Goal: Information Seeking & Learning: Check status

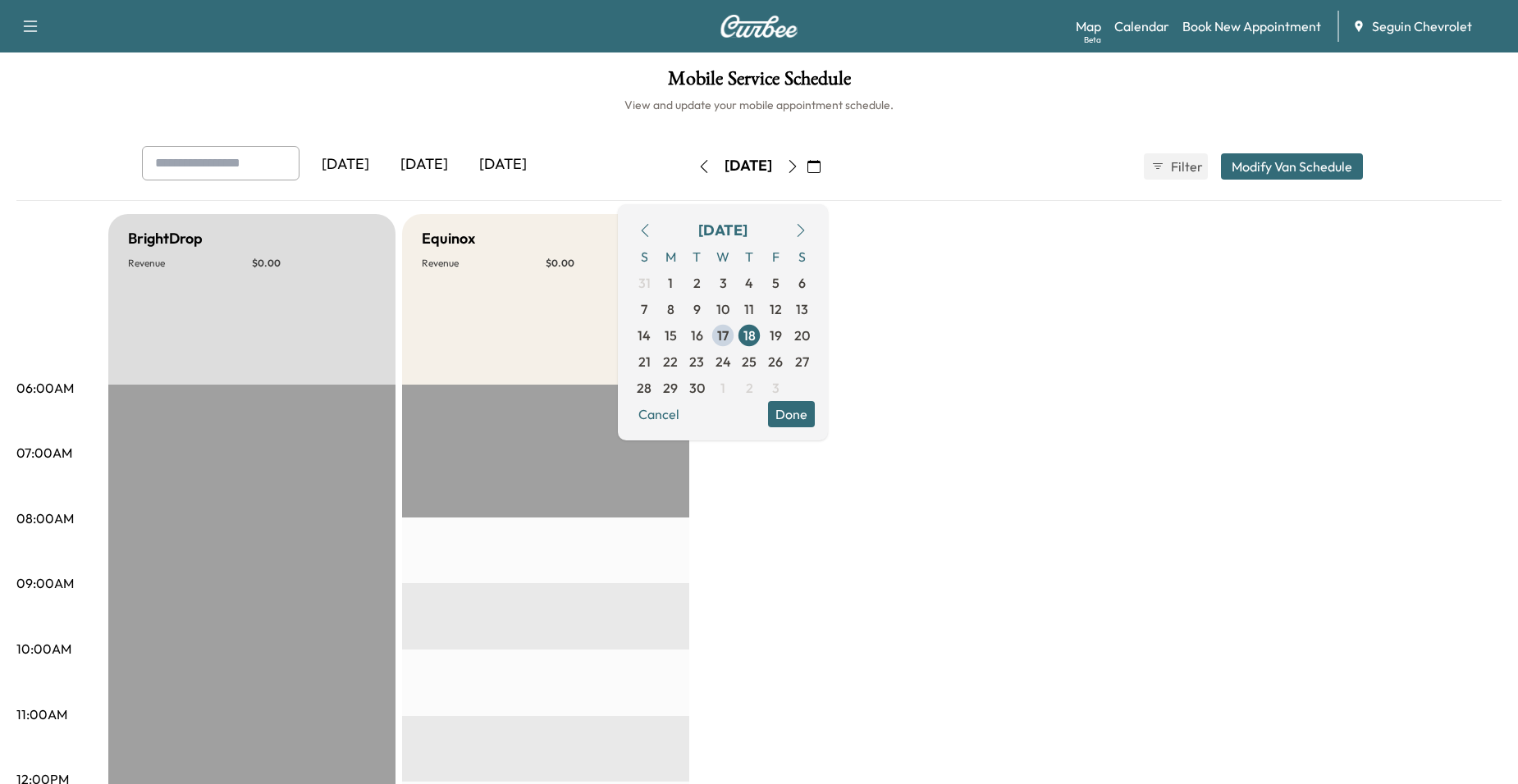
click at [524, 319] on div "Equinox Revenue $ 0.00" at bounding box center [545, 300] width 287 height 171
click at [728, 334] on span "17" at bounding box center [722, 336] width 11 height 20
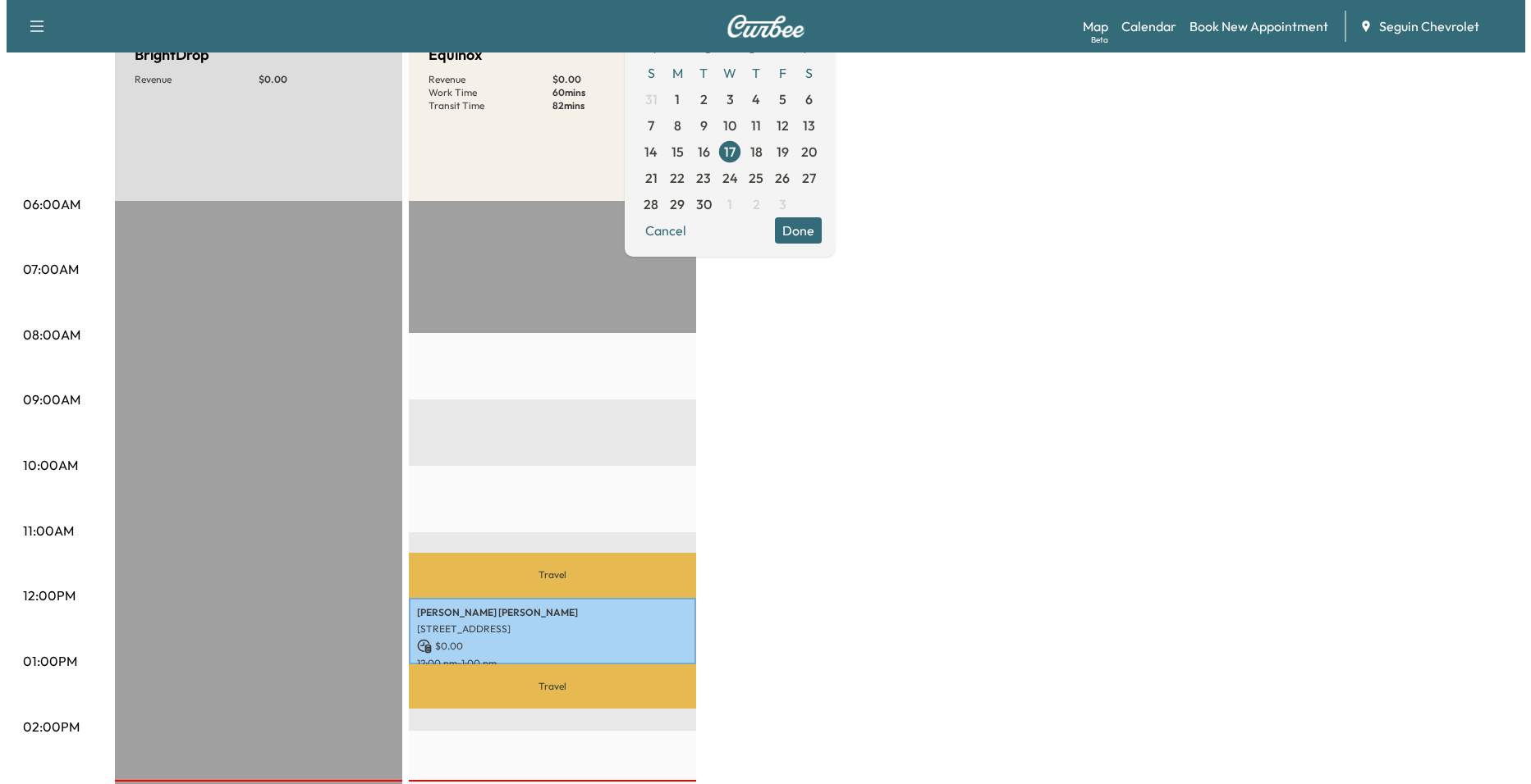
scroll to position [164, 0]
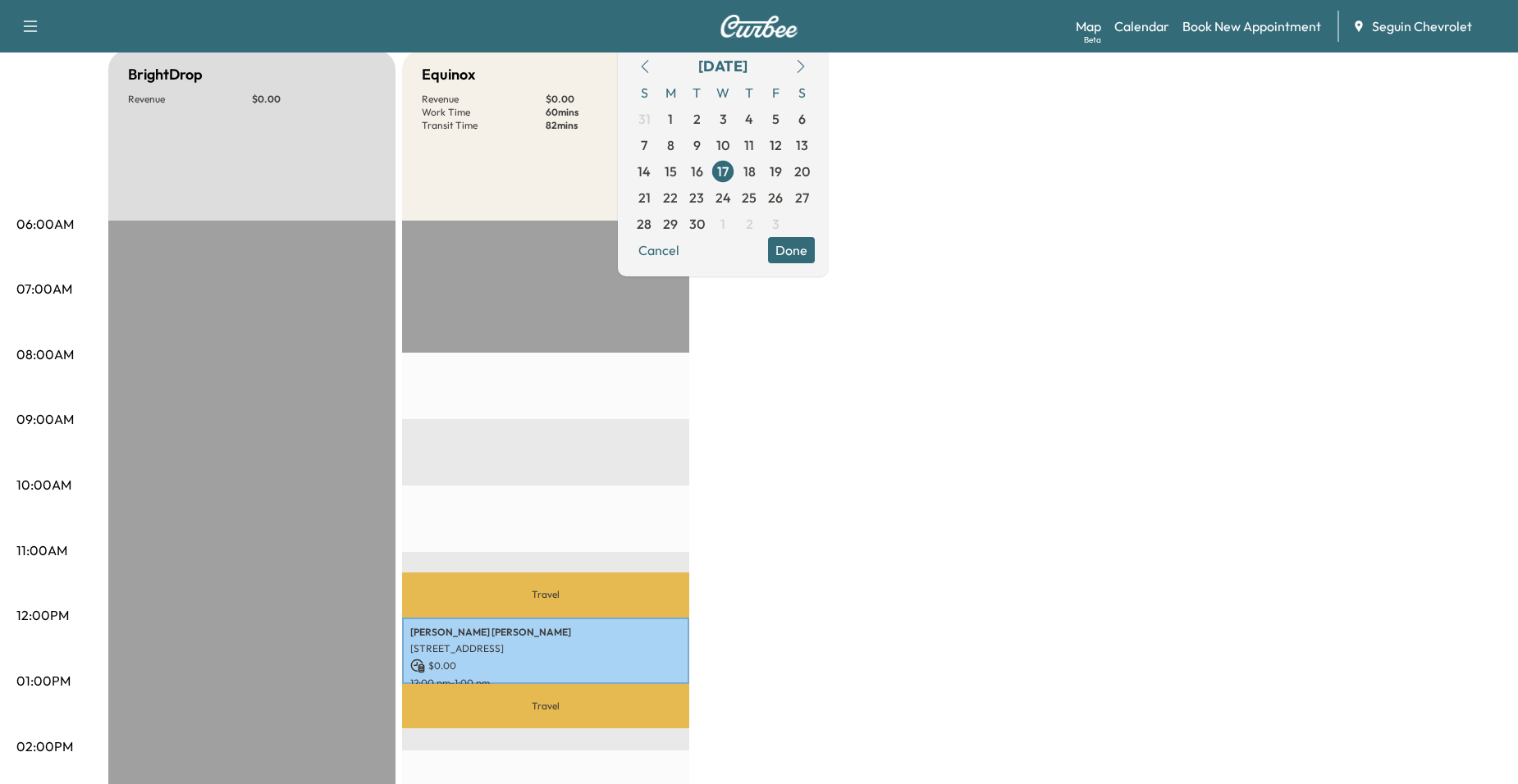
drag, startPoint x: 600, startPoint y: 603, endPoint x: 603, endPoint y: 618, distance: 15.3
click at [600, 604] on p "Travel" at bounding box center [545, 595] width 287 height 46
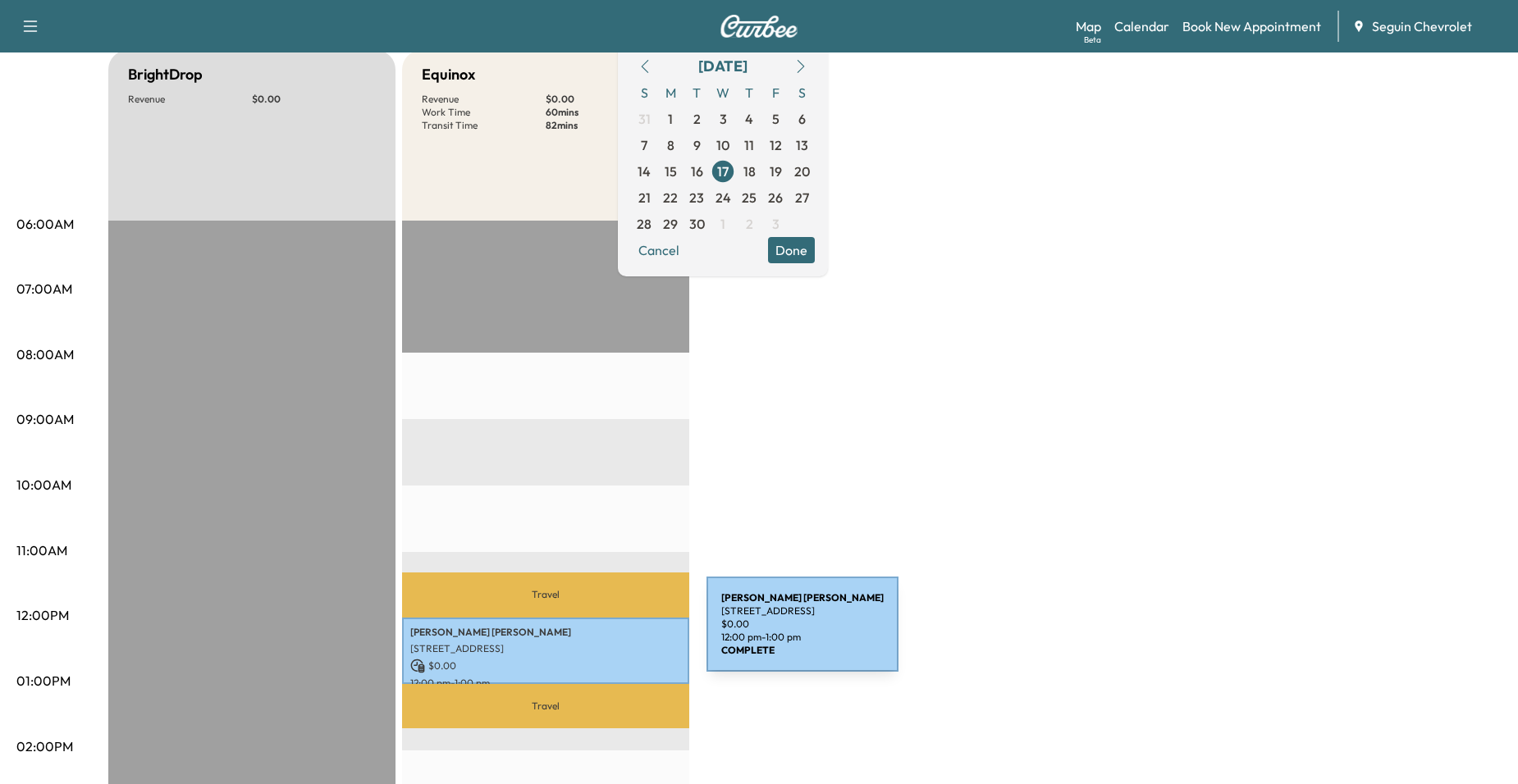
click at [583, 634] on p "[PERSON_NAME]" at bounding box center [546, 632] width 271 height 13
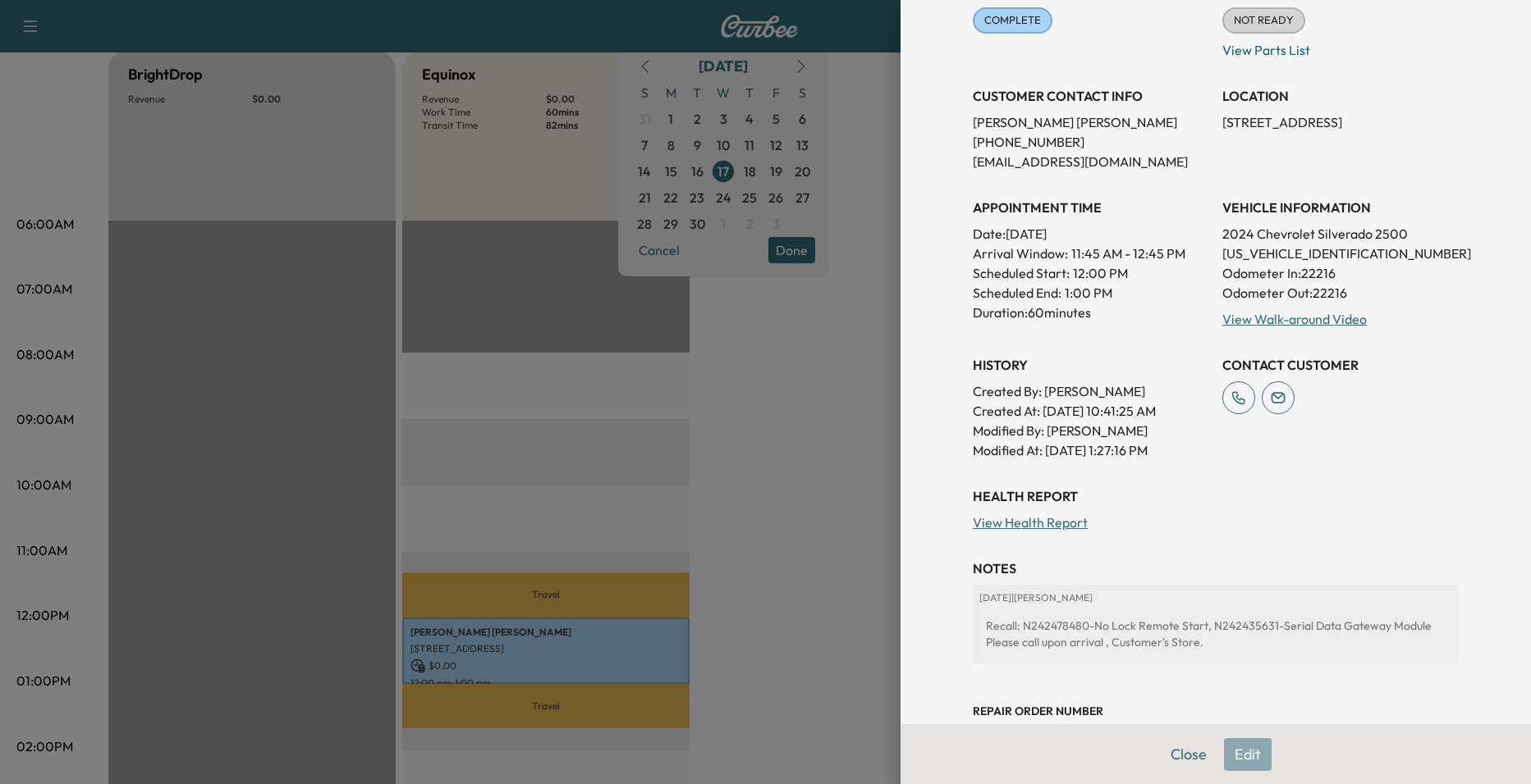
scroll to position [246, 0]
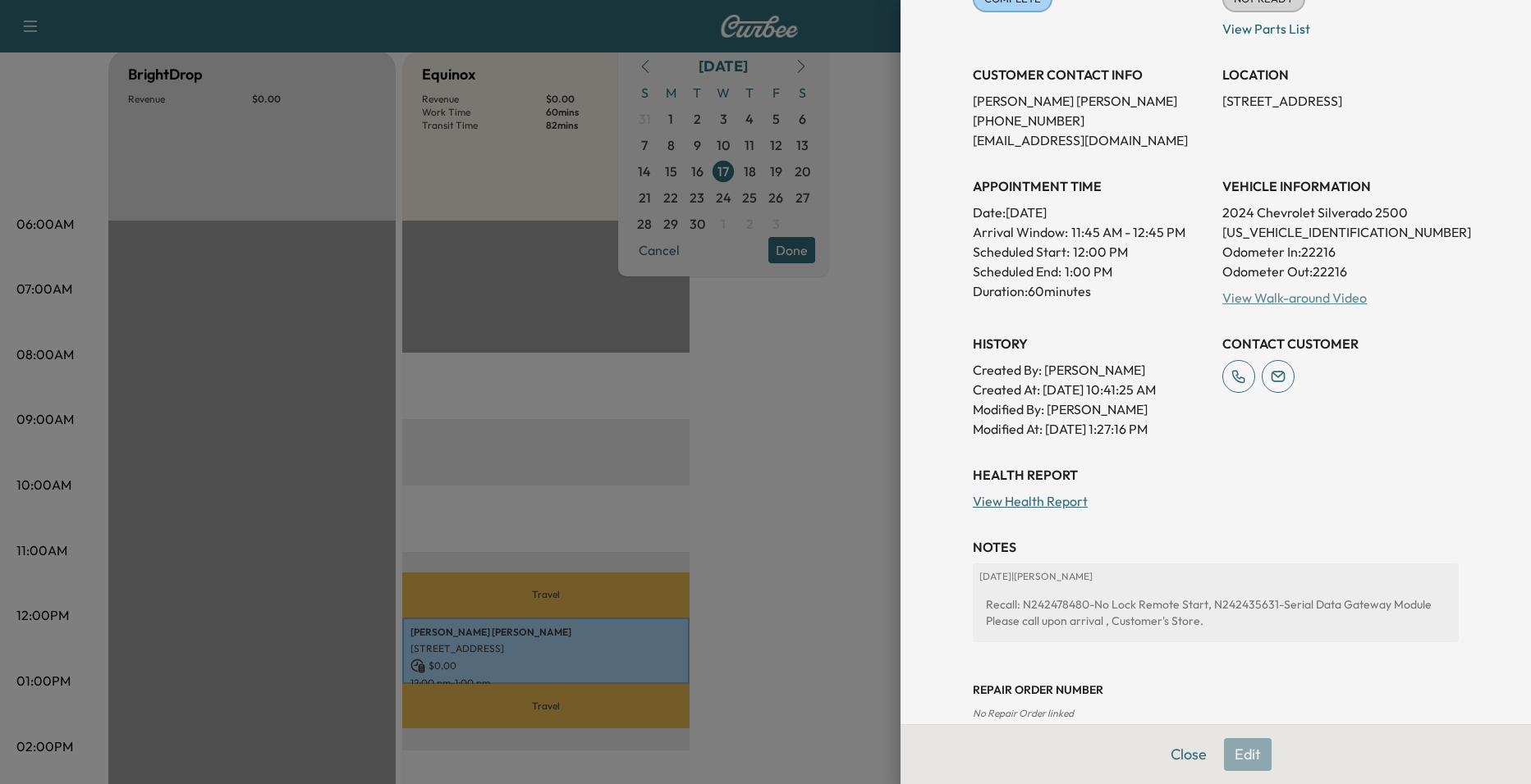
click at [1312, 301] on link "View Walk-around Video" at bounding box center [1294, 297] width 144 height 16
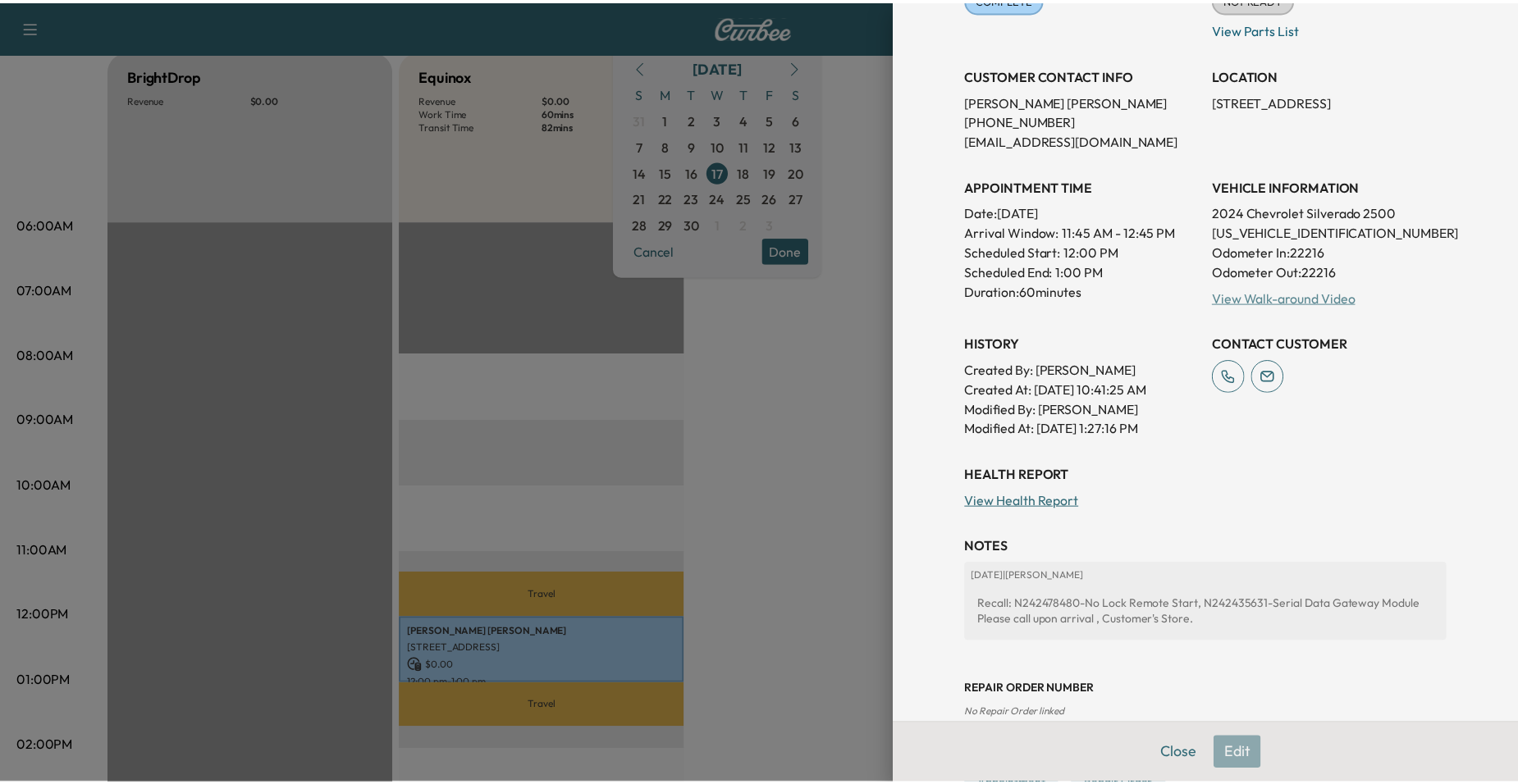
scroll to position [0, 0]
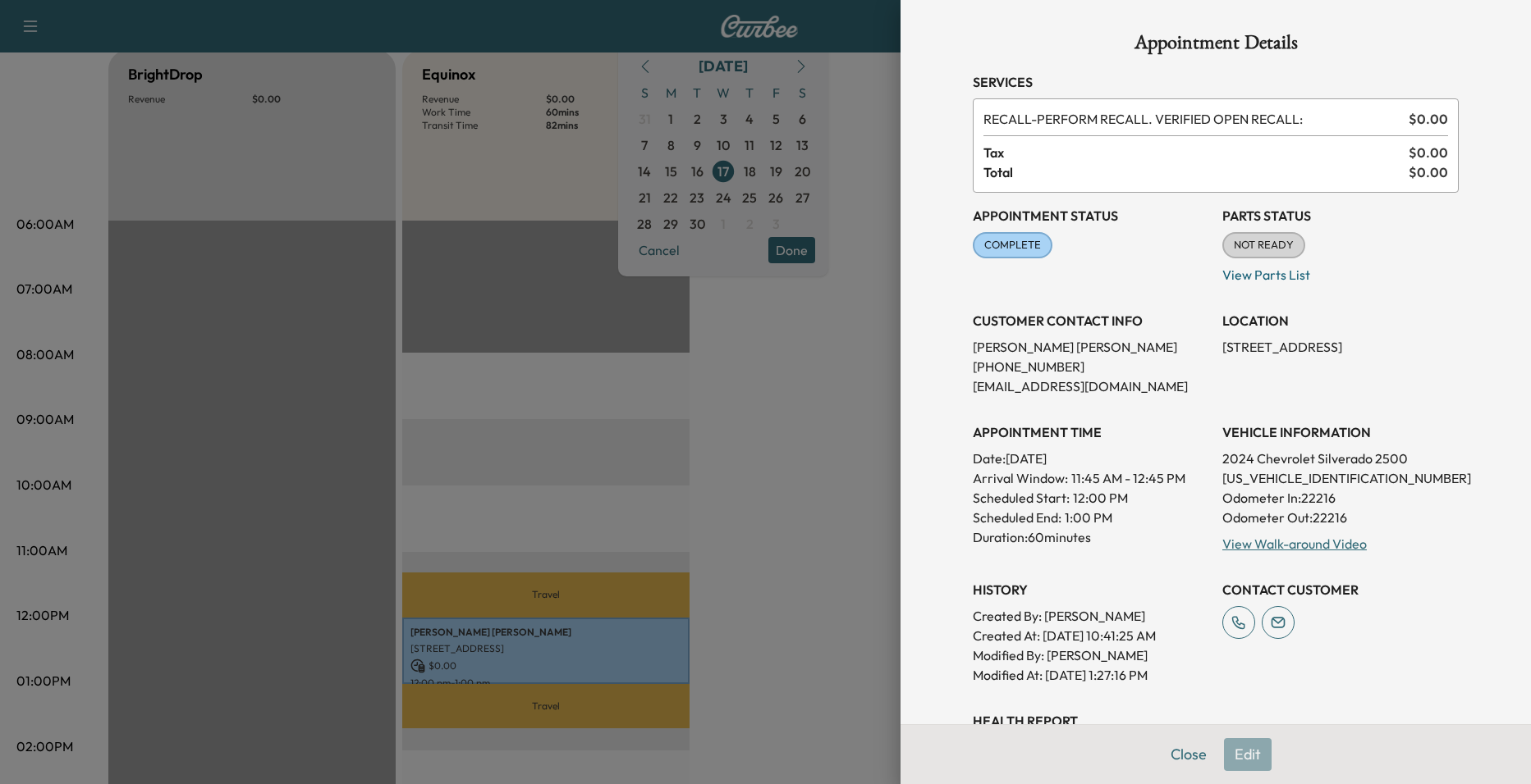
click at [737, 281] on div at bounding box center [766, 392] width 1531 height 784
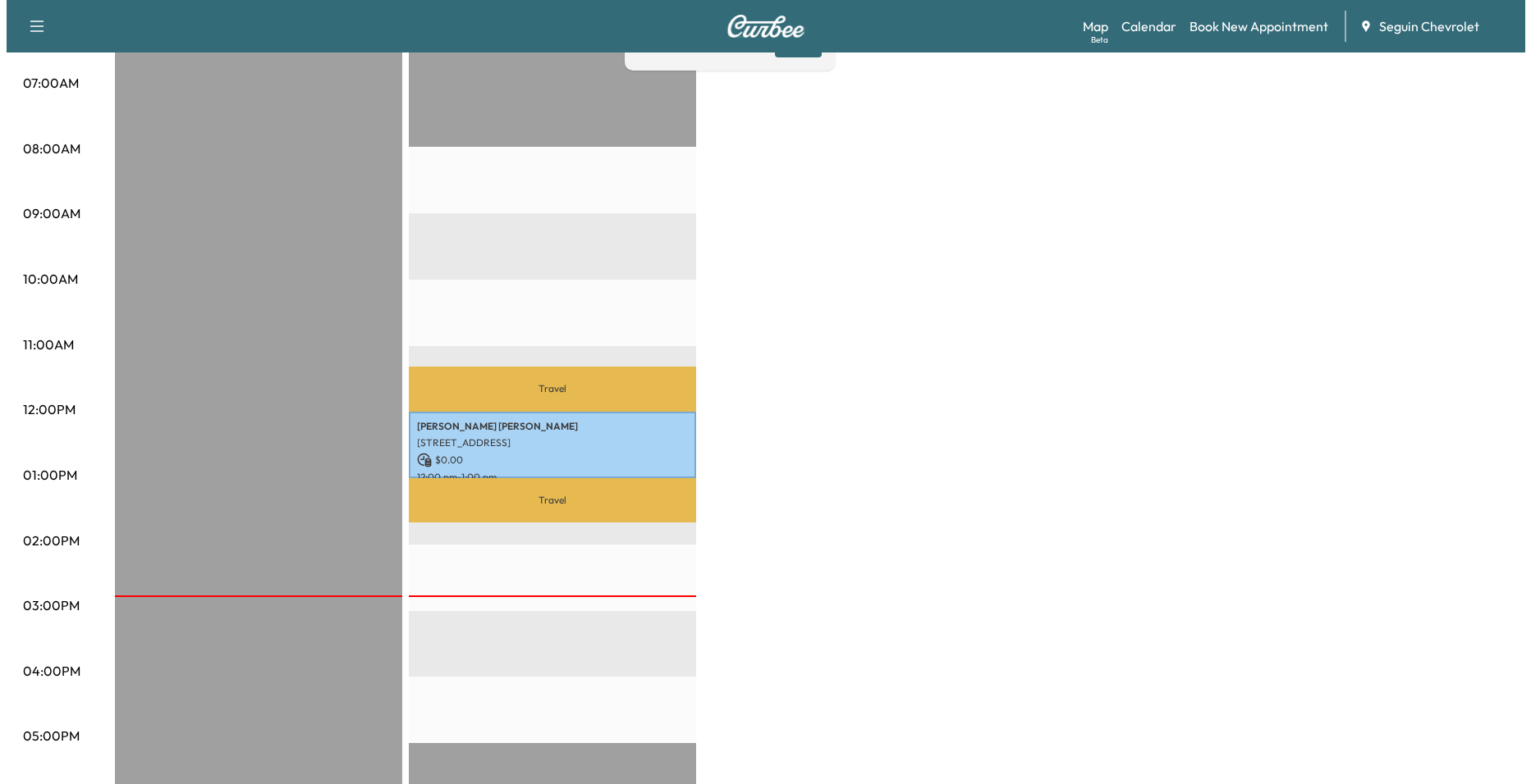
scroll to position [410, 0]
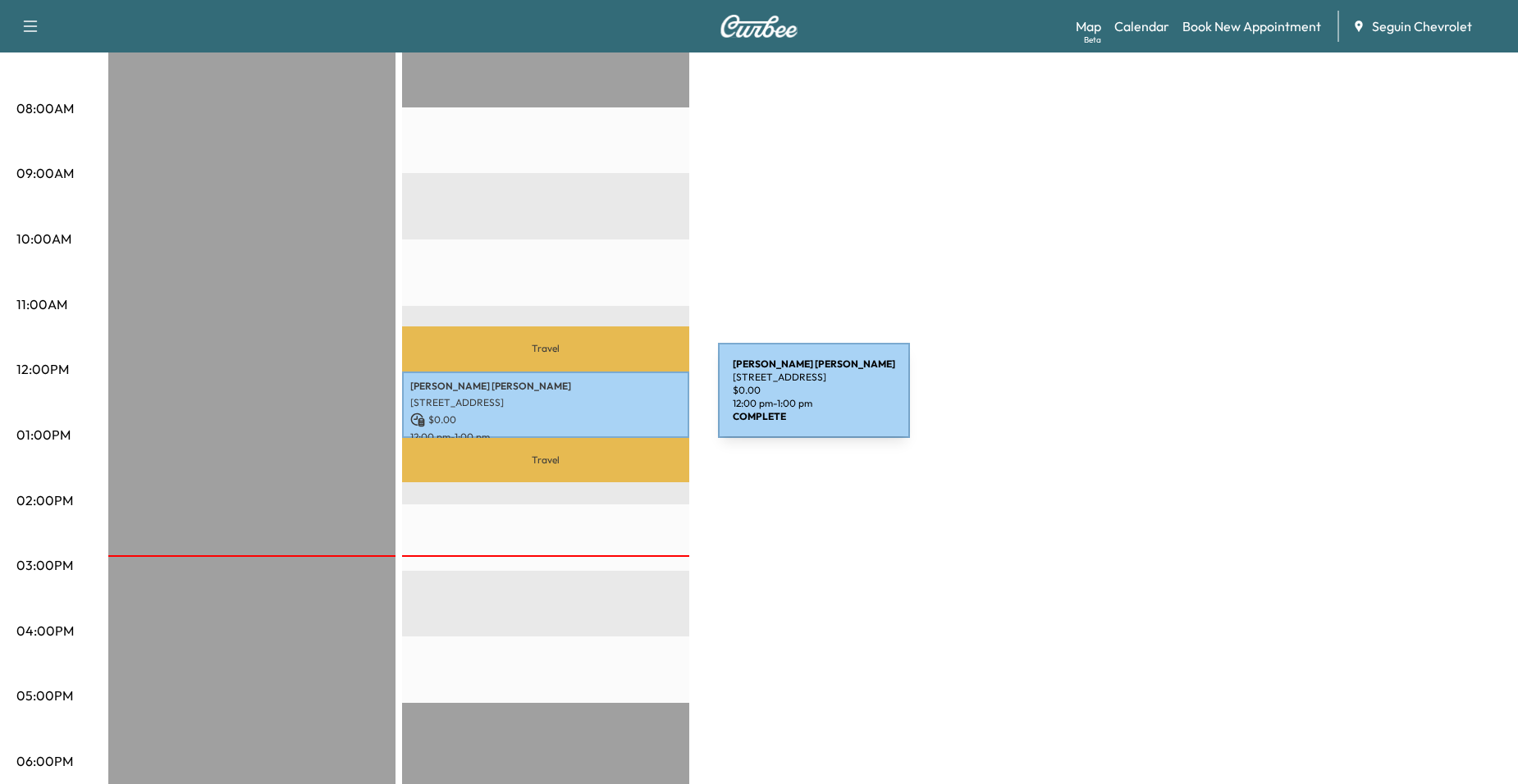
click at [594, 400] on p "[STREET_ADDRESS]" at bounding box center [546, 403] width 271 height 13
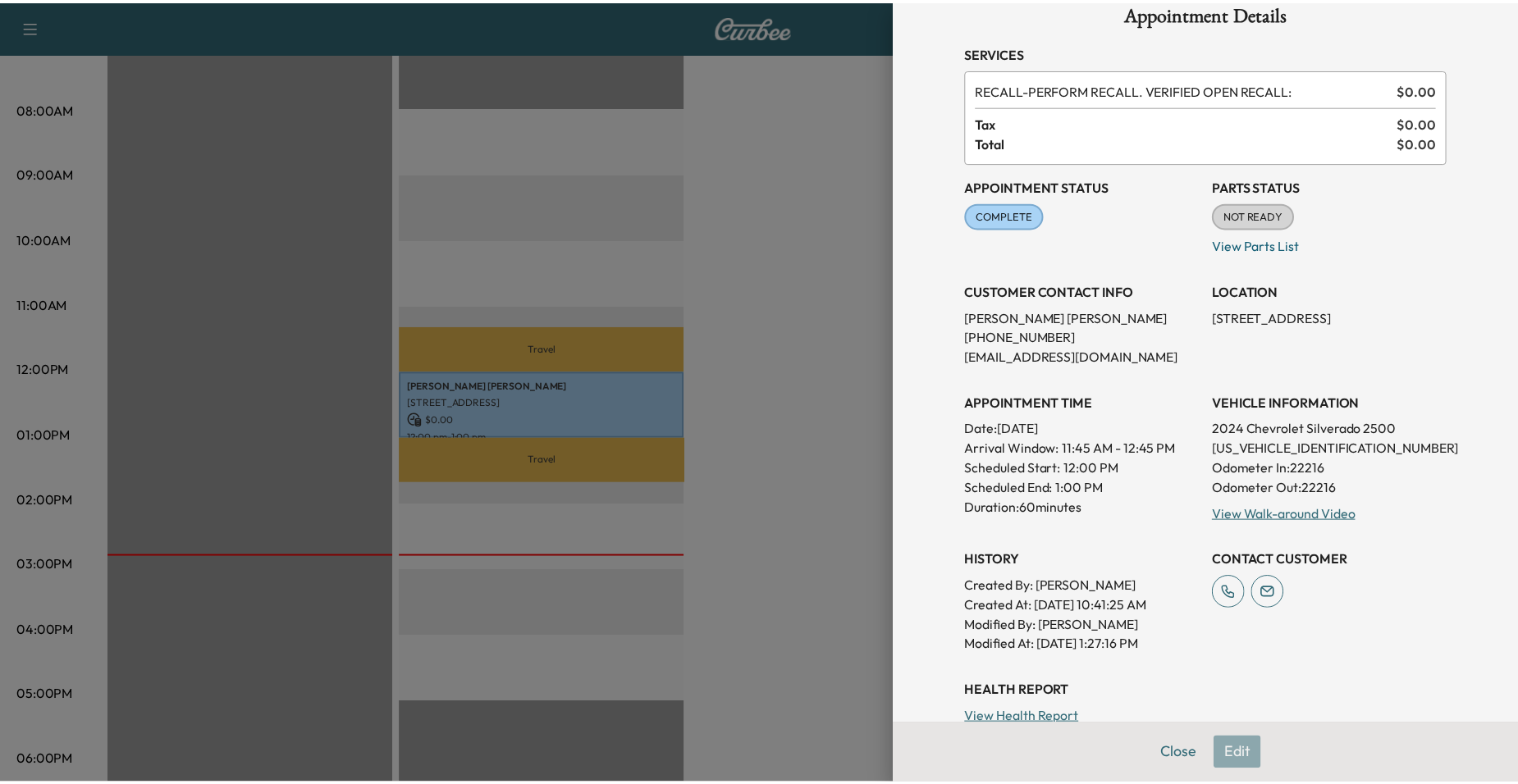
scroll to position [23, 0]
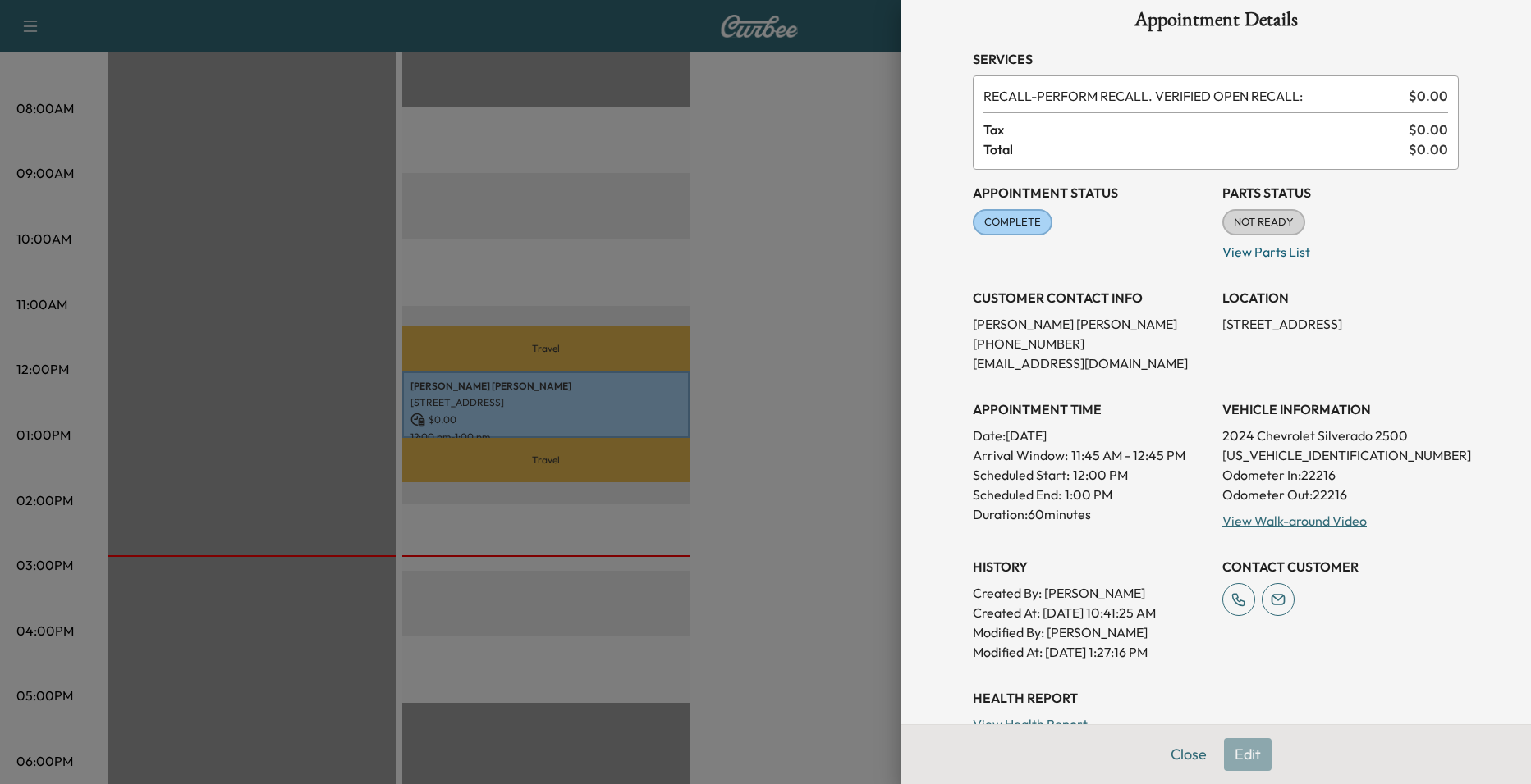
click at [831, 374] on div at bounding box center [766, 392] width 1531 height 784
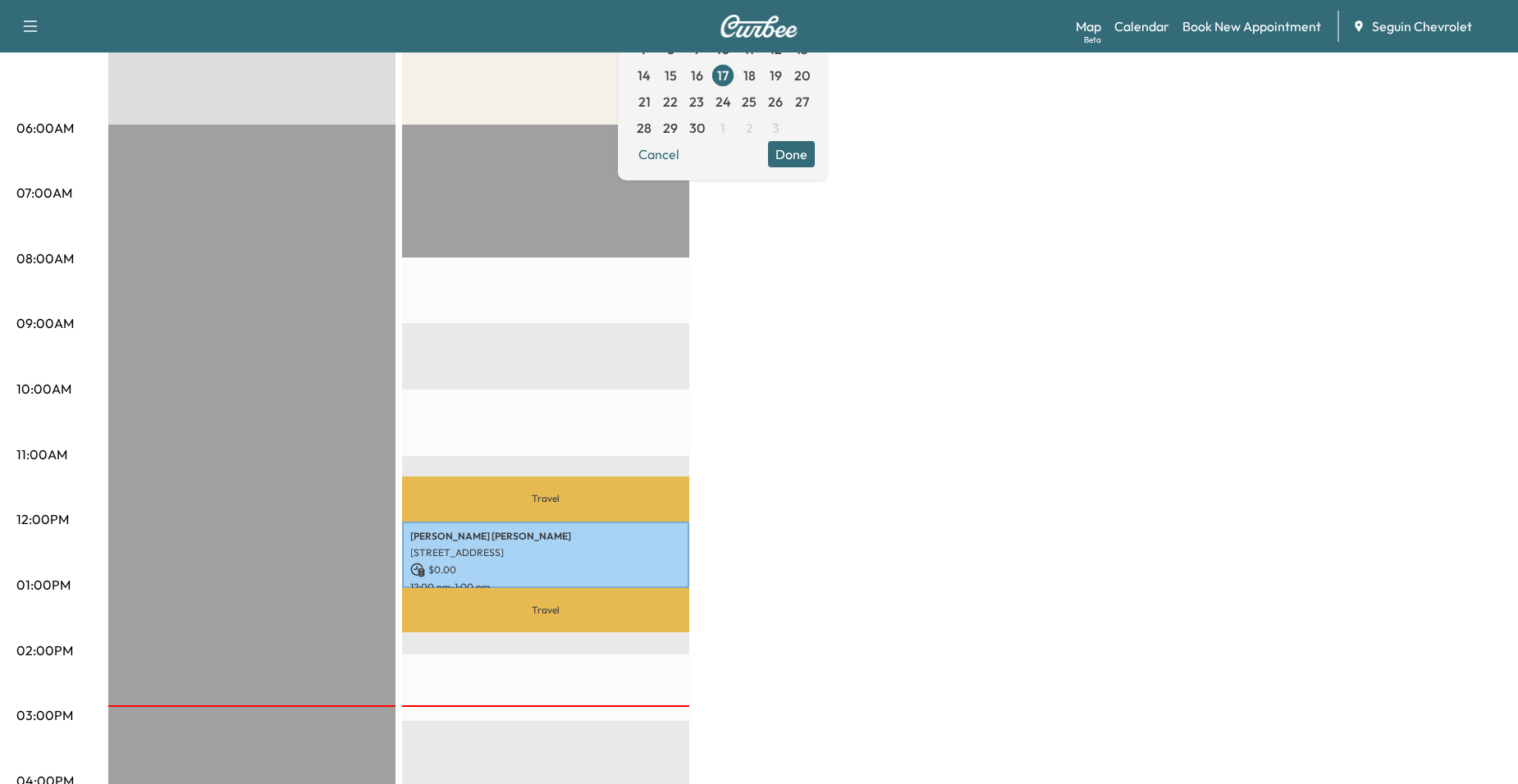
scroll to position [266, 0]
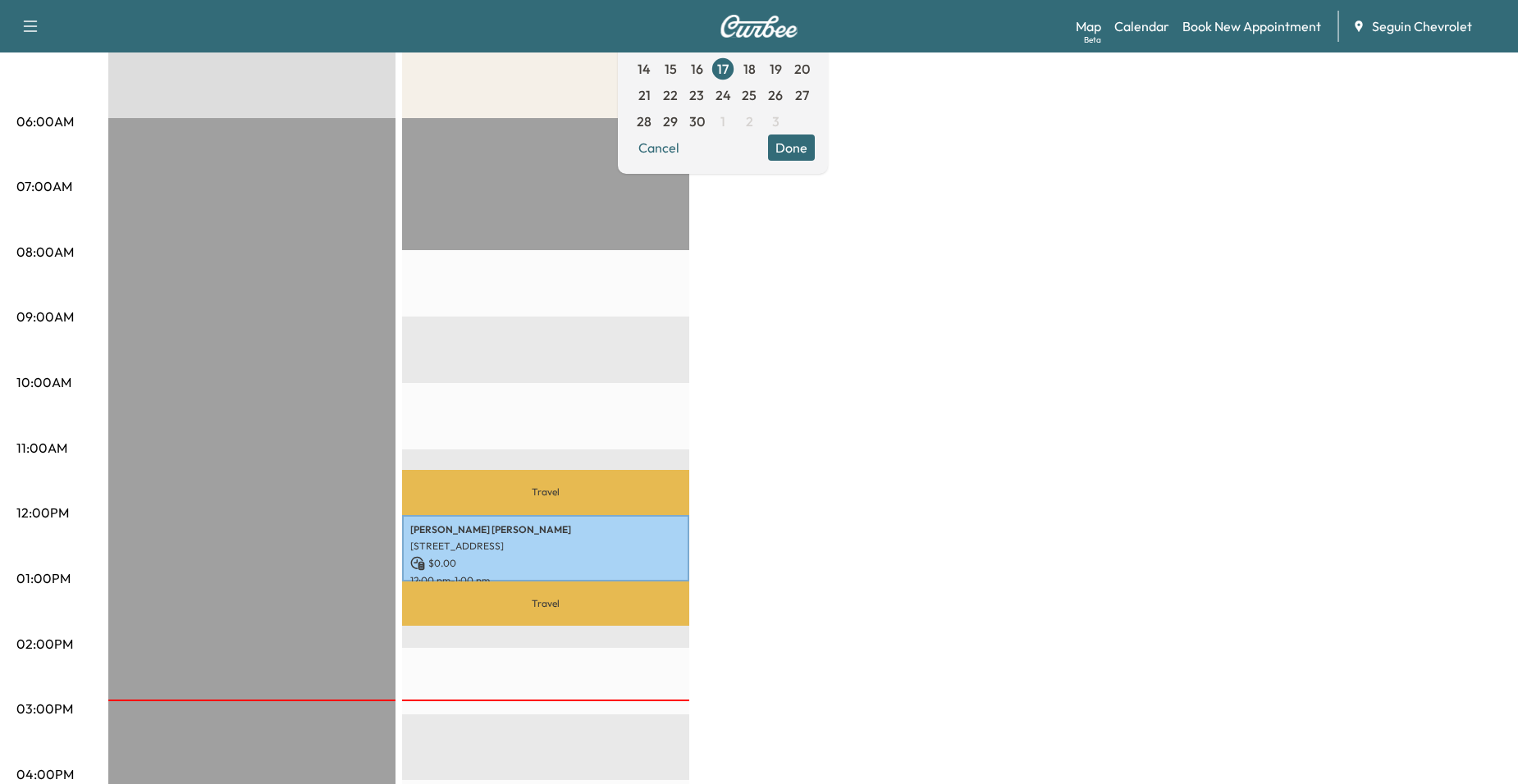
click at [683, 588] on p "Travel" at bounding box center [545, 604] width 287 height 45
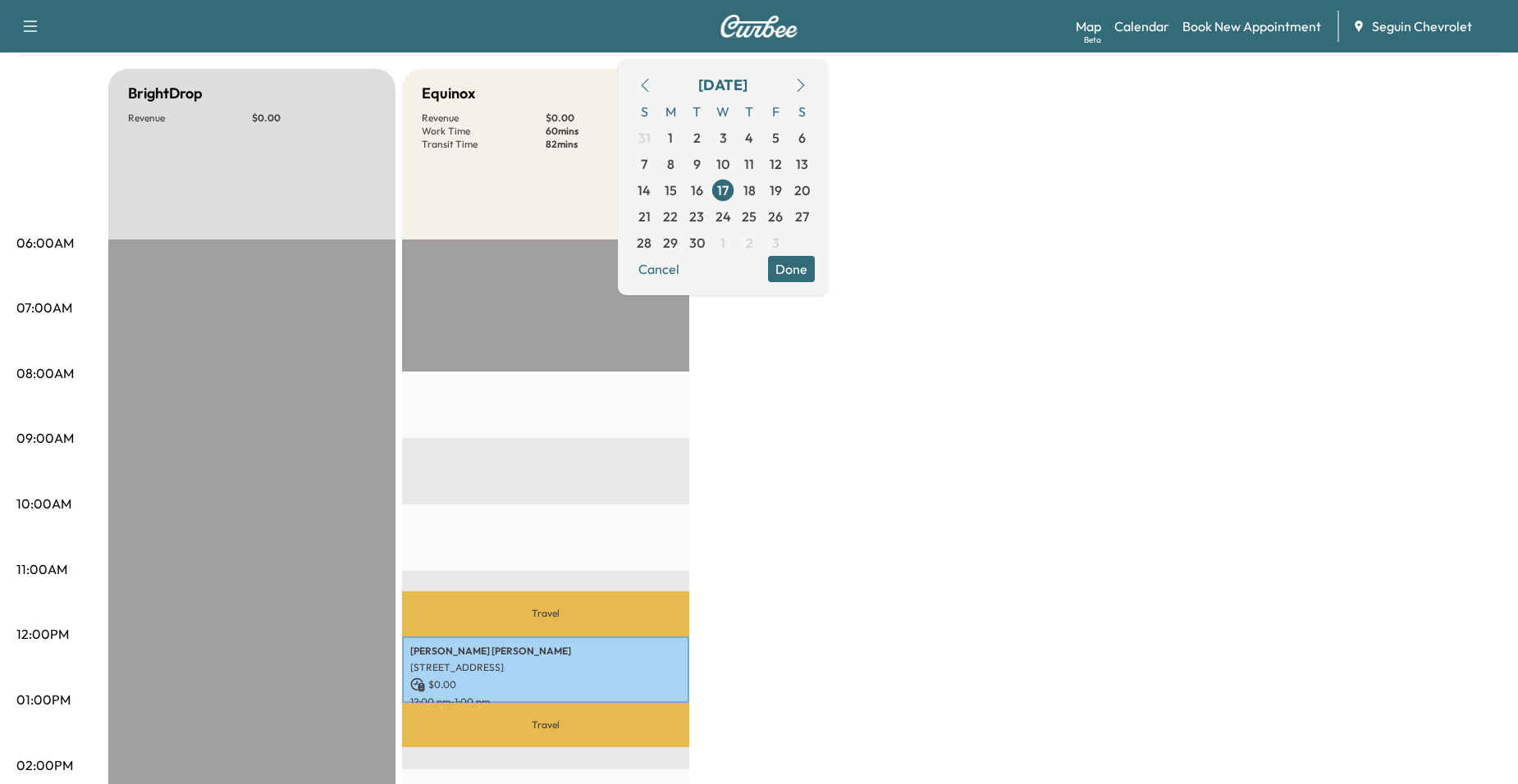
scroll to position [185, 0]
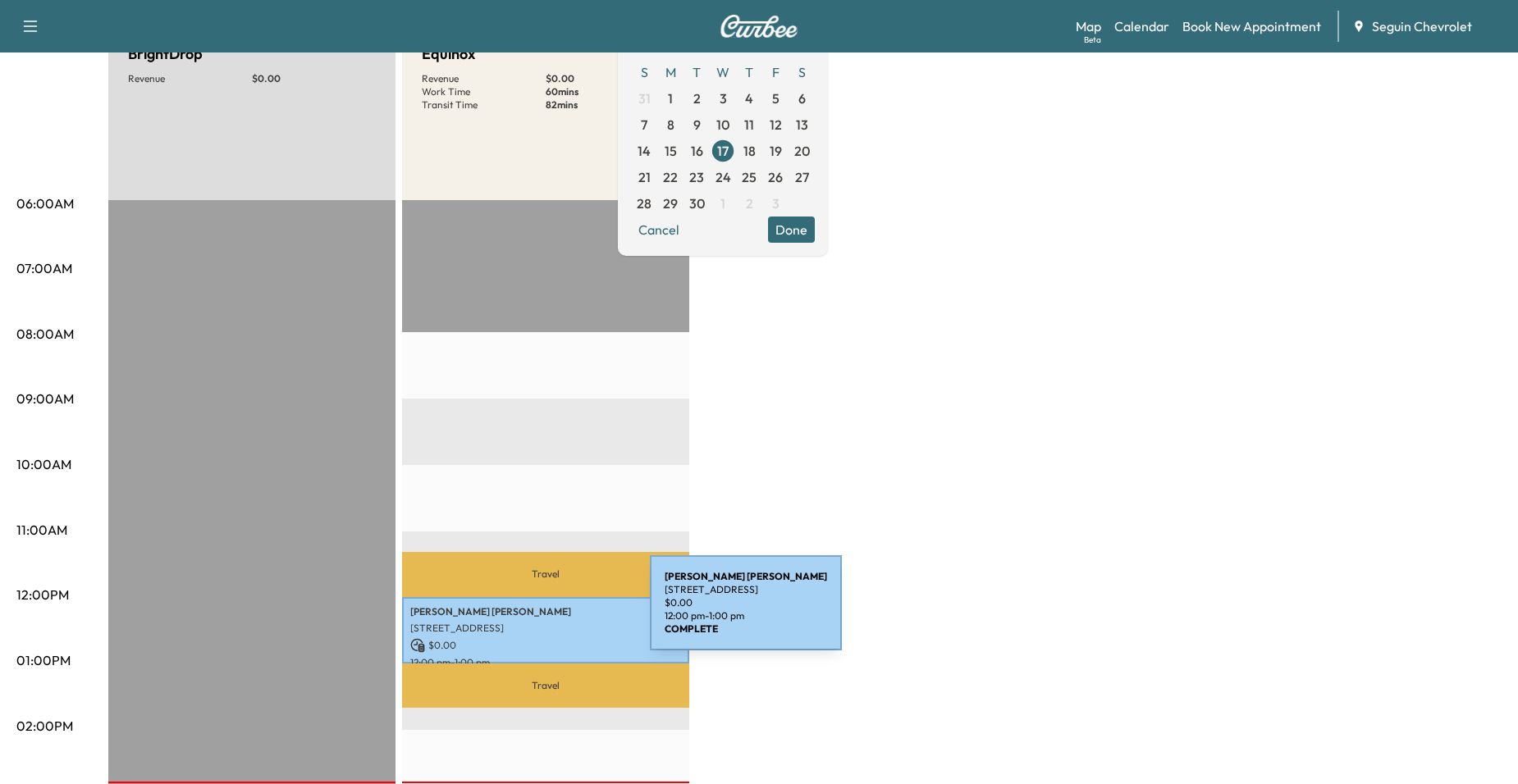
click at [548, 625] on p "[STREET_ADDRESS]" at bounding box center [546, 629] width 271 height 13
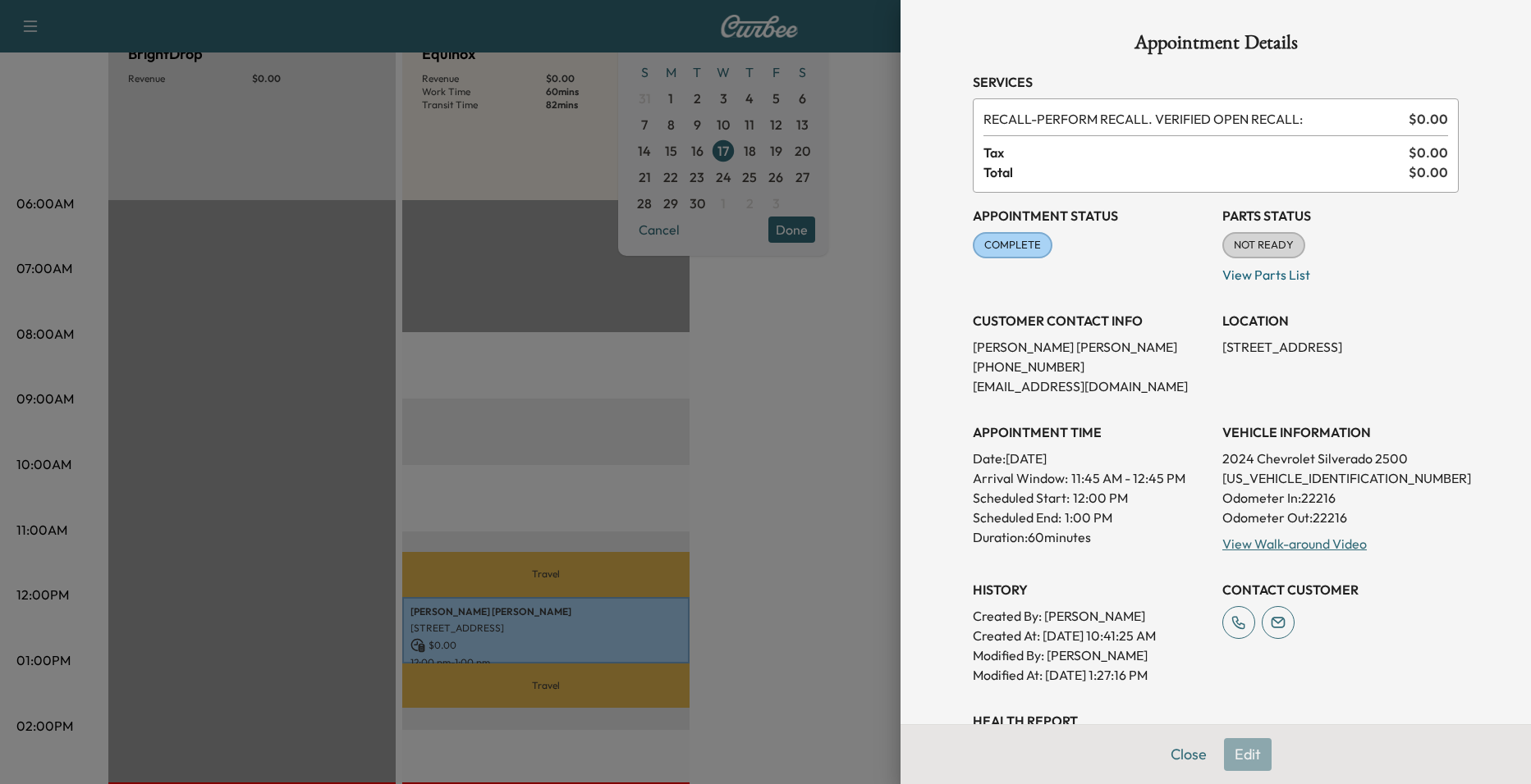
click at [784, 538] on div at bounding box center [766, 392] width 1531 height 784
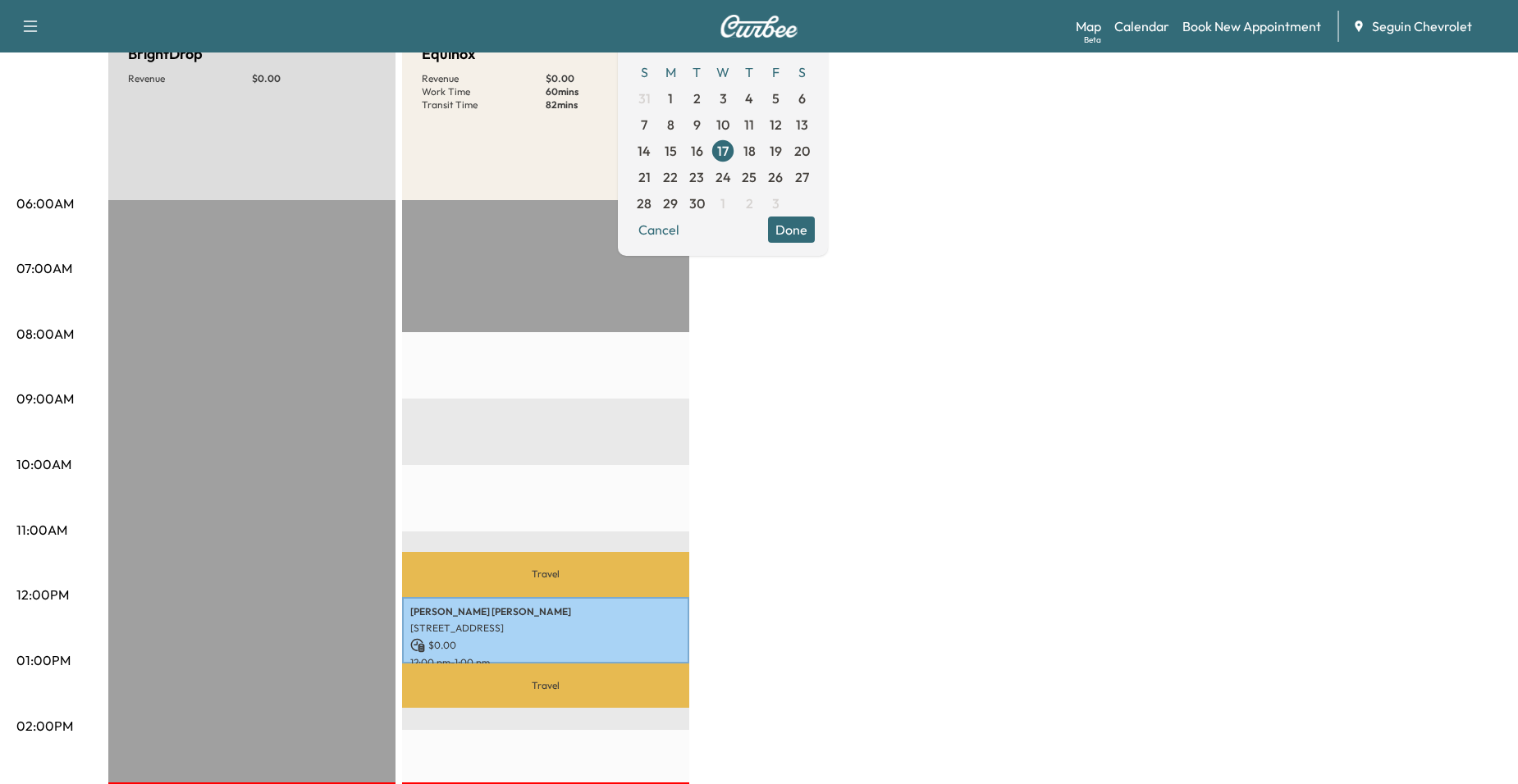
click at [767, 653] on div "BrightDrop Revenue $ 0.00 EST Start Equinox Revenue $ 0.00 Work Time 60 mins Tr…" at bounding box center [804, 645] width 1393 height 1231
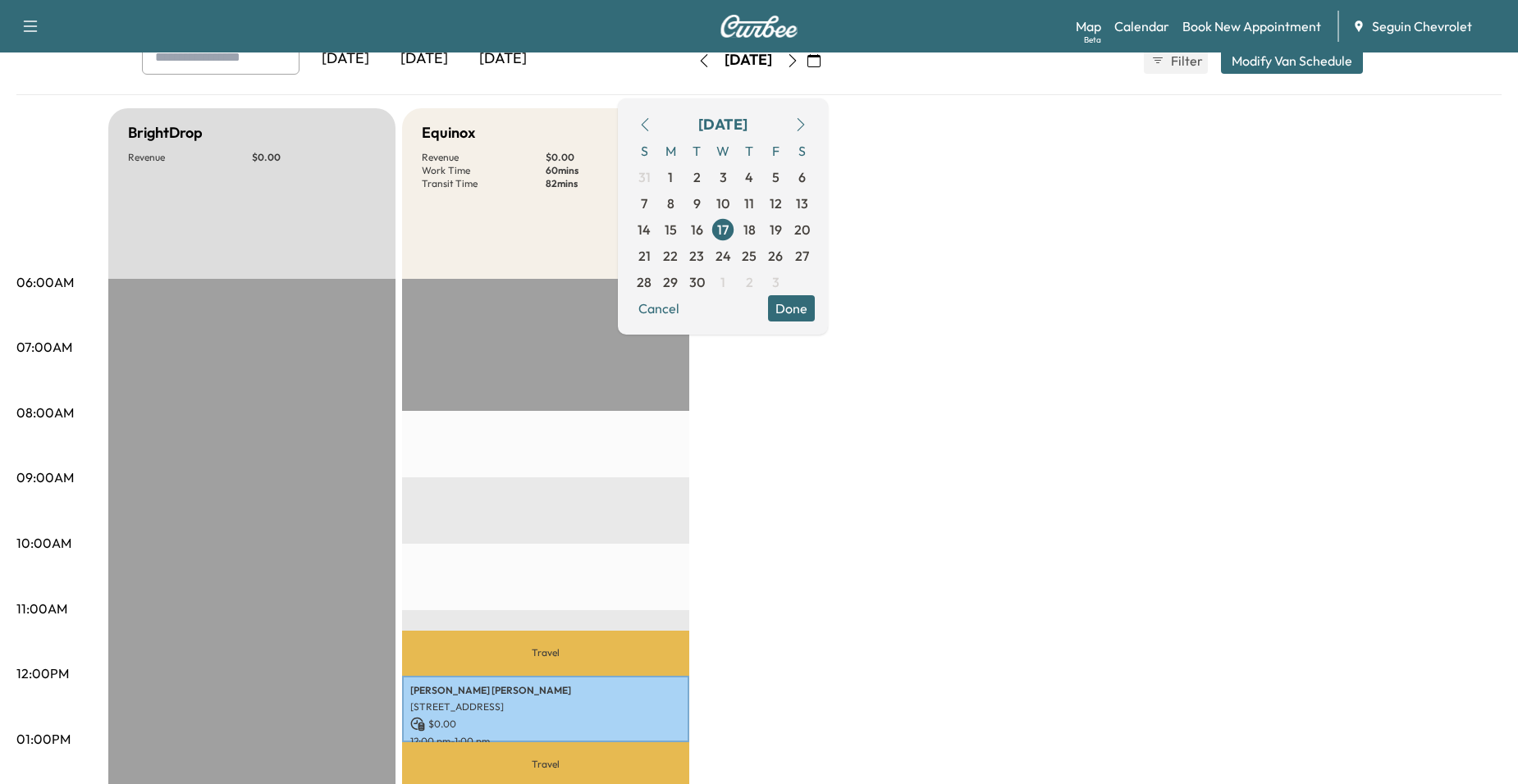
scroll to position [0, 0]
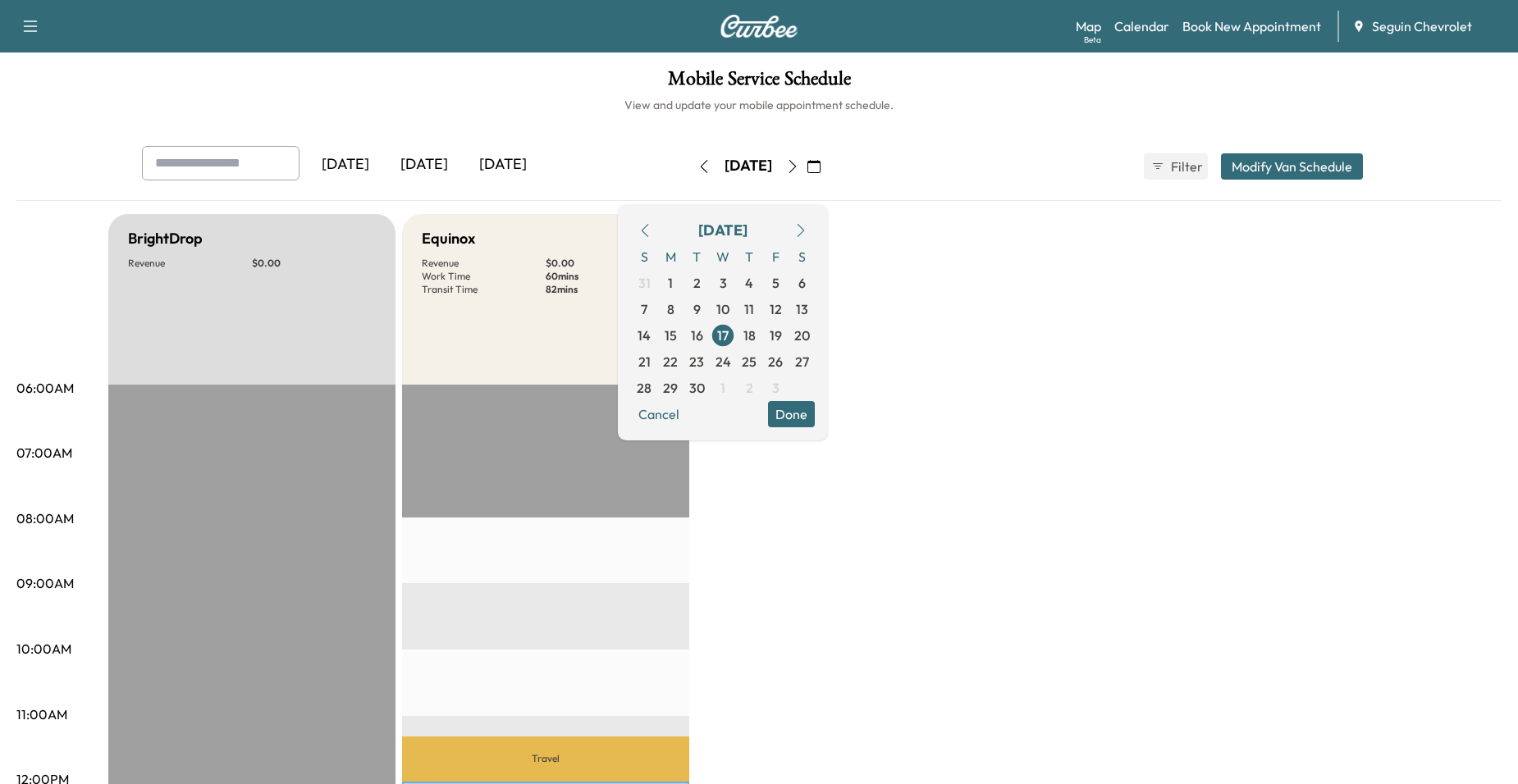
click at [814, 427] on button "Done" at bounding box center [791, 414] width 46 height 27
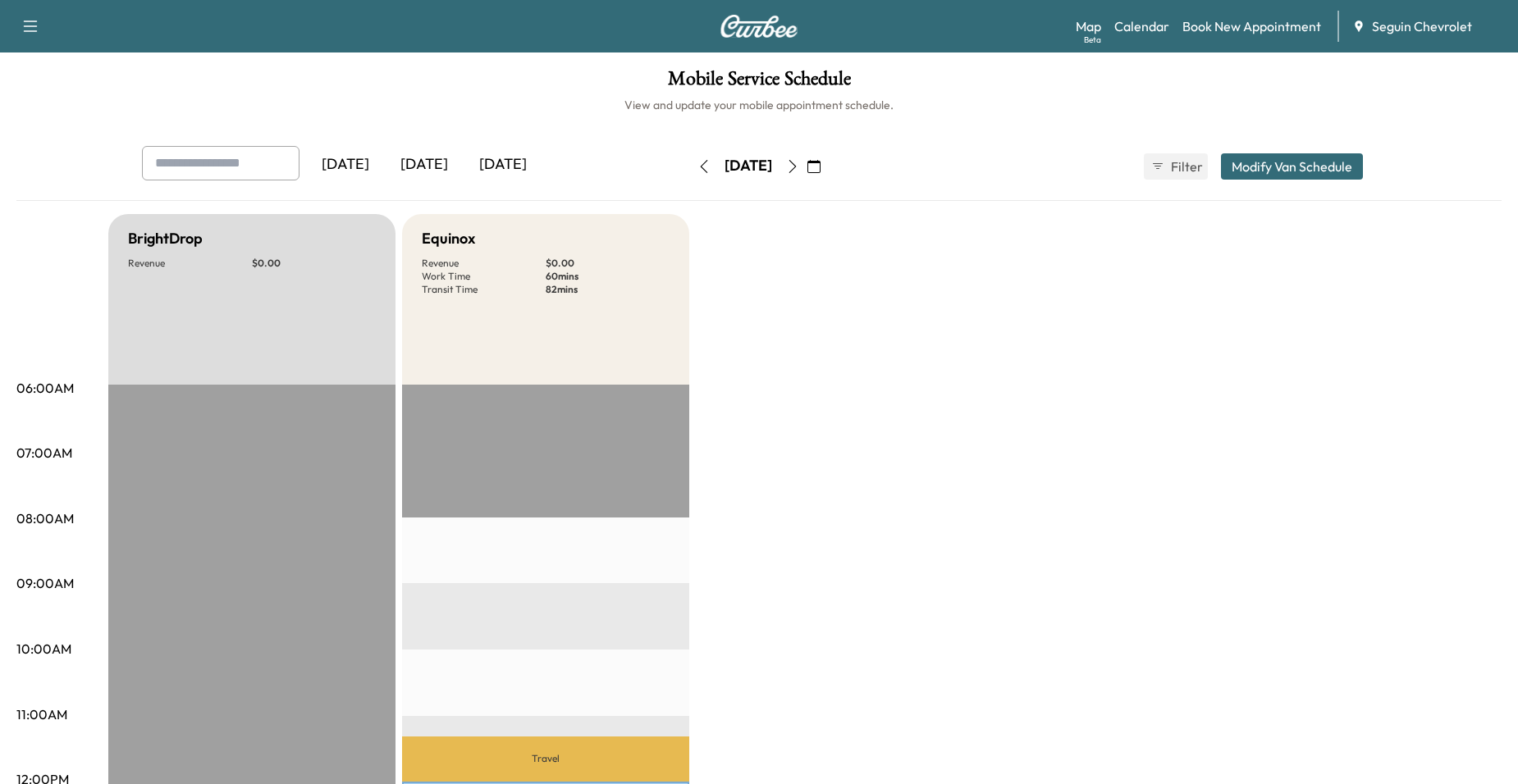
click at [799, 167] on icon "button" at bounding box center [793, 167] width 13 height 13
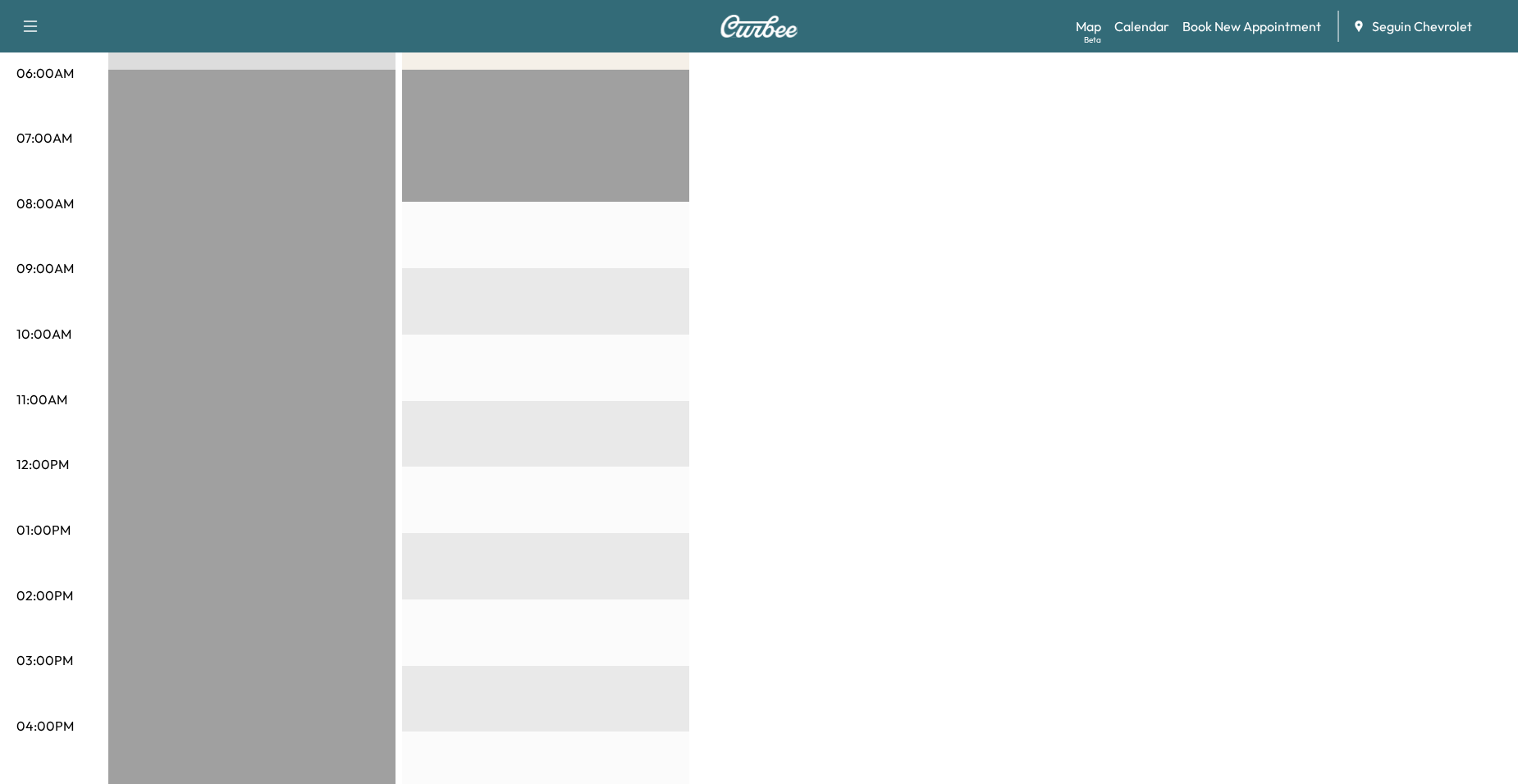
scroll to position [82, 0]
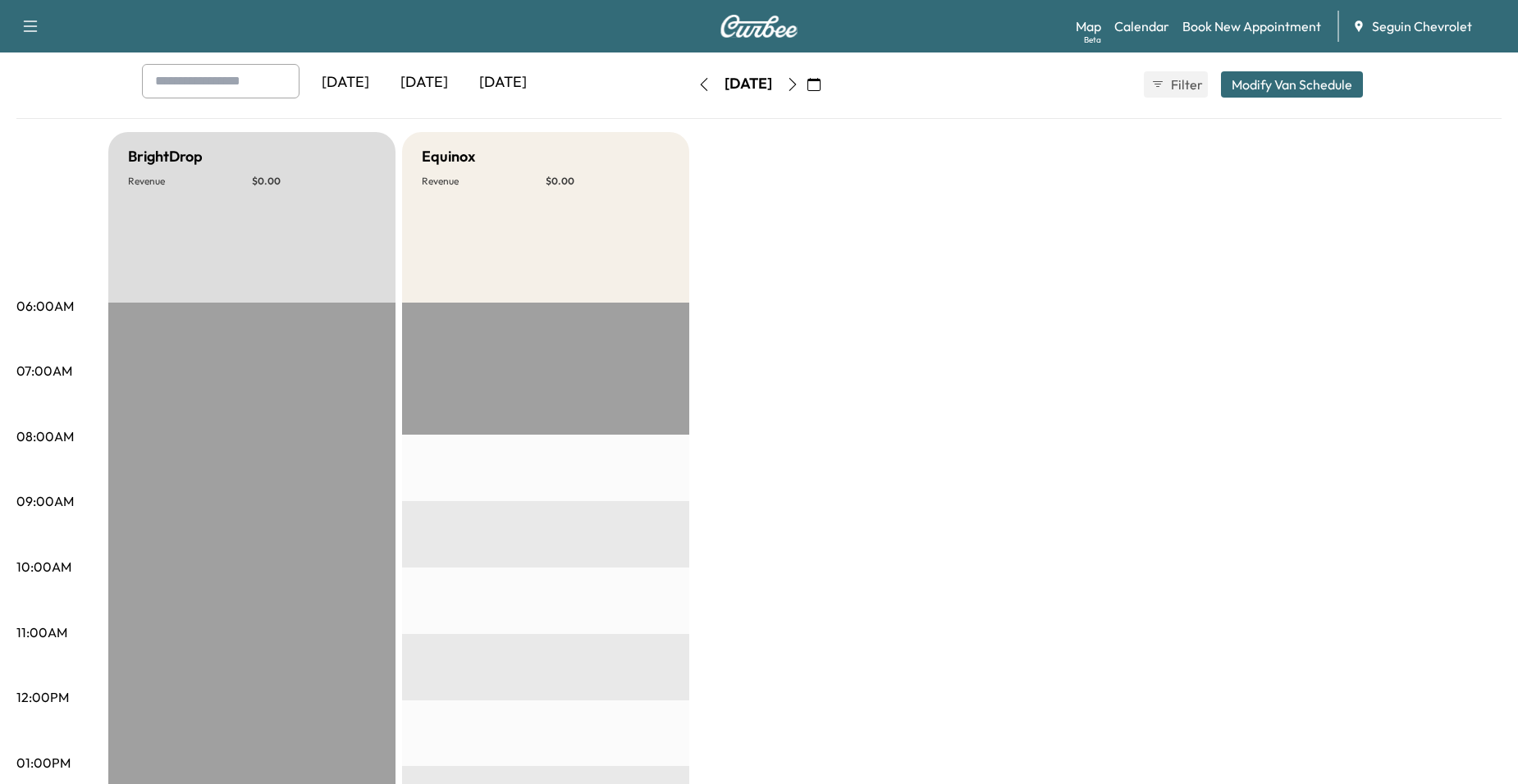
click at [799, 89] on icon "button" at bounding box center [793, 84] width 13 height 13
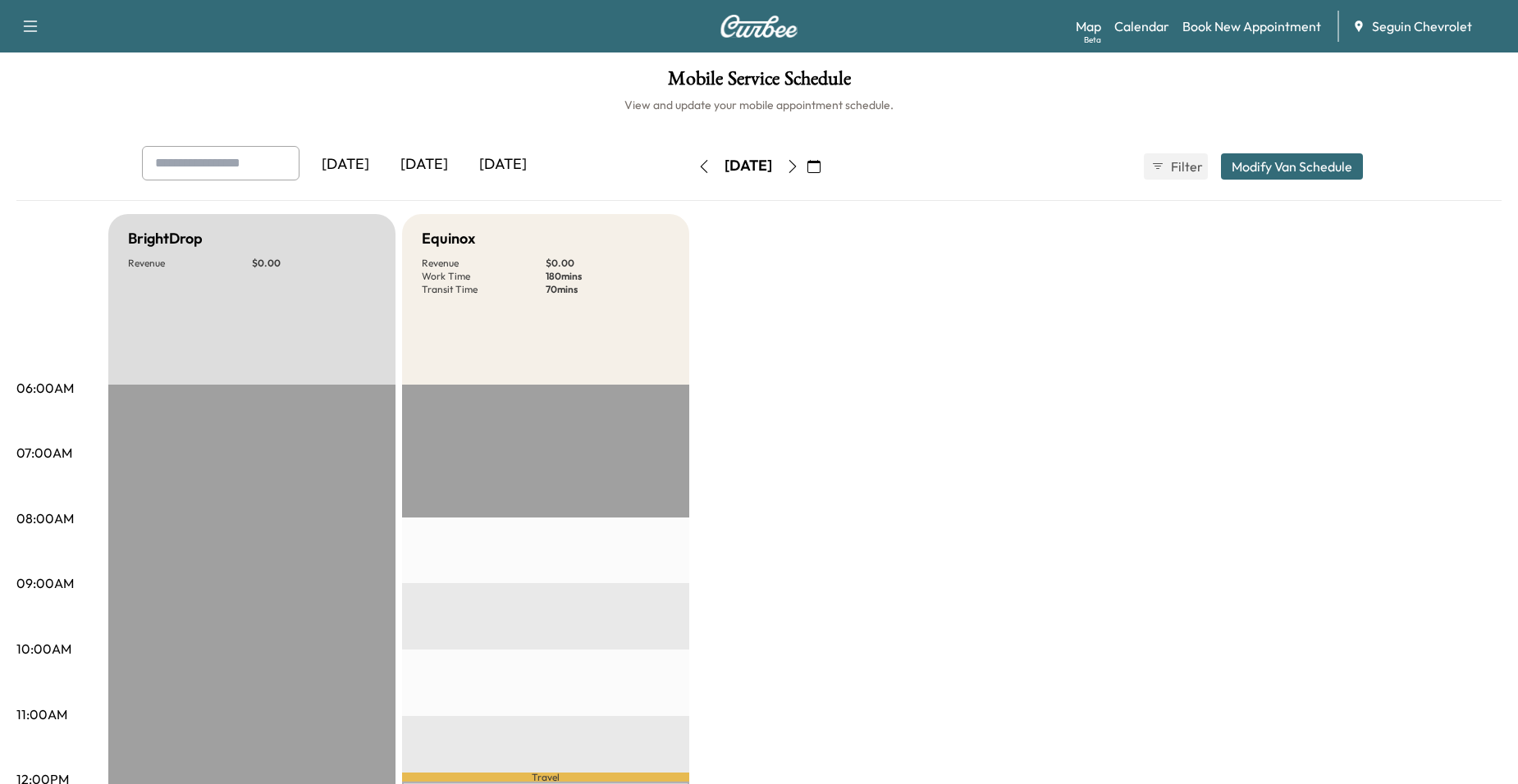
click at [796, 170] on icon "button" at bounding box center [793, 167] width 8 height 13
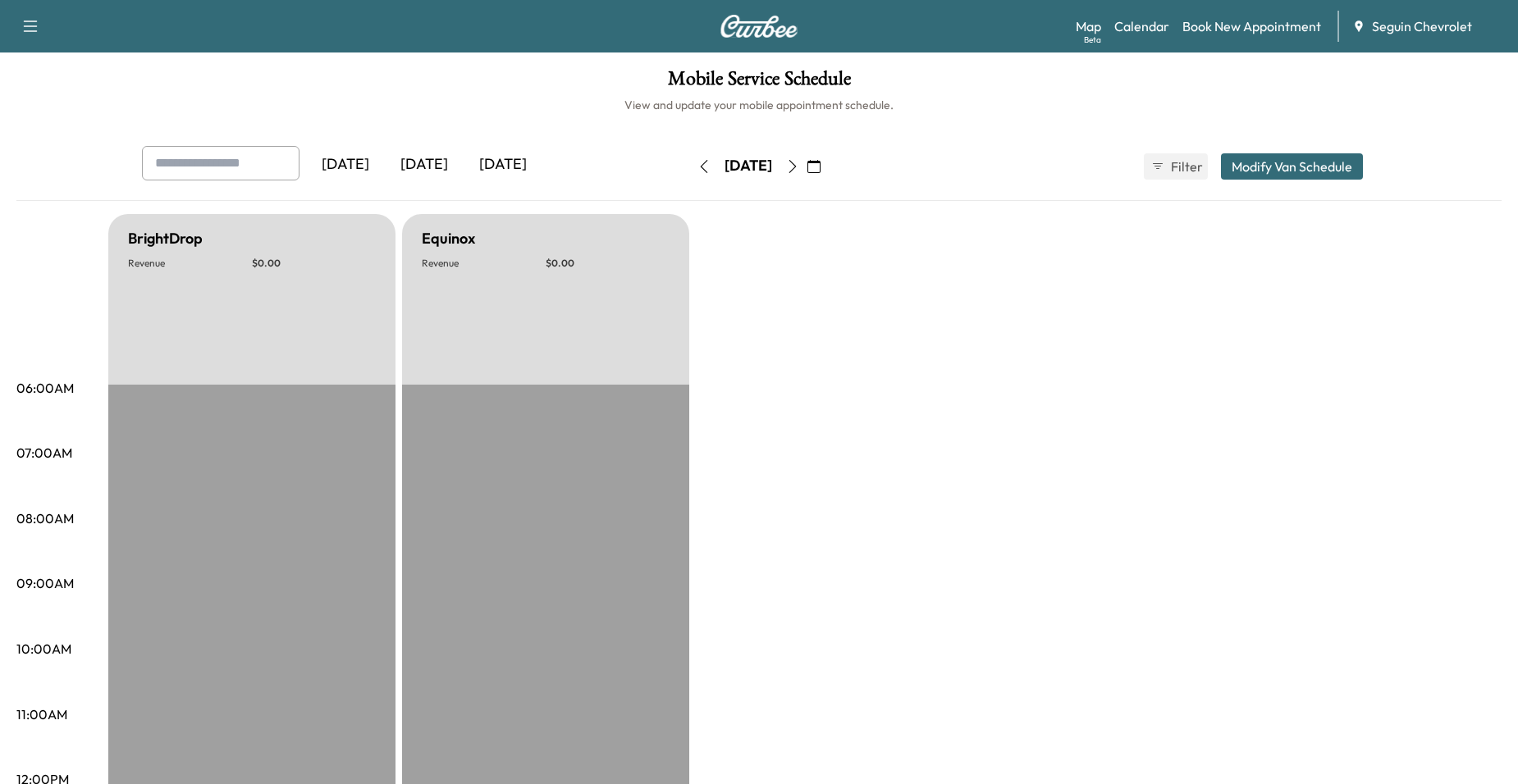
click at [807, 172] on button "button" at bounding box center [792, 167] width 27 height 27
click at [807, 173] on button "button" at bounding box center [792, 167] width 27 height 27
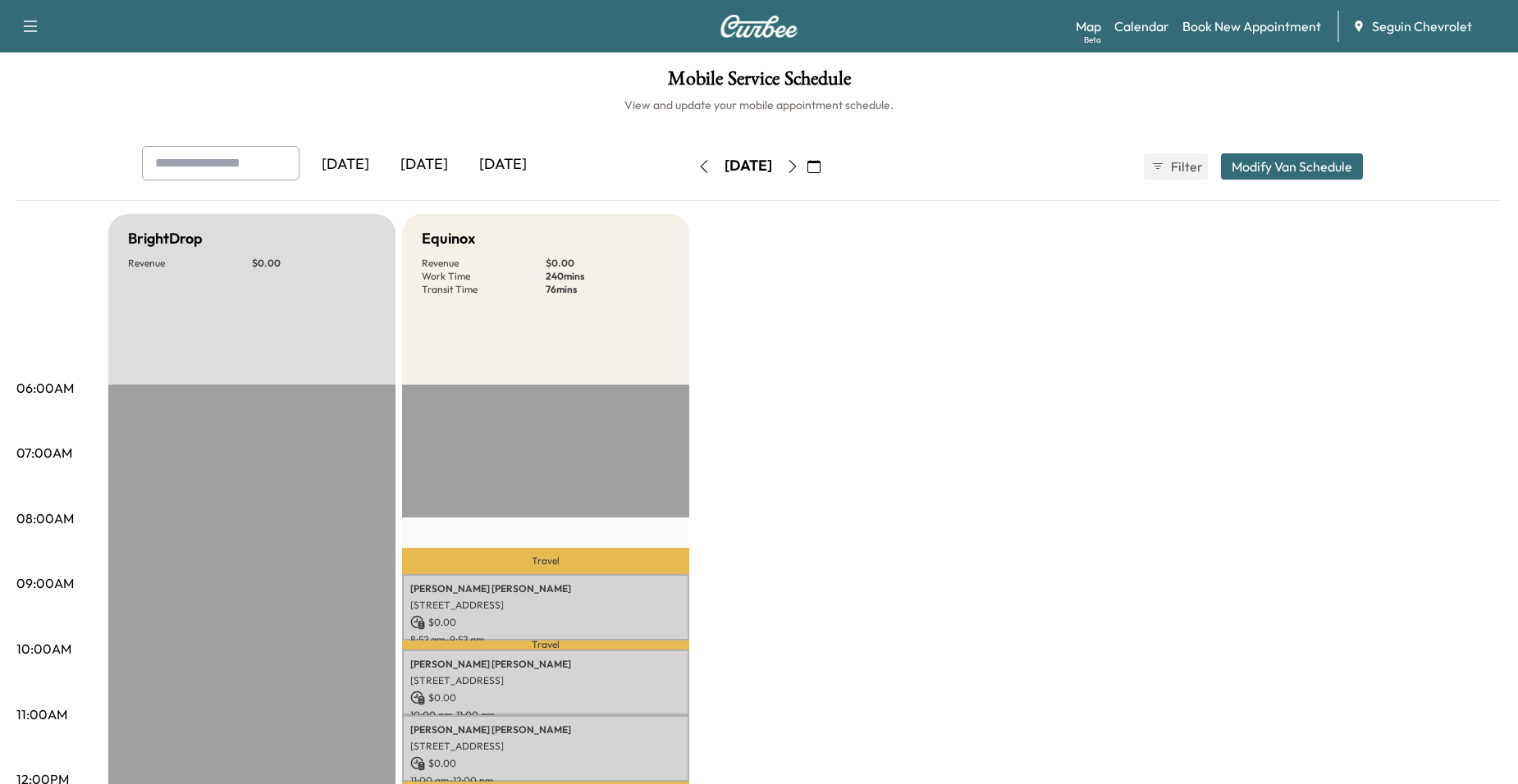
click at [799, 168] on icon "button" at bounding box center [793, 167] width 13 height 13
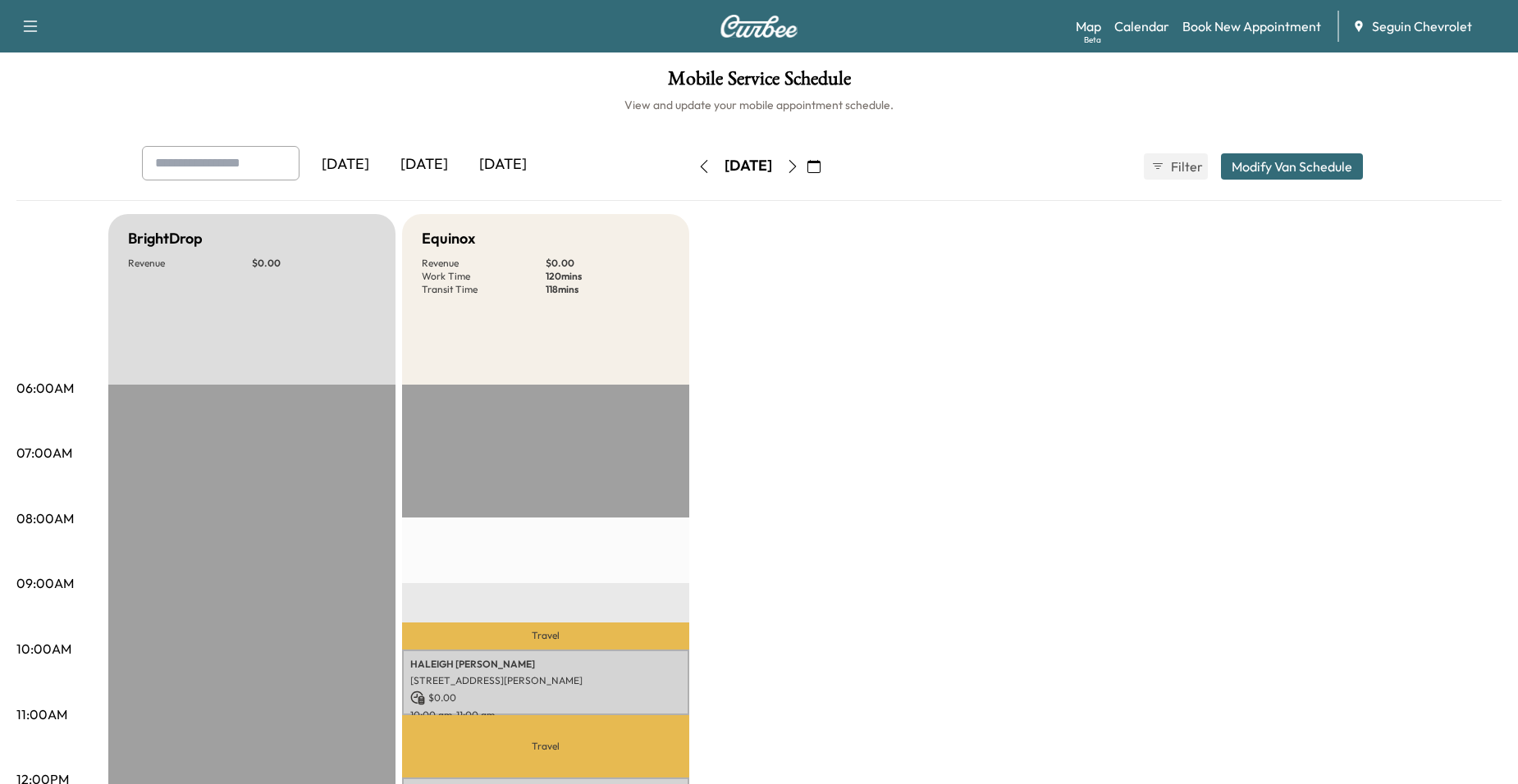
click at [796, 164] on icon "button" at bounding box center [793, 167] width 8 height 13
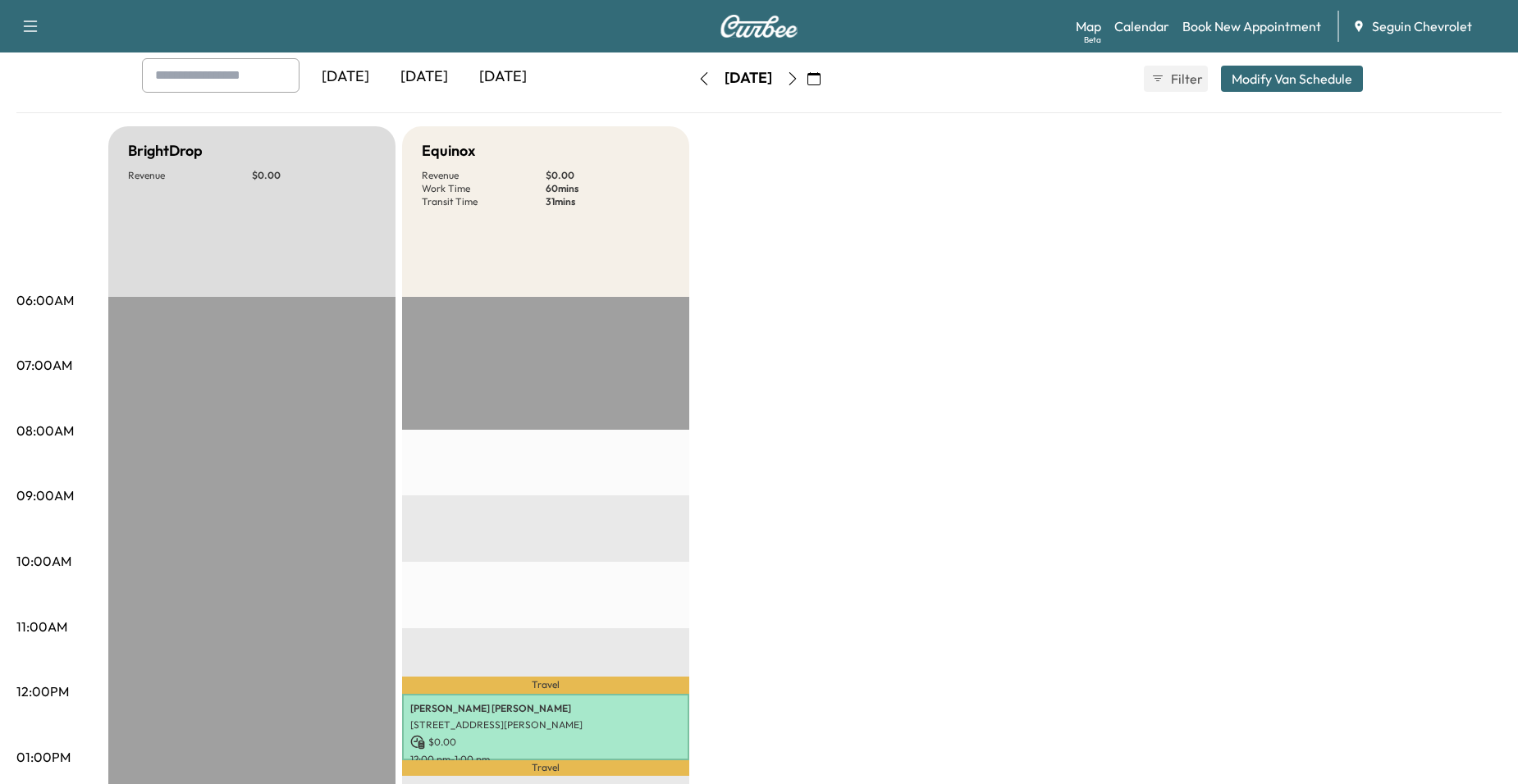
scroll to position [82, 0]
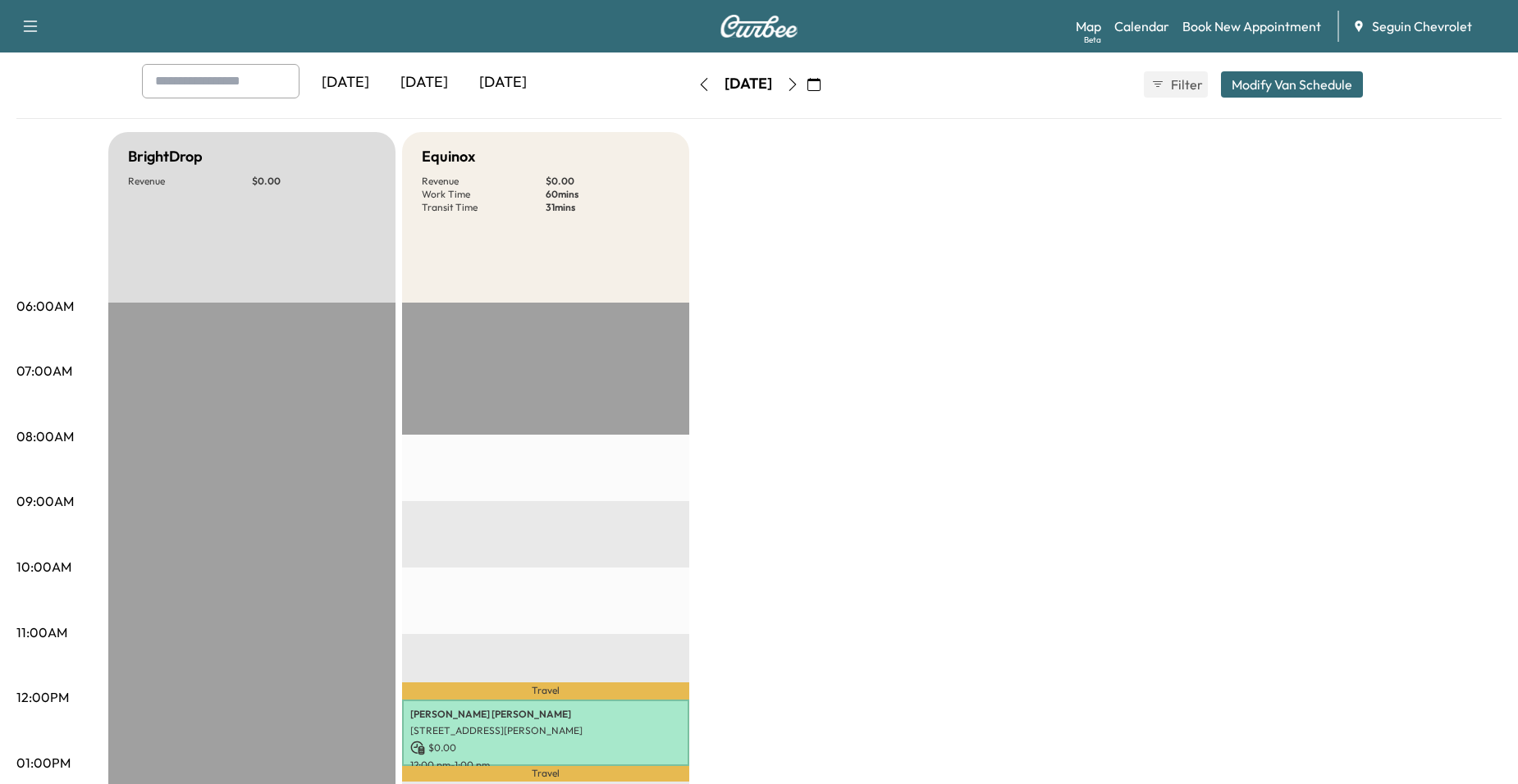
drag, startPoint x: 636, startPoint y: 694, endPoint x: 521, endPoint y: 646, distance: 124.6
click at [528, 714] on p "Jose Jimenez" at bounding box center [546, 715] width 271 height 13
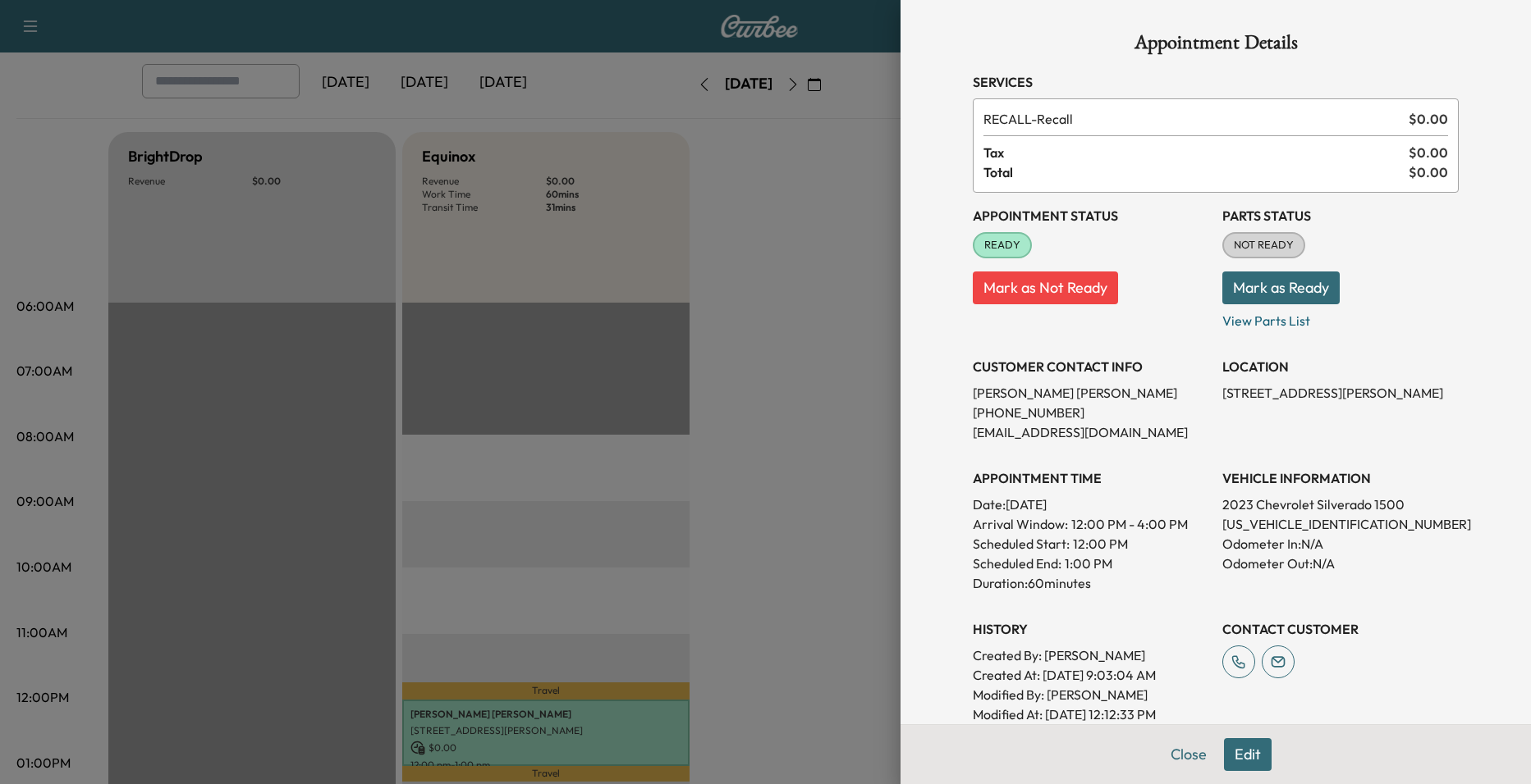
click at [534, 595] on div at bounding box center [766, 392] width 1531 height 784
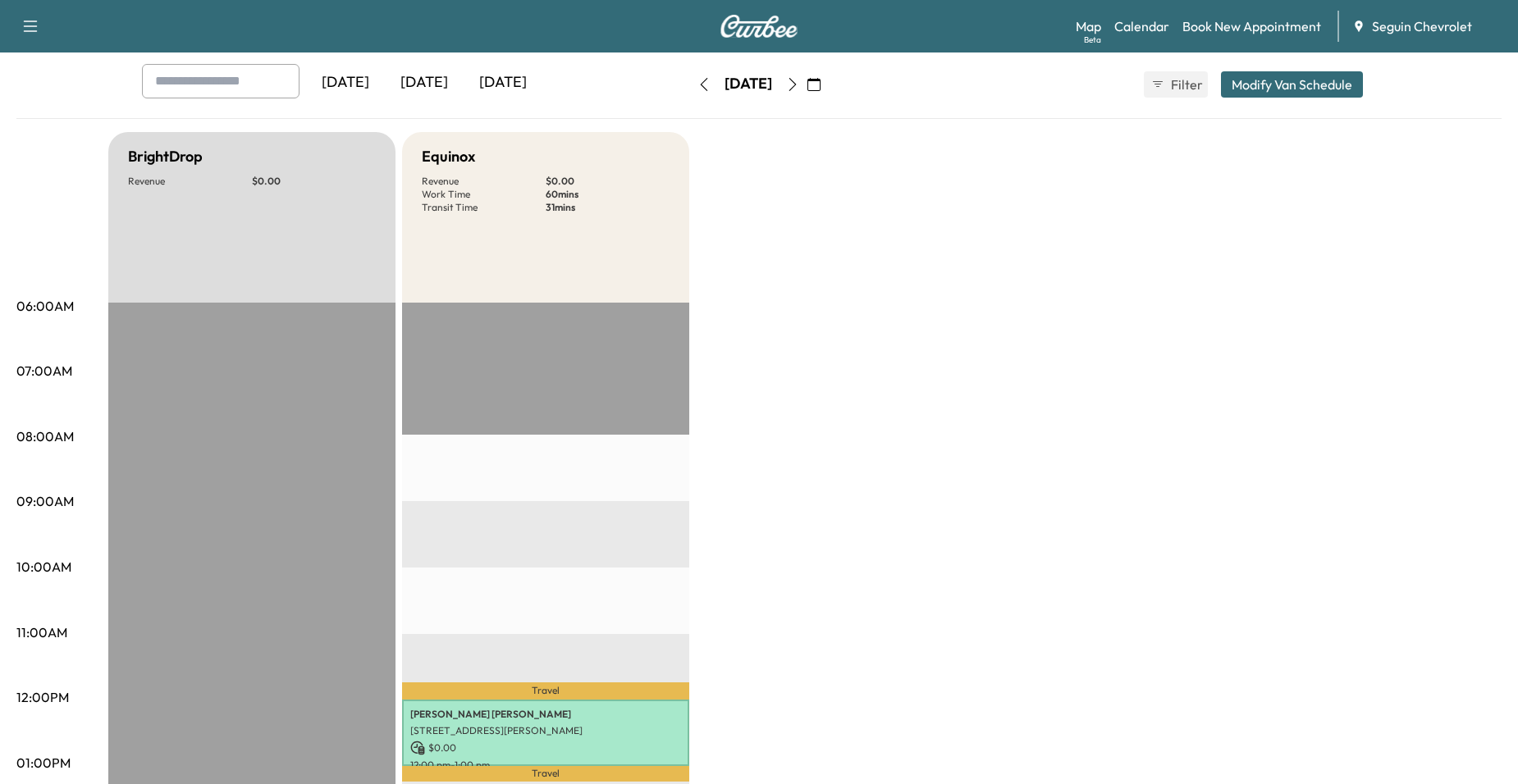
click at [807, 77] on button "button" at bounding box center [792, 84] width 27 height 27
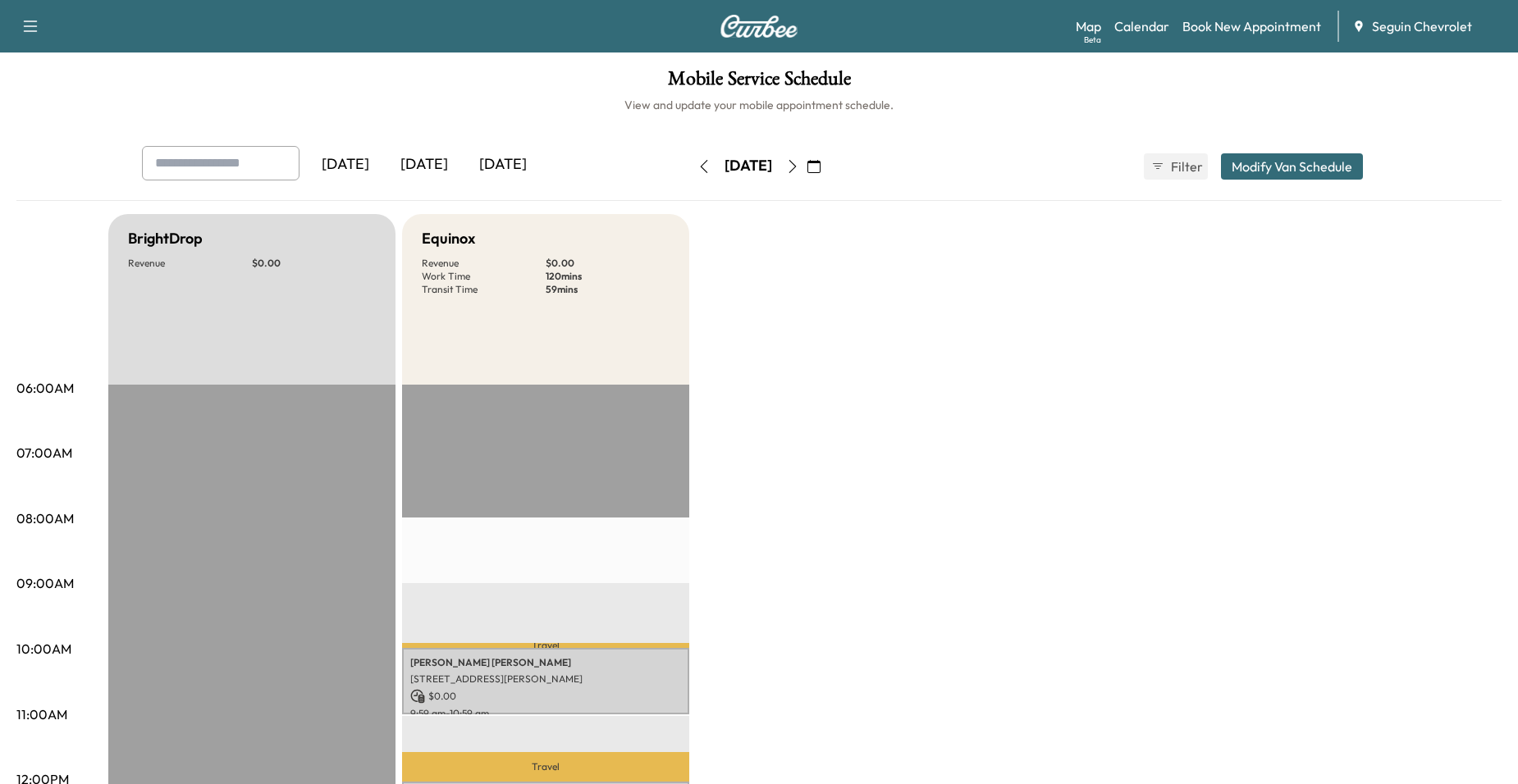
click at [807, 161] on button "button" at bounding box center [792, 167] width 27 height 27
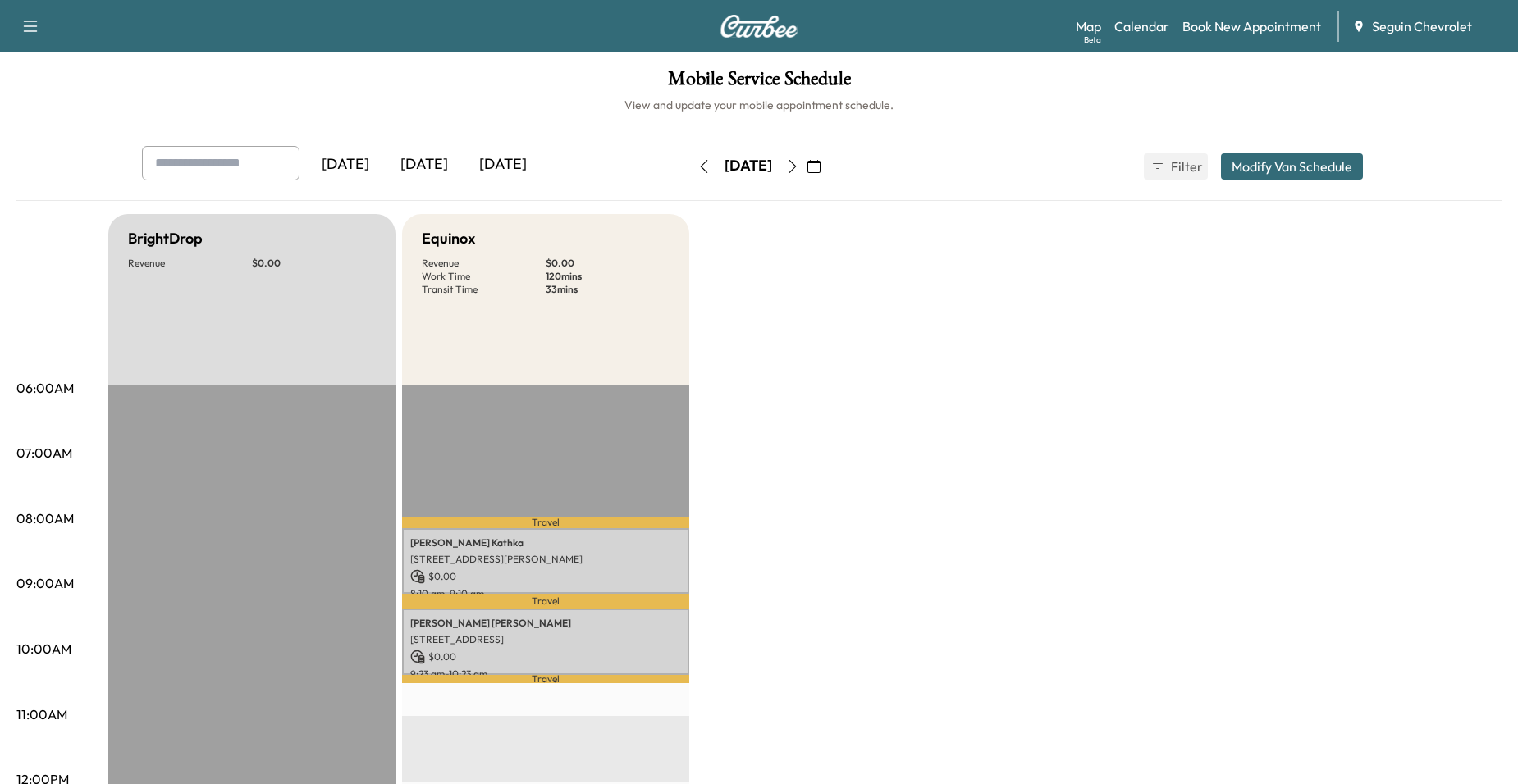
click at [799, 160] on icon "button" at bounding box center [793, 167] width 13 height 13
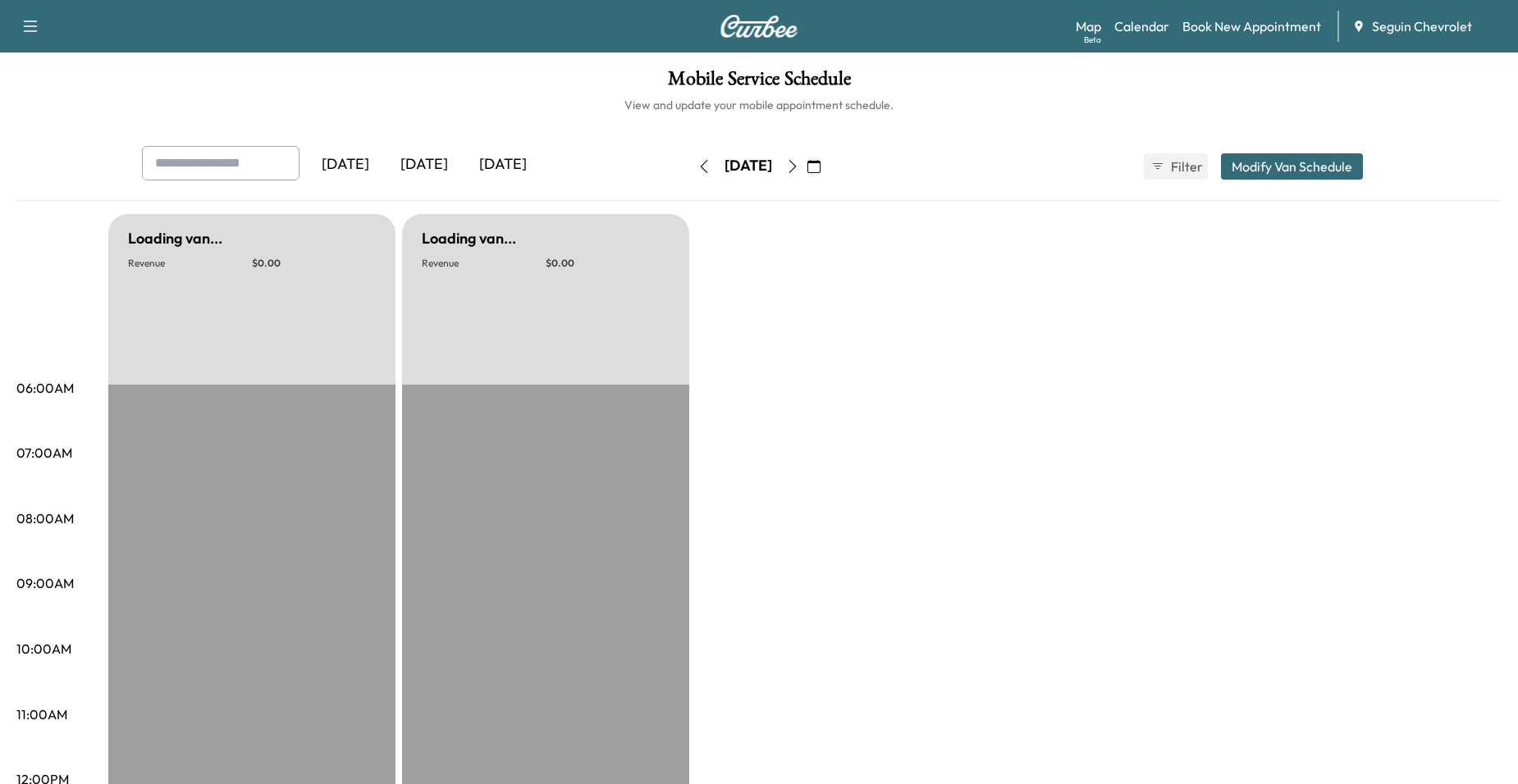
click at [807, 159] on button "button" at bounding box center [792, 167] width 27 height 27
click at [799, 160] on icon "button" at bounding box center [793, 167] width 13 height 13
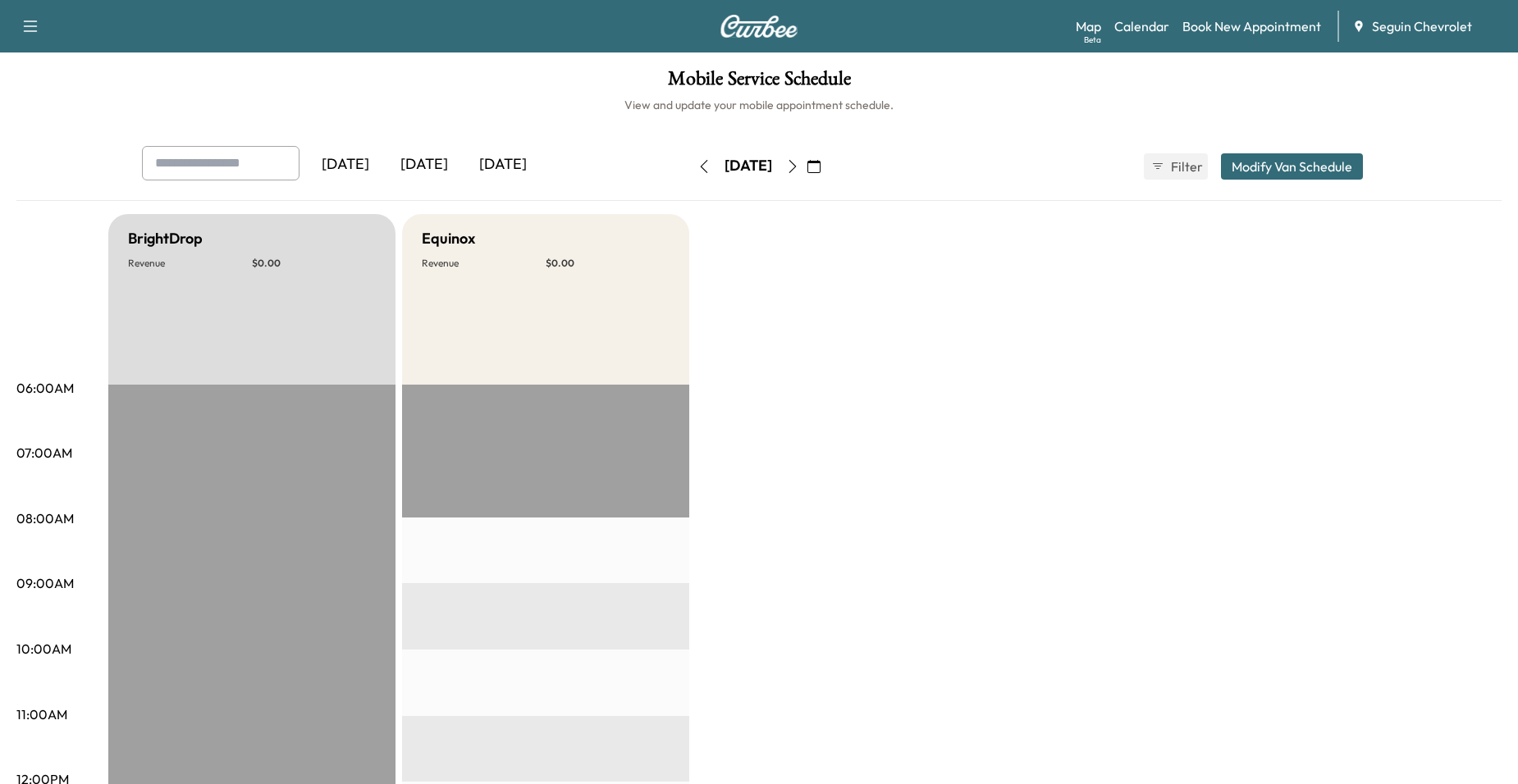
click at [820, 168] on icon "button" at bounding box center [814, 167] width 13 height 13
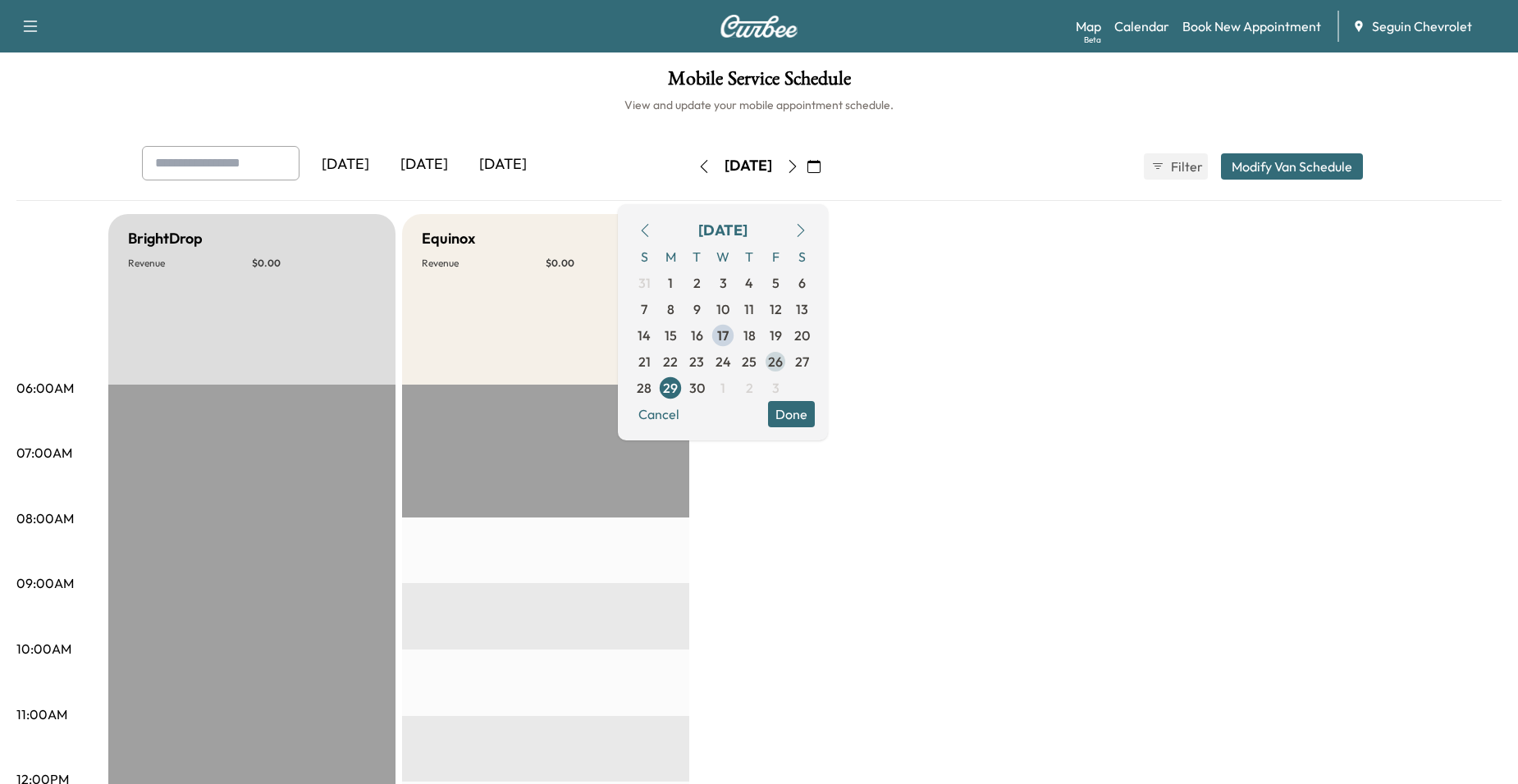
click at [783, 368] on span "26" at bounding box center [776, 361] width 15 height 20
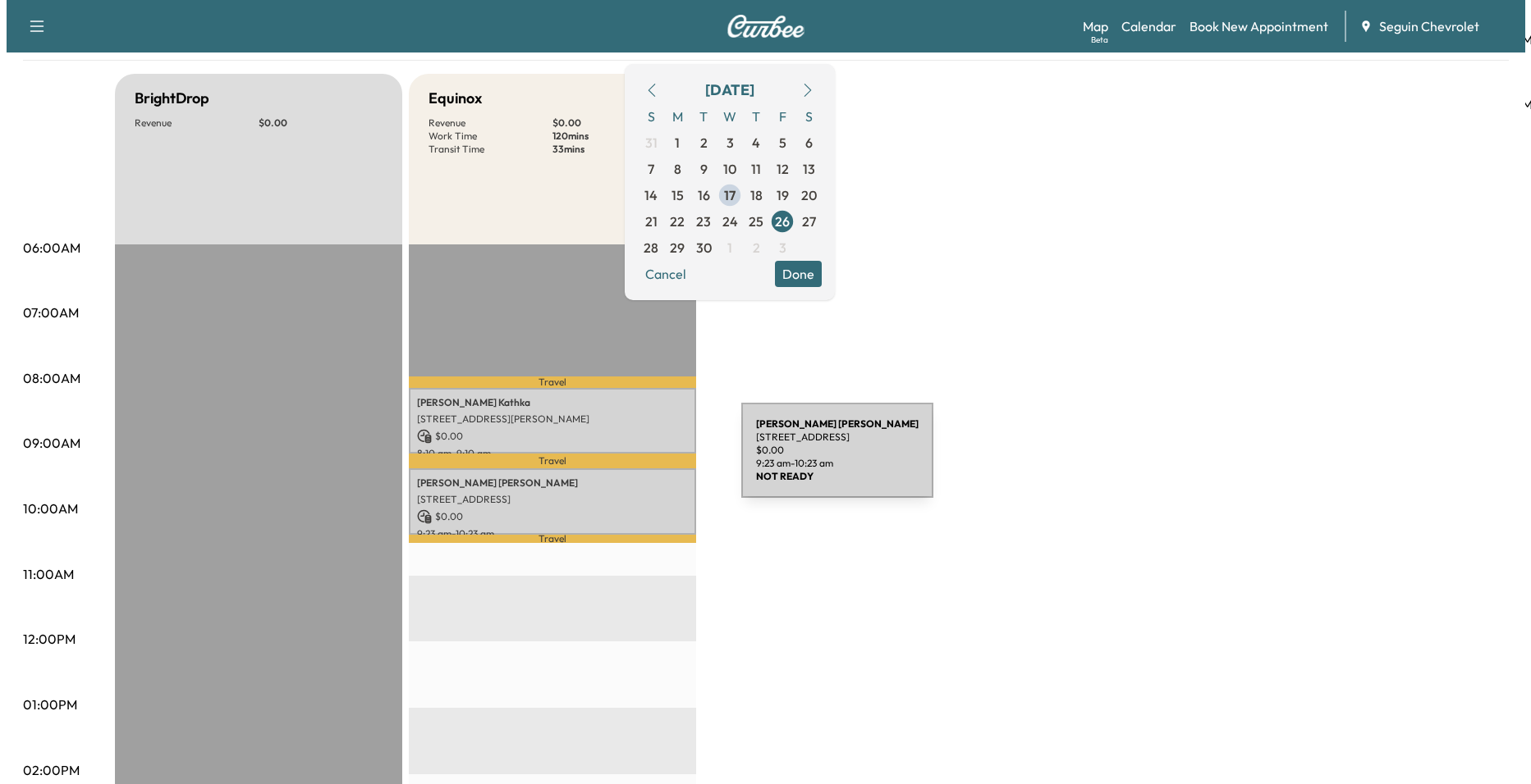
scroll to position [164, 0]
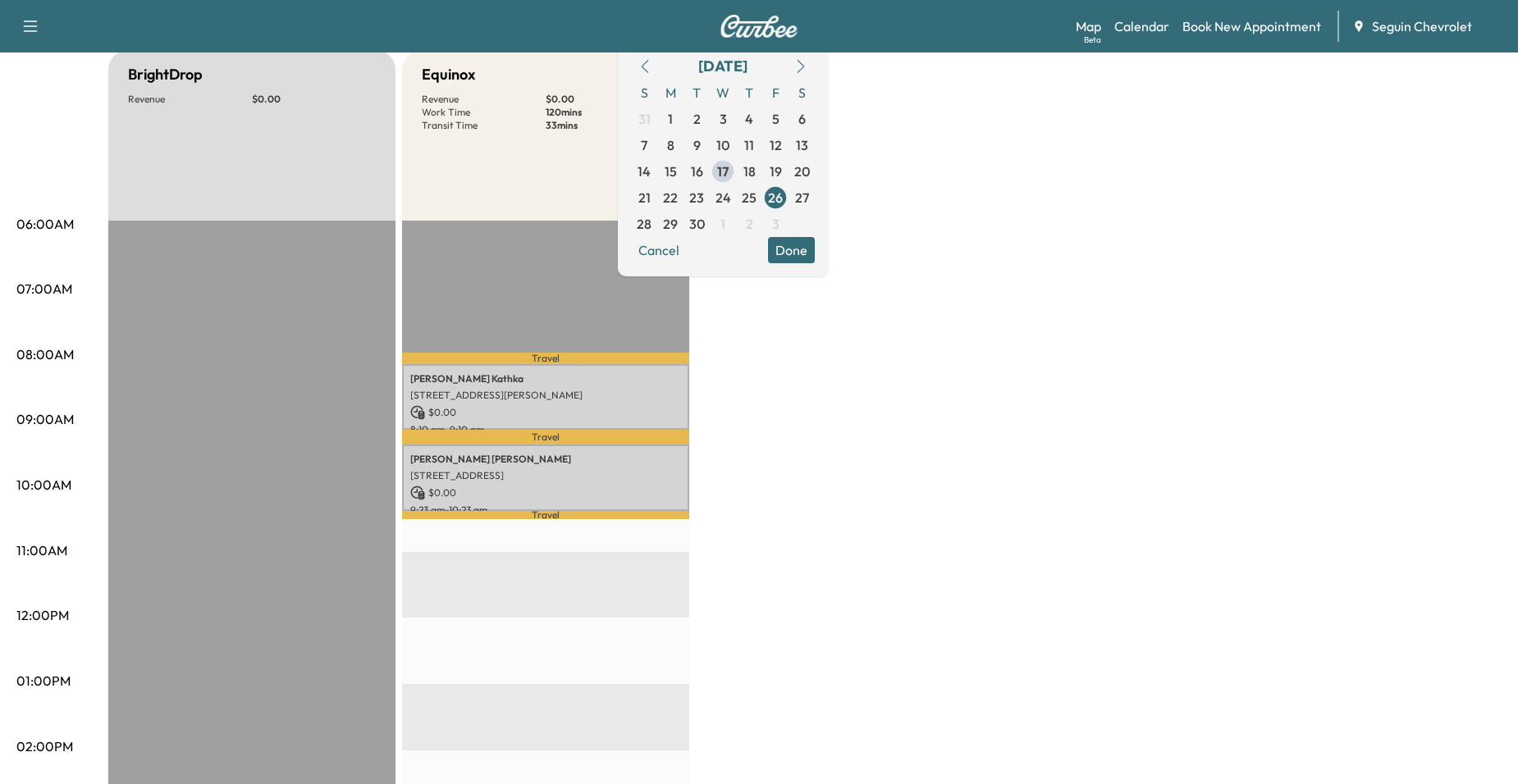
click at [600, 561] on div "Travel Jessica Kathka 345 Merriweather Rd, Seguin, TX 78155, USA $ 0.00 8:10 am…" at bounding box center [545, 751] width 287 height 1060
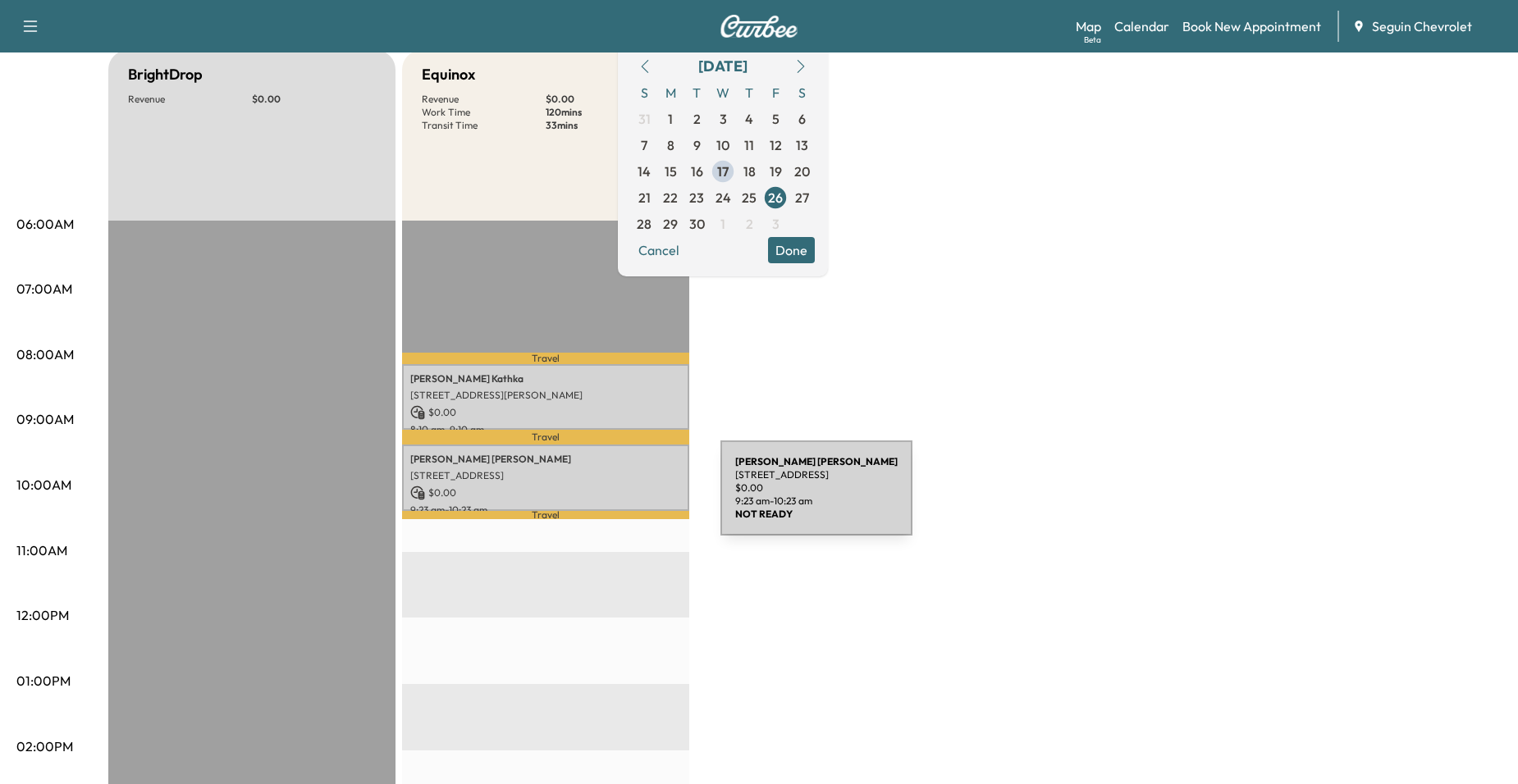
click at [597, 498] on div "Larry Blake 2997 Saddlehorn Drive, Seguin, TX 78155, USA $ 0.00 9:23 am - 10:23…" at bounding box center [545, 478] width 287 height 66
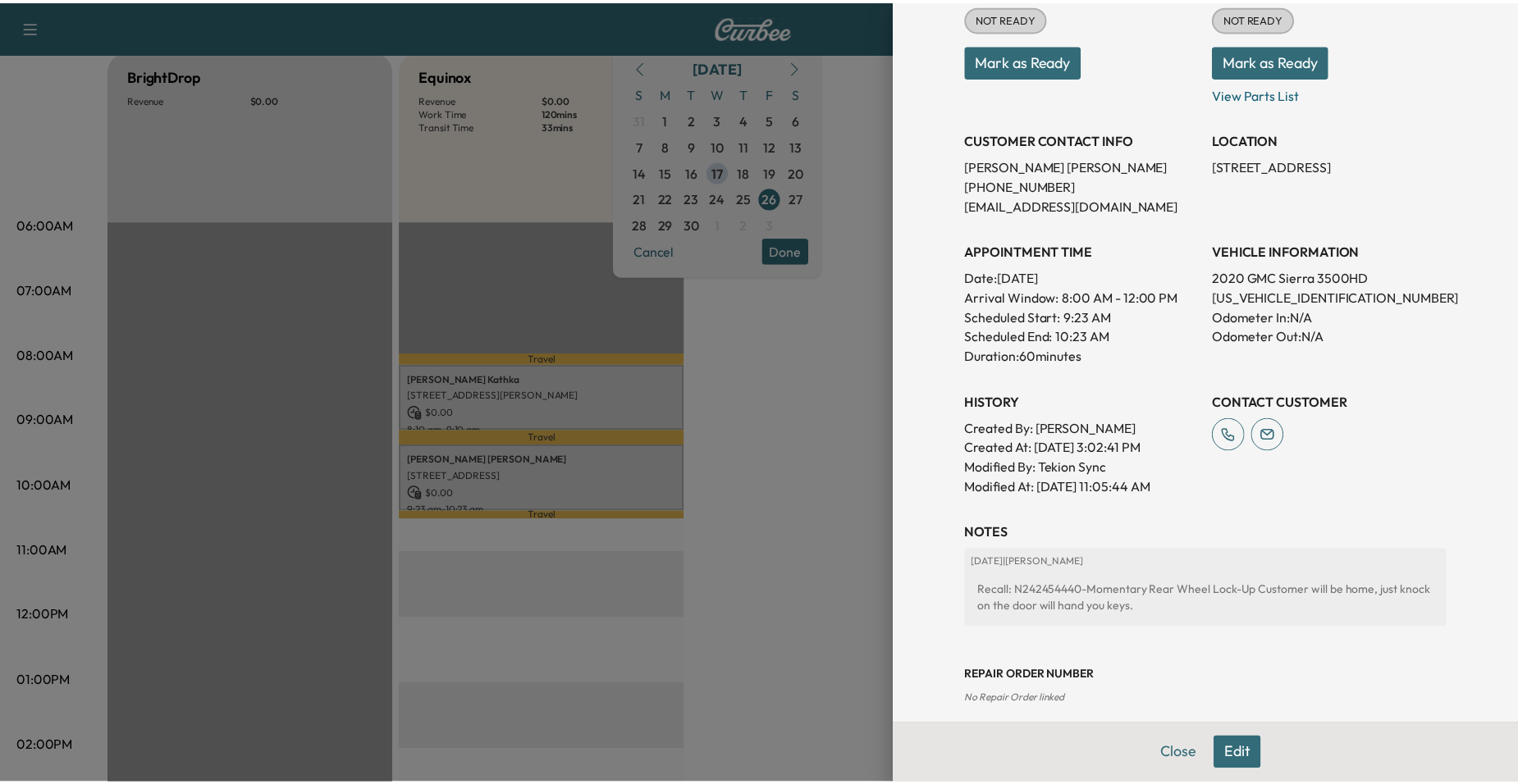
scroll to position [246, 0]
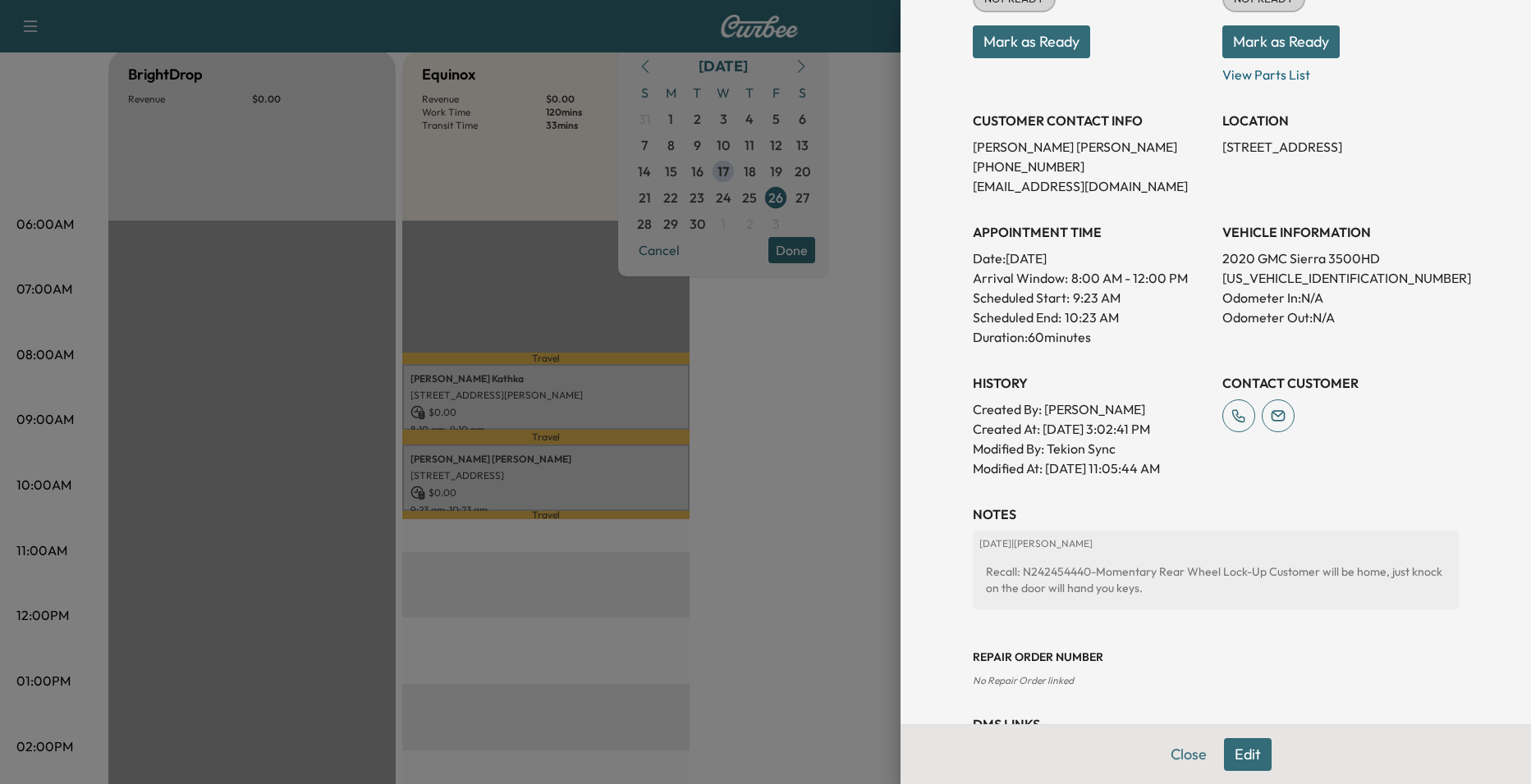
click at [780, 456] on div at bounding box center [766, 392] width 1531 height 784
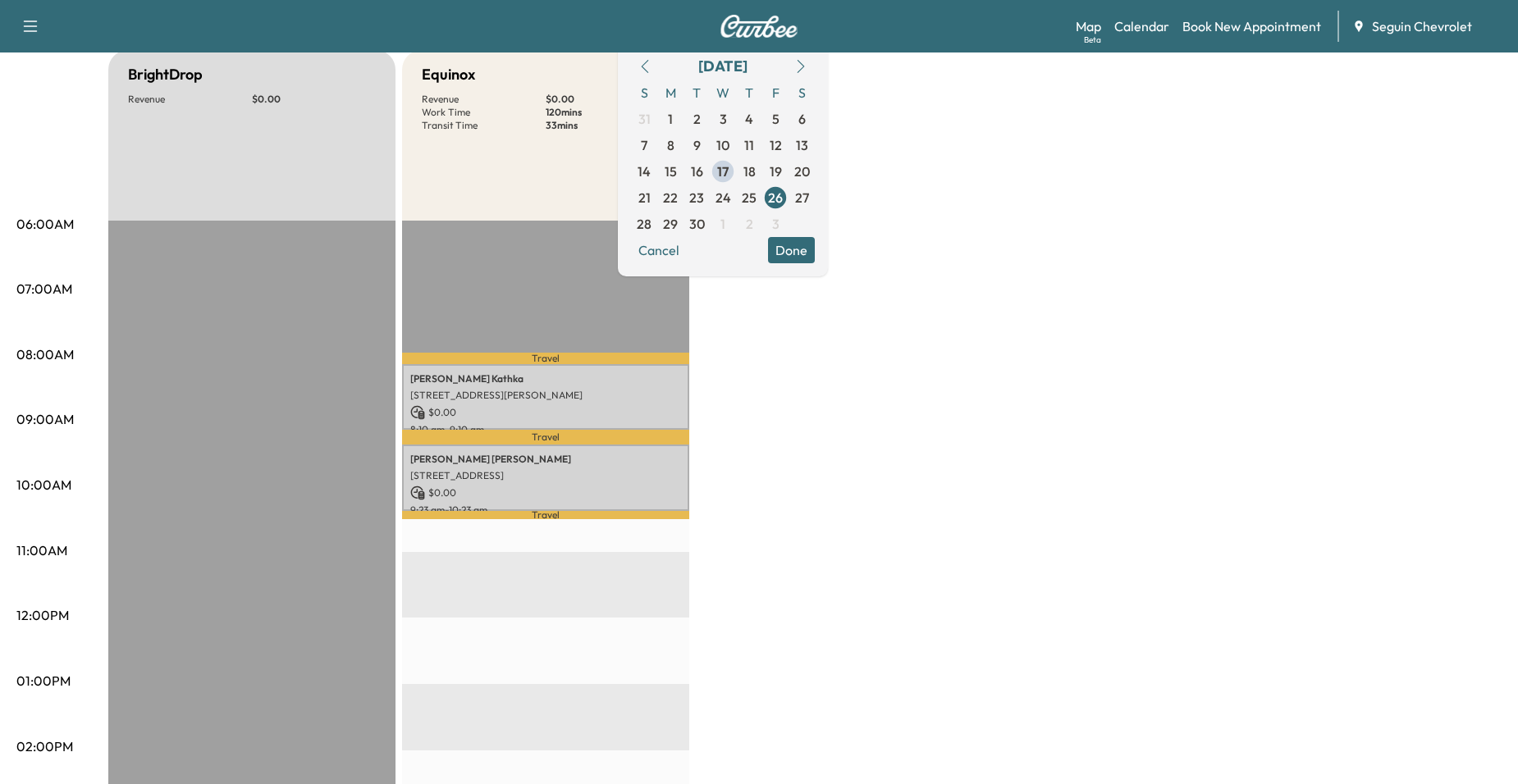
click at [477, 231] on div "Travel Jessica Kathka 345 Merriweather Rd, Seguin, TX 78155, USA $ 0.00 8:10 am…" at bounding box center [545, 751] width 287 height 1060
click at [678, 228] on span "29" at bounding box center [670, 224] width 15 height 20
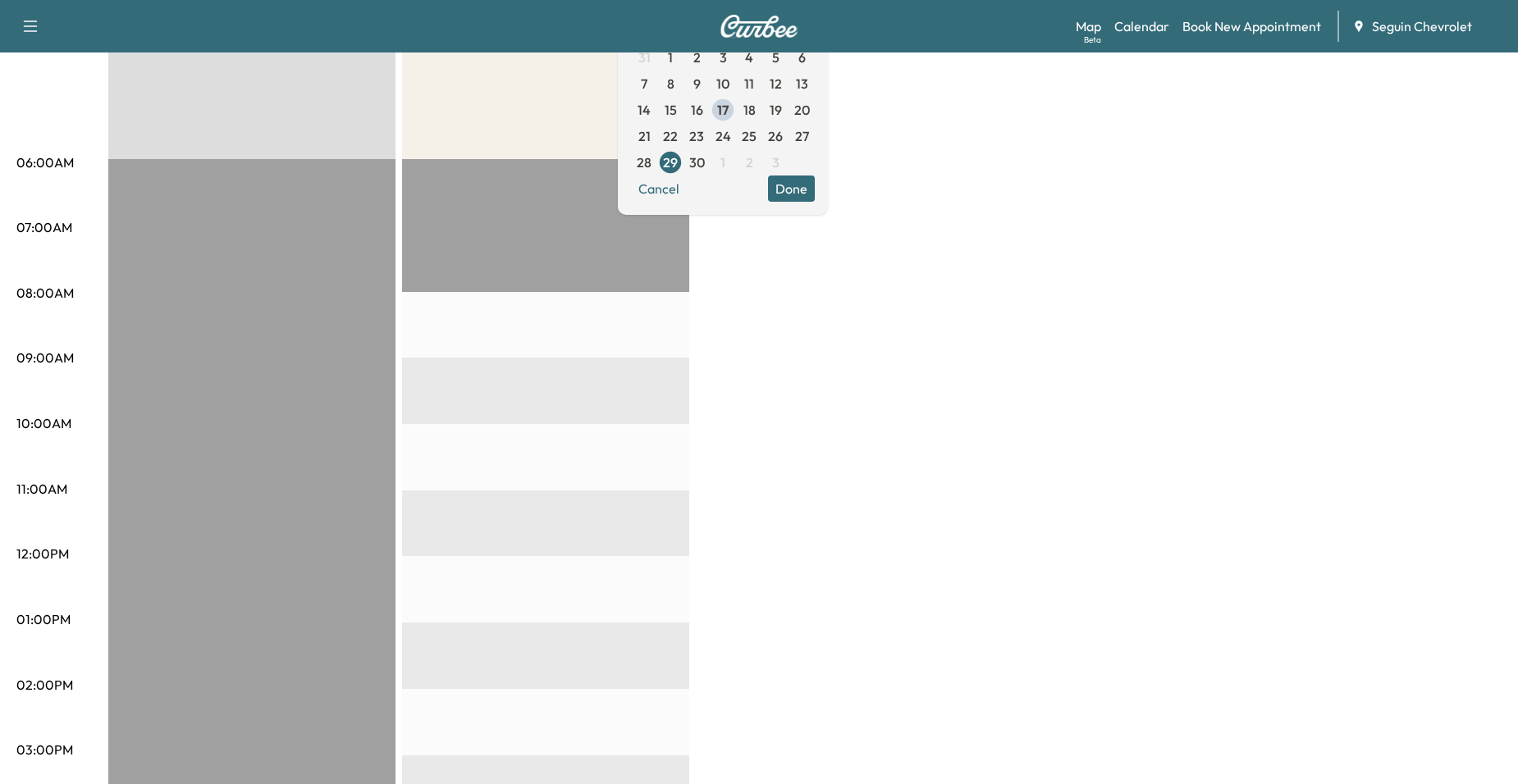
scroll to position [246, 0]
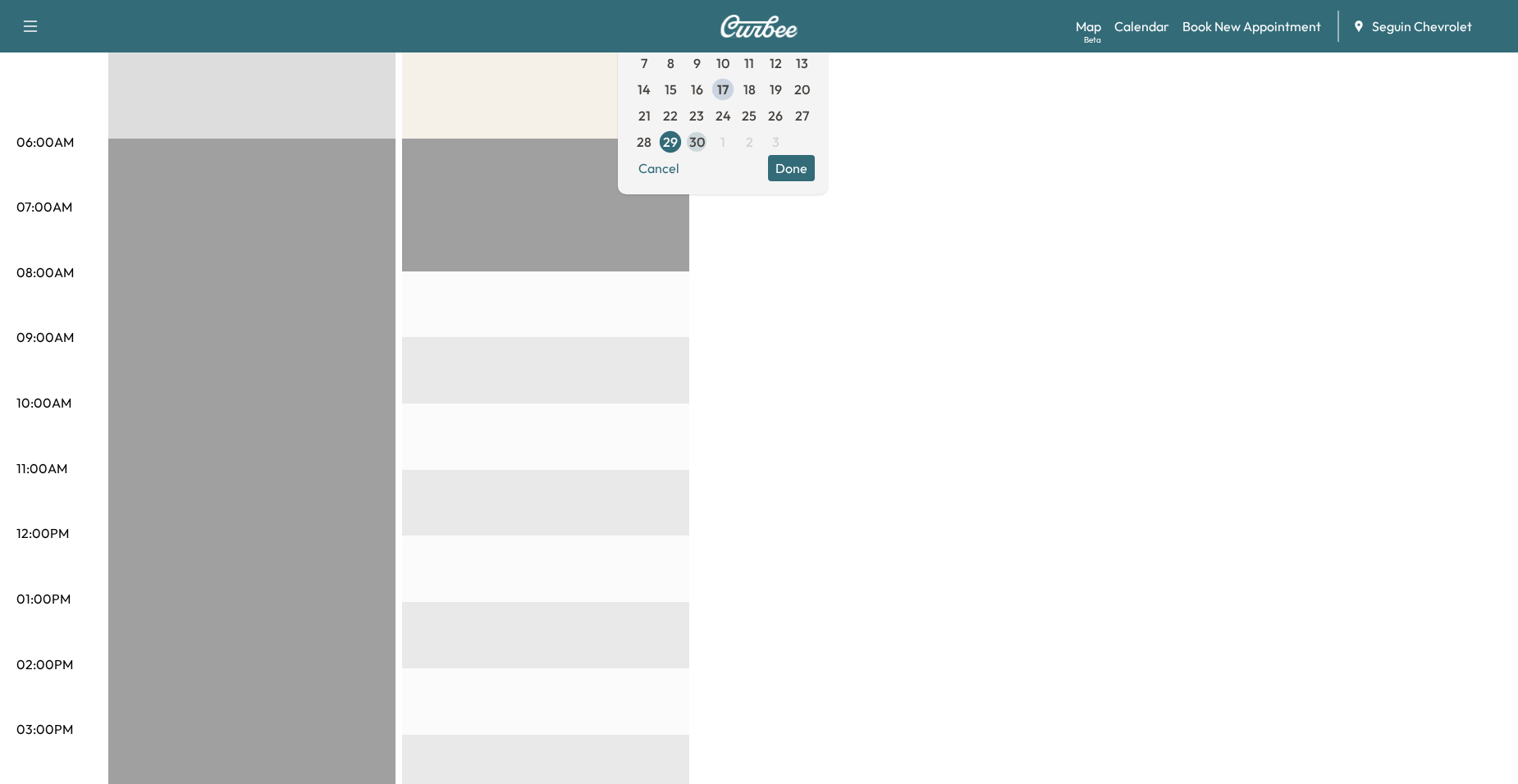
click at [704, 137] on span "30" at bounding box center [697, 141] width 15 height 20
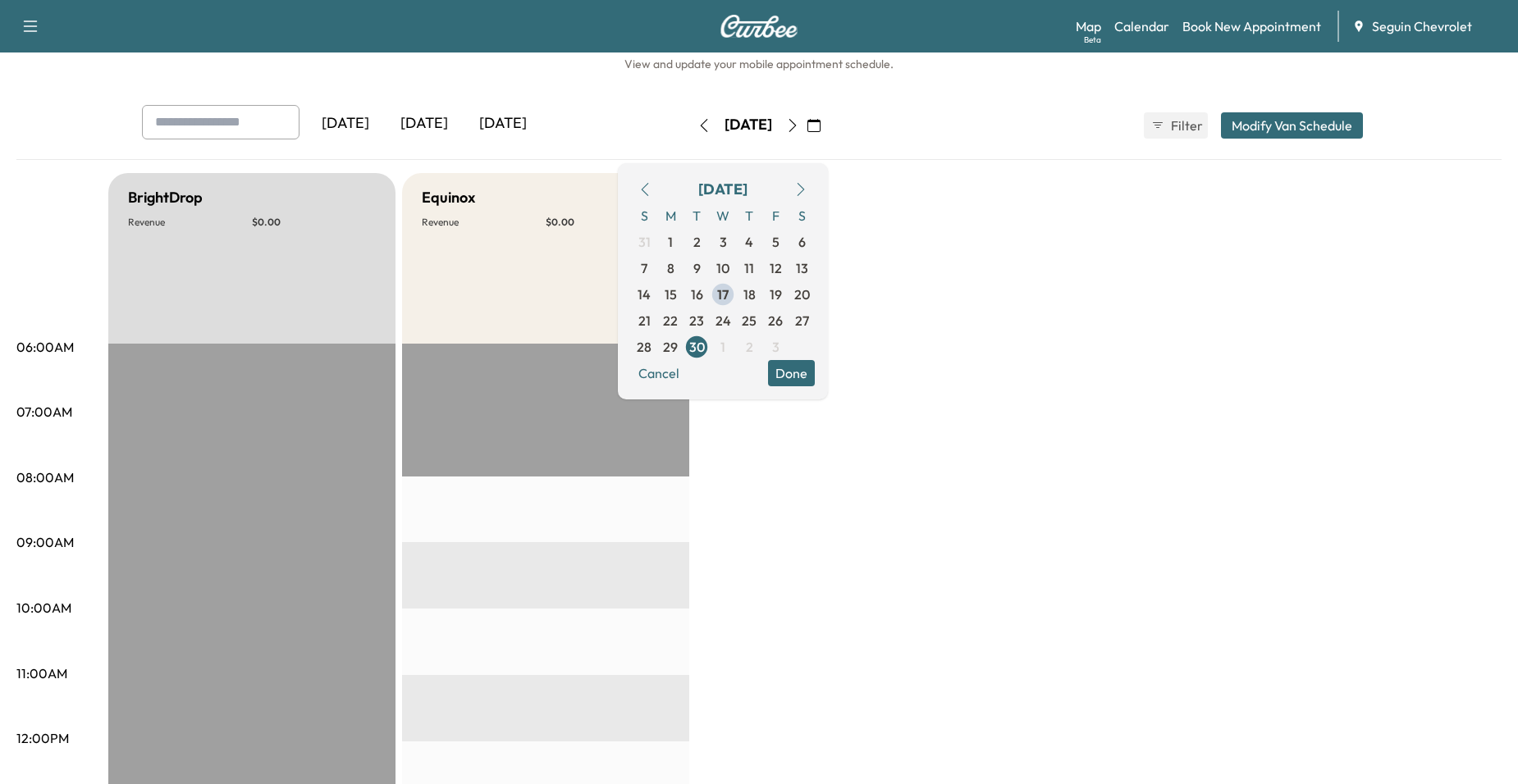
scroll to position [82, 0]
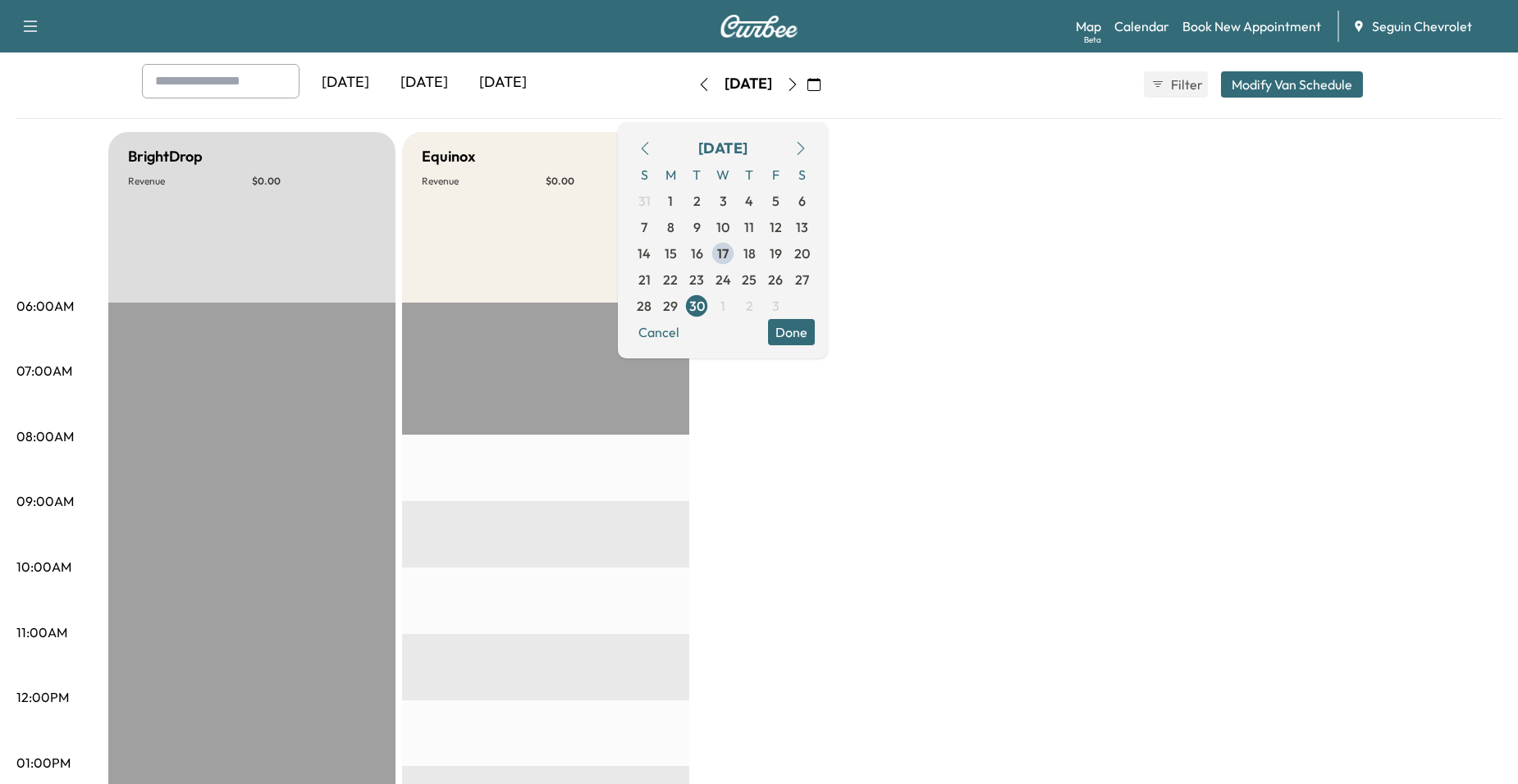
click at [807, 83] on button "button" at bounding box center [792, 84] width 27 height 27
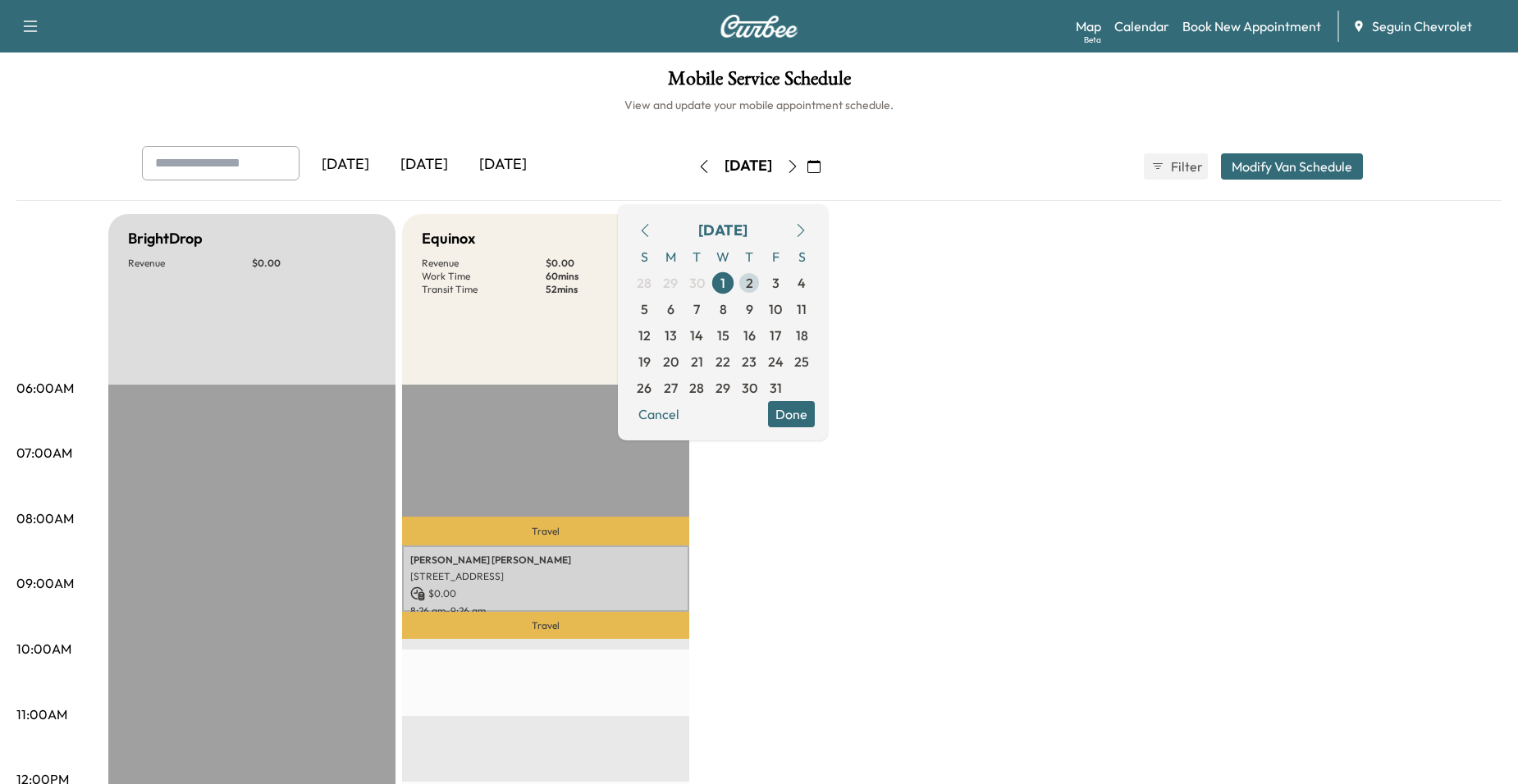
click at [753, 292] on span "2" at bounding box center [750, 283] width 8 height 20
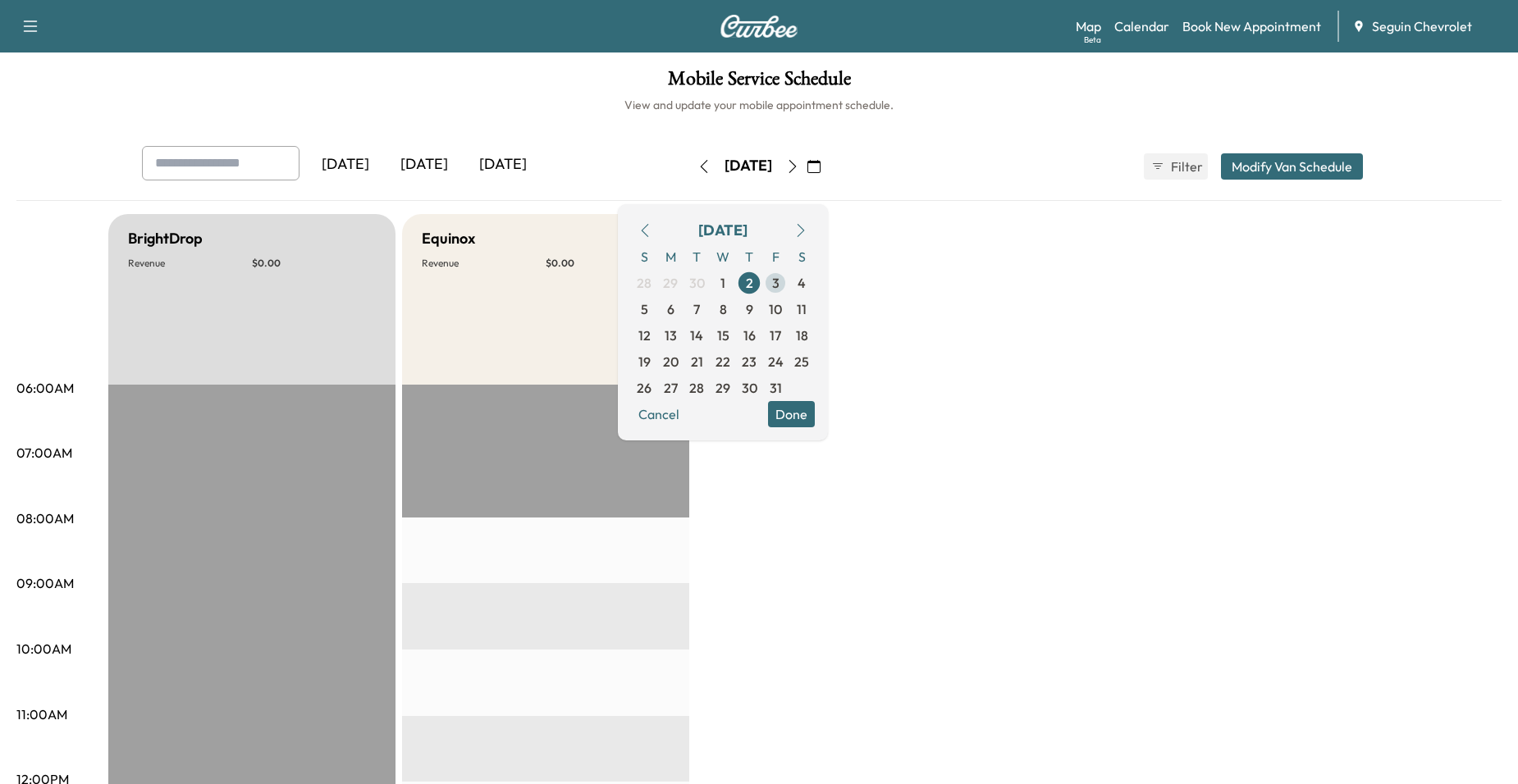
click at [779, 290] on span "3" at bounding box center [776, 283] width 8 height 20
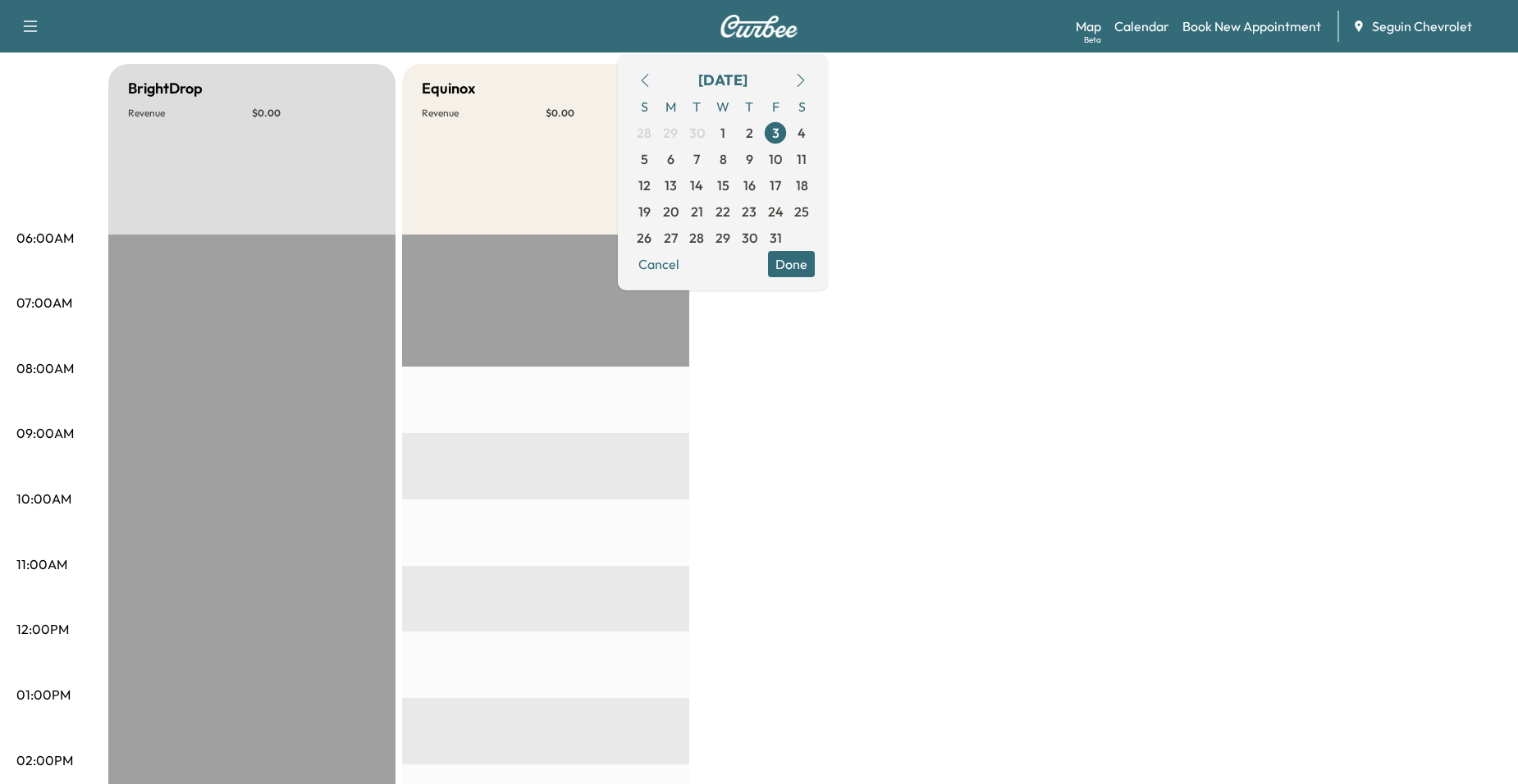
scroll to position [164, 0]
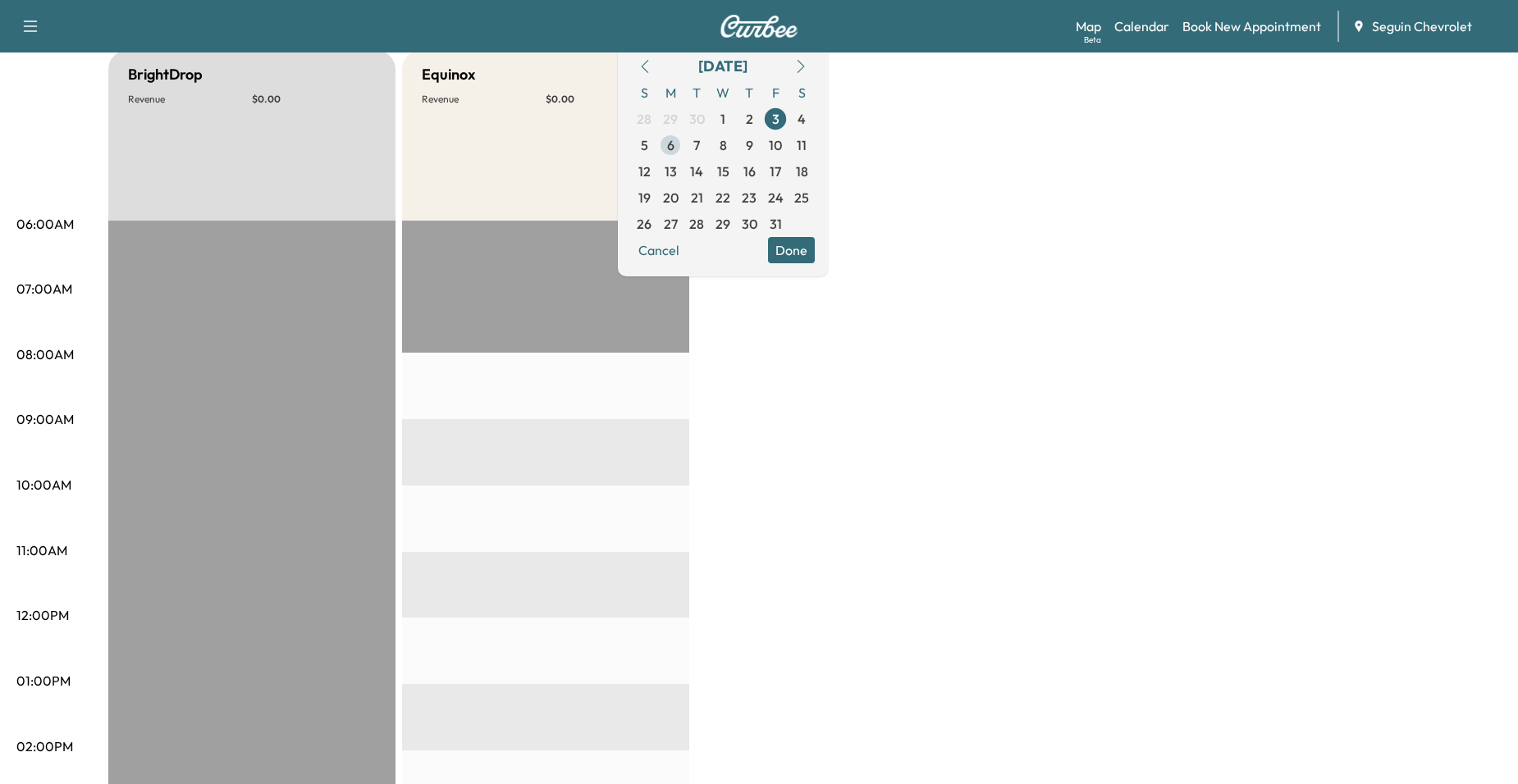
click at [684, 149] on span "6" at bounding box center [670, 145] width 27 height 27
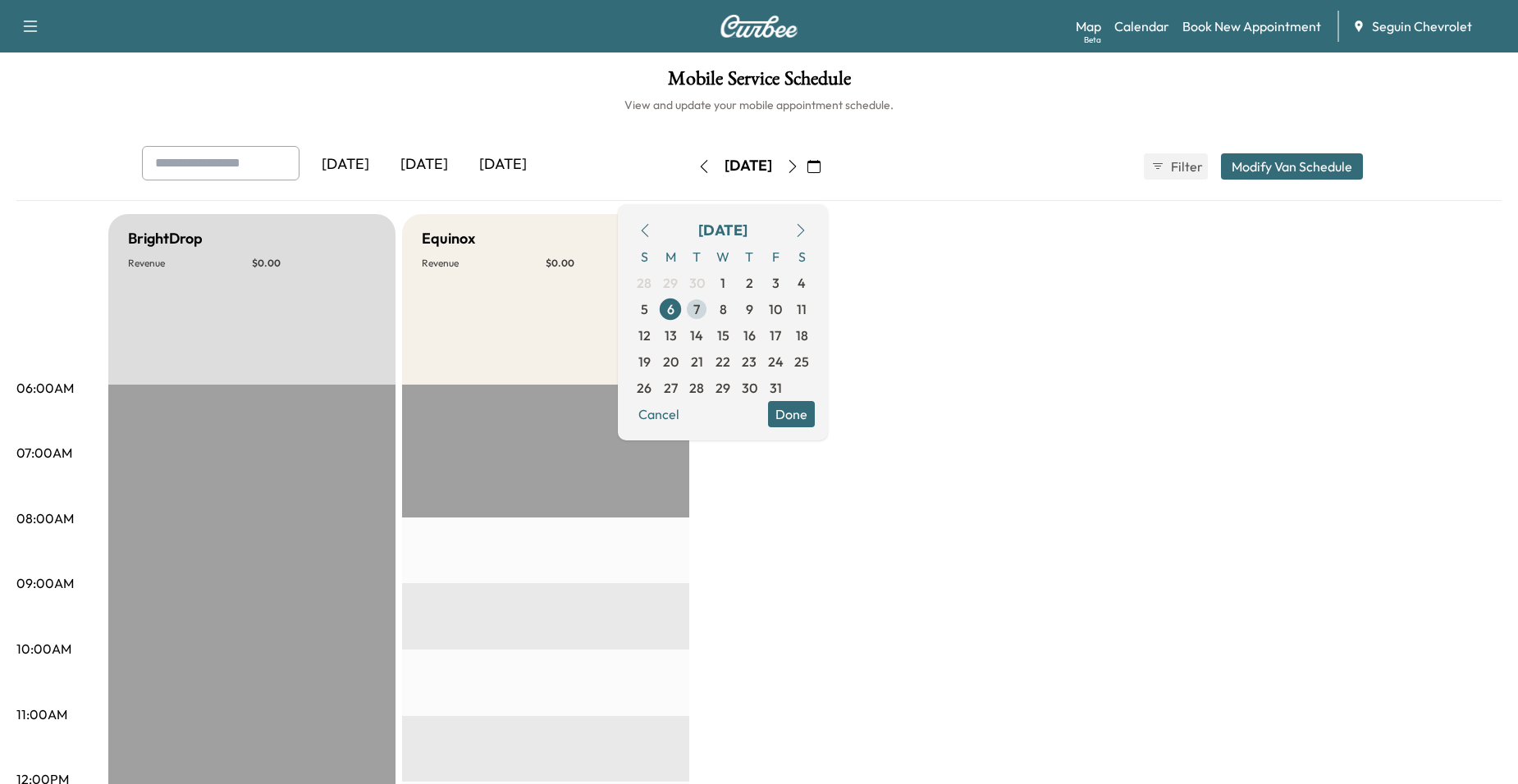
click at [700, 304] on span "7" at bounding box center [696, 309] width 7 height 20
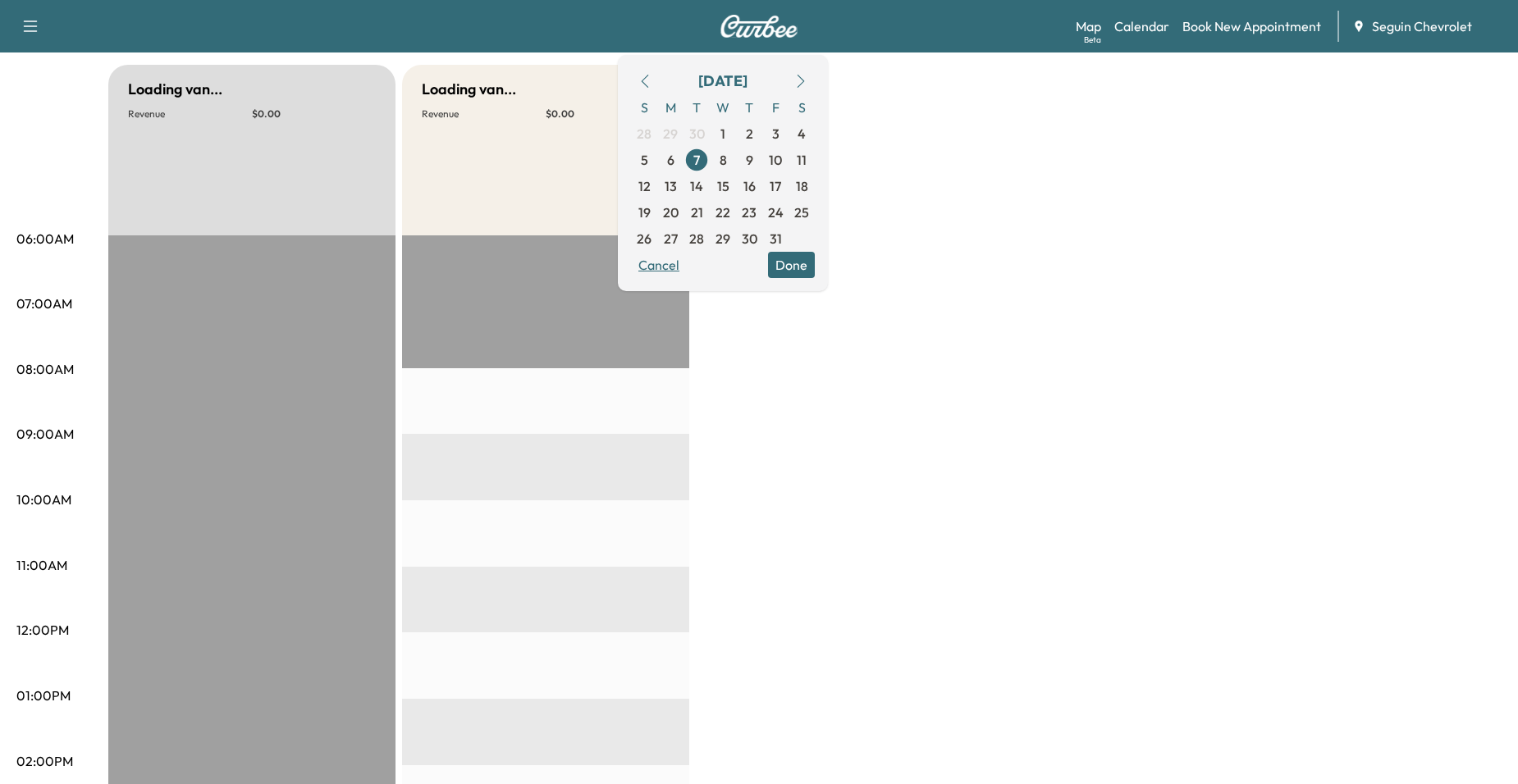
scroll to position [164, 0]
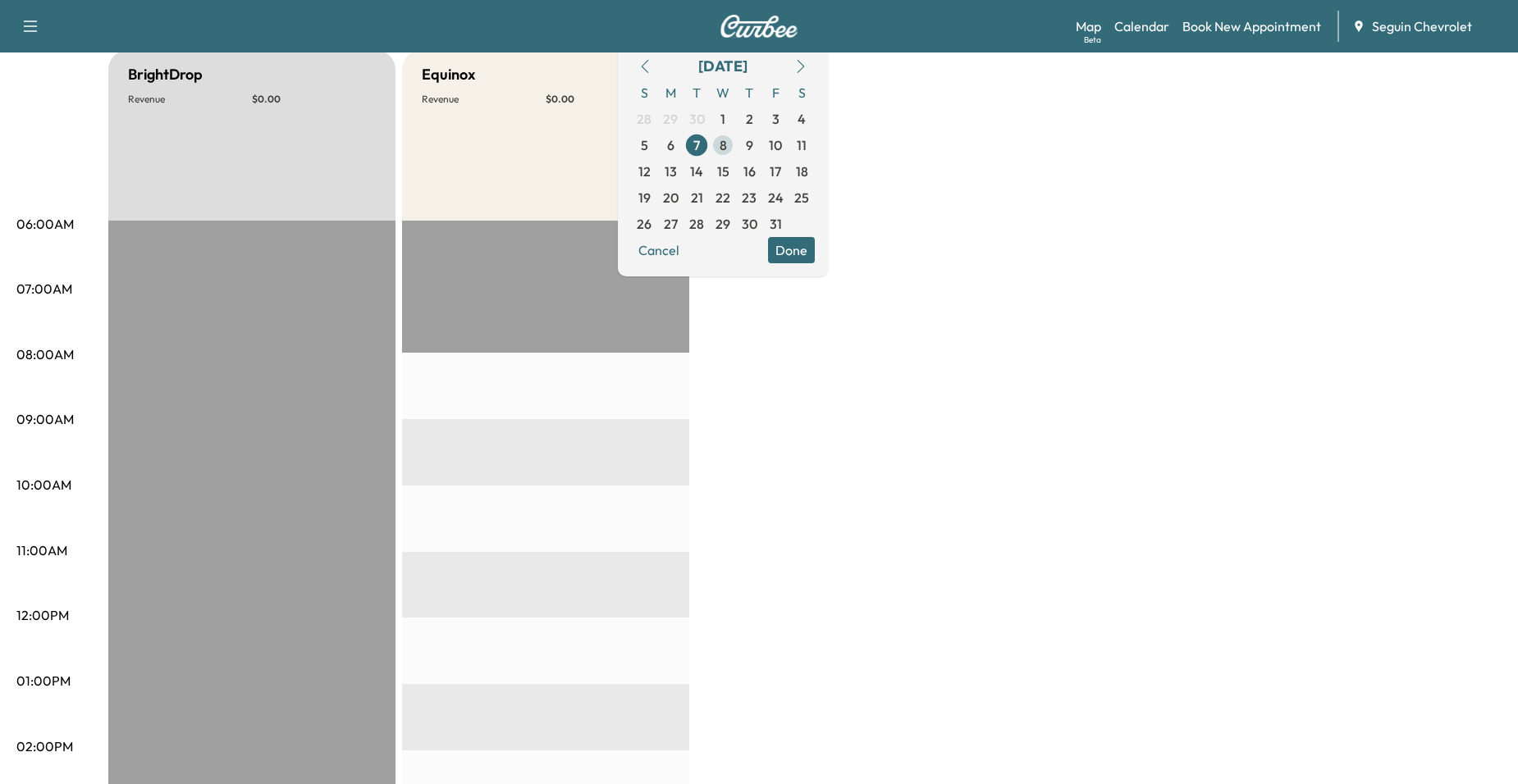
click at [736, 143] on span "8" at bounding box center [722, 145] width 27 height 27
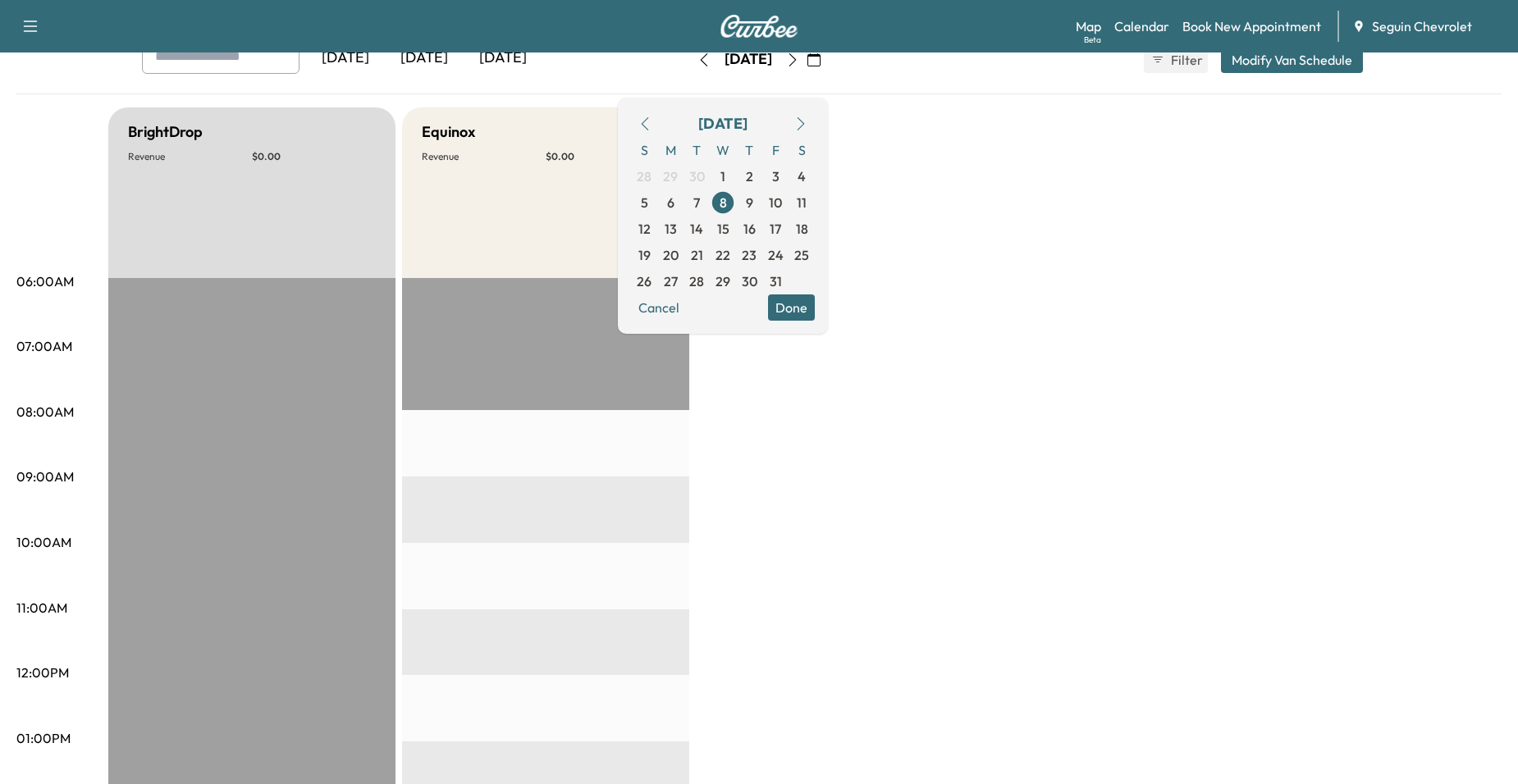
scroll to position [82, 0]
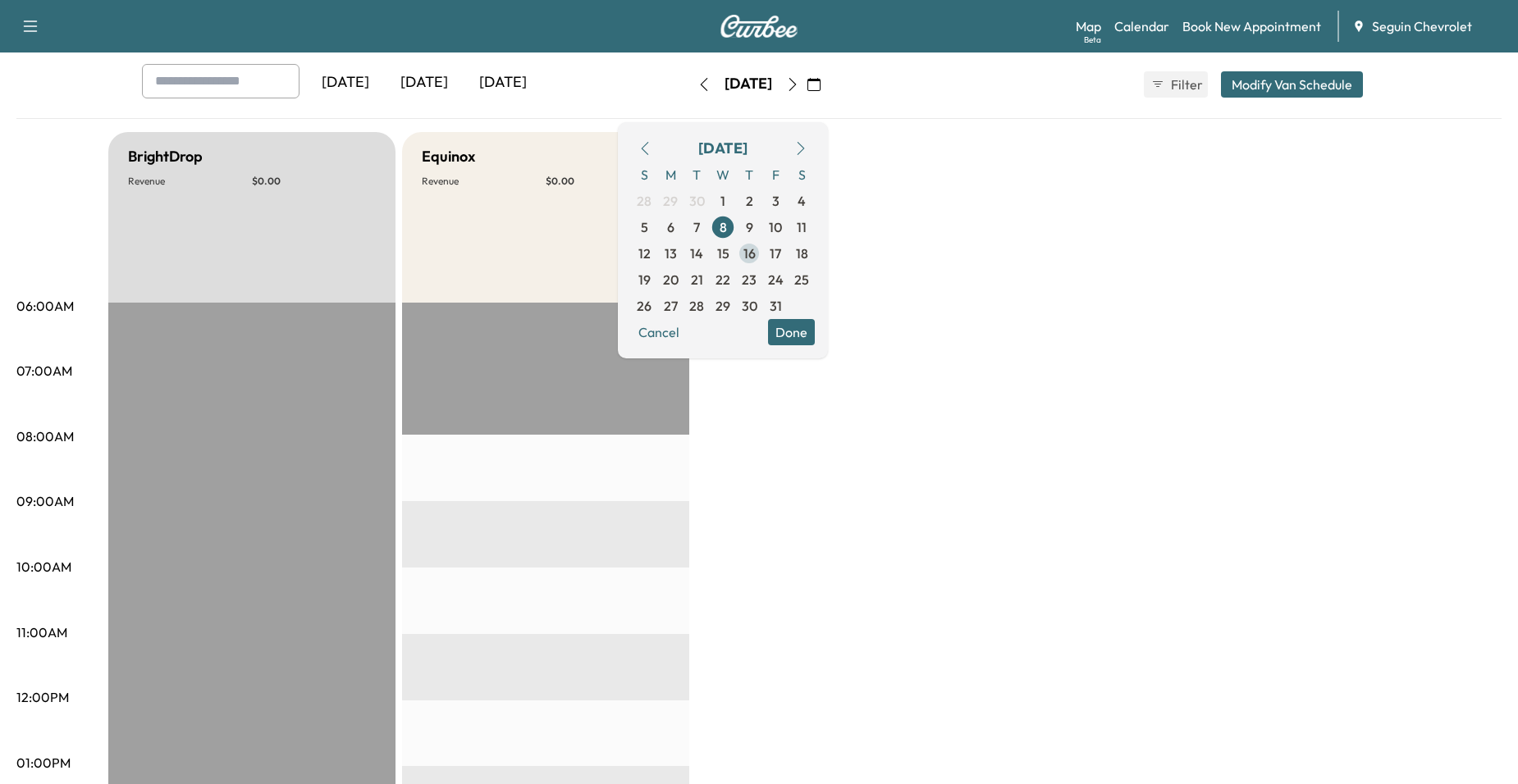
click at [756, 246] on span "16" at bounding box center [749, 253] width 12 height 20
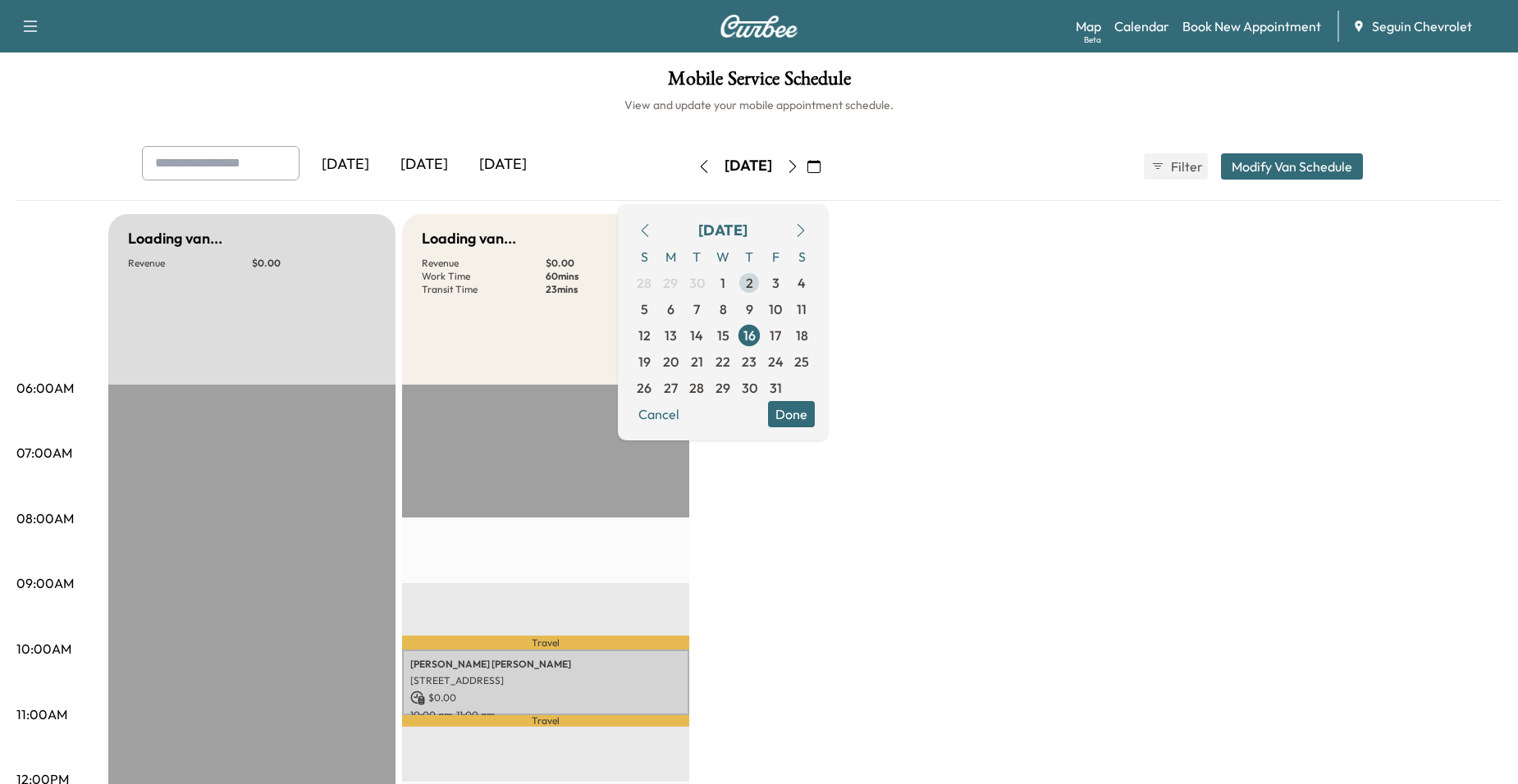
drag, startPoint x: 796, startPoint y: 284, endPoint x: 796, endPoint y: 294, distance: 10.0
click at [753, 286] on span "2" at bounding box center [750, 283] width 8 height 20
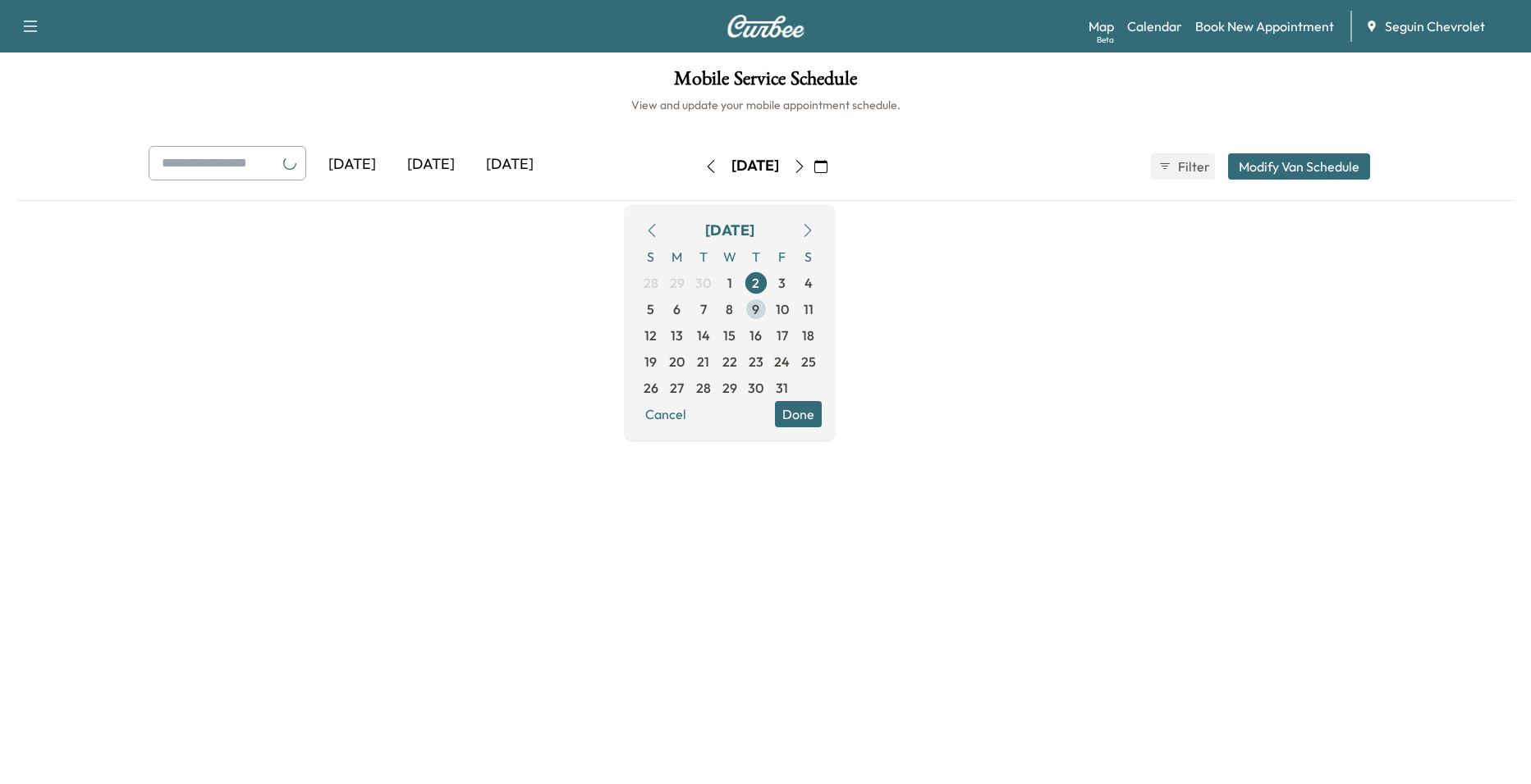
click at [759, 301] on span "9" at bounding box center [756, 309] width 8 height 20
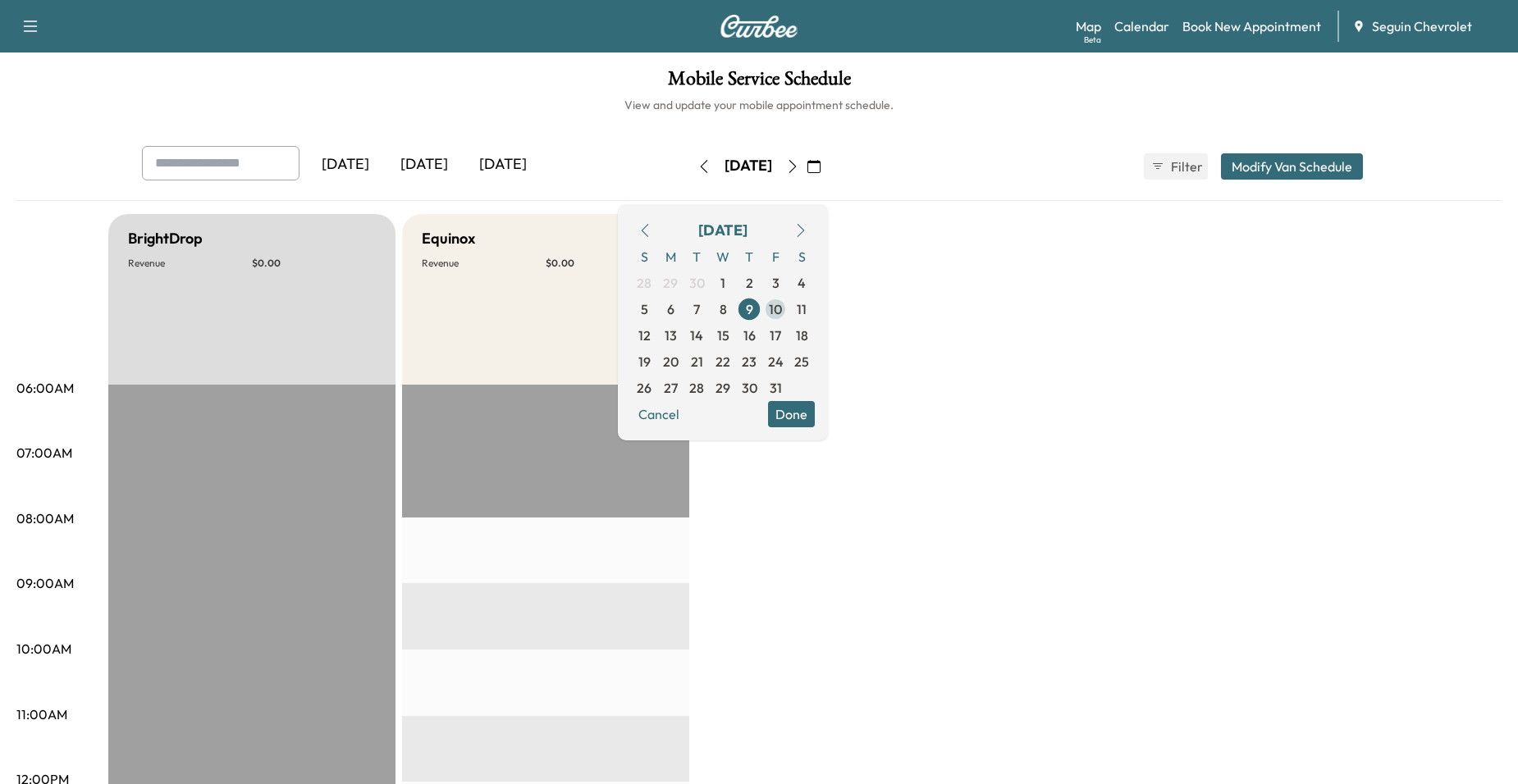
click at [782, 316] on span "10" at bounding box center [776, 309] width 13 height 20
click at [677, 340] on span "13" at bounding box center [670, 336] width 12 height 20
click at [704, 330] on span "14" at bounding box center [697, 336] width 13 height 20
click at [736, 334] on span "15" at bounding box center [722, 336] width 27 height 27
click at [789, 332] on span "17" at bounding box center [776, 336] width 27 height 27
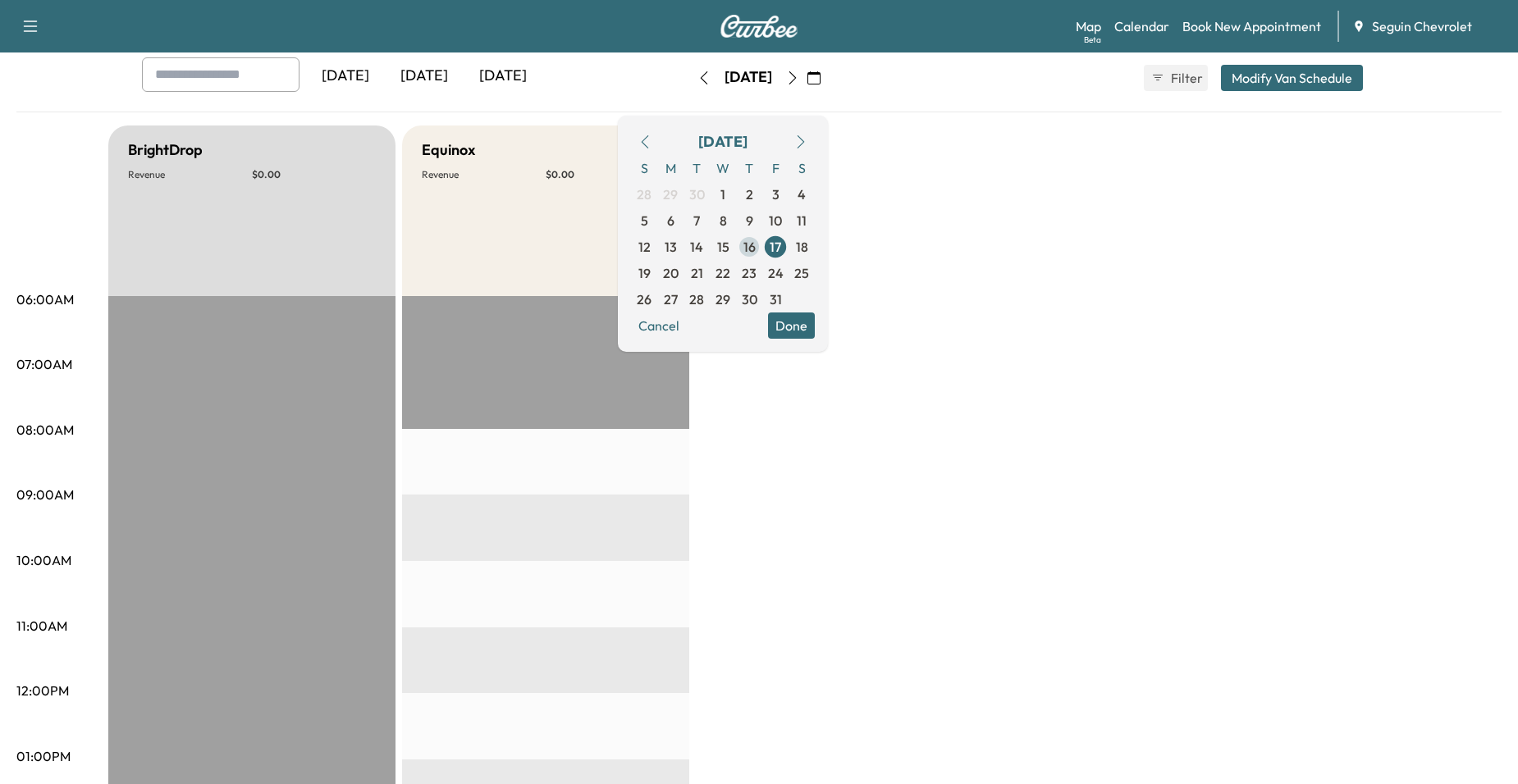
scroll to position [82, 0]
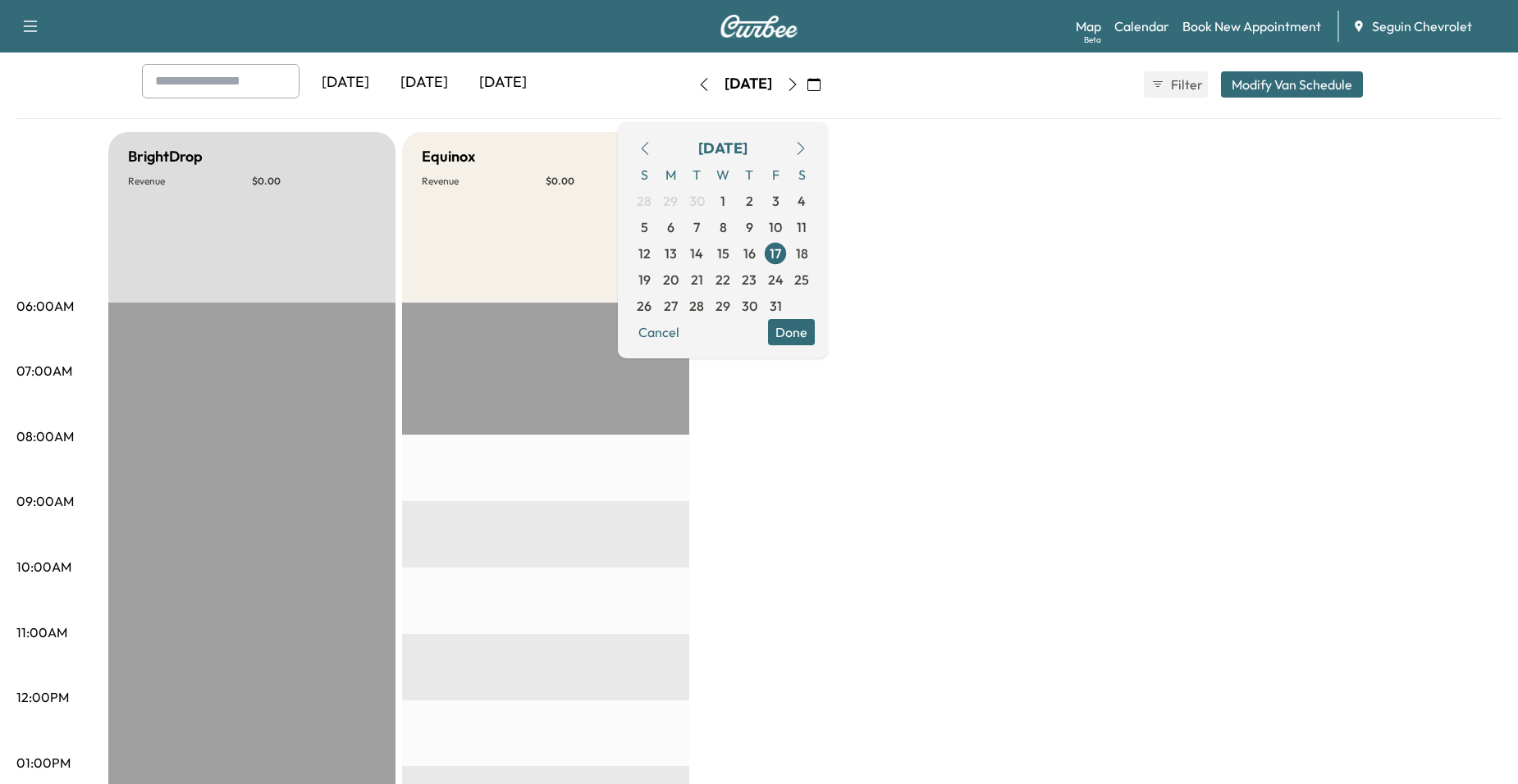
click at [762, 260] on span "16" at bounding box center [749, 254] width 27 height 27
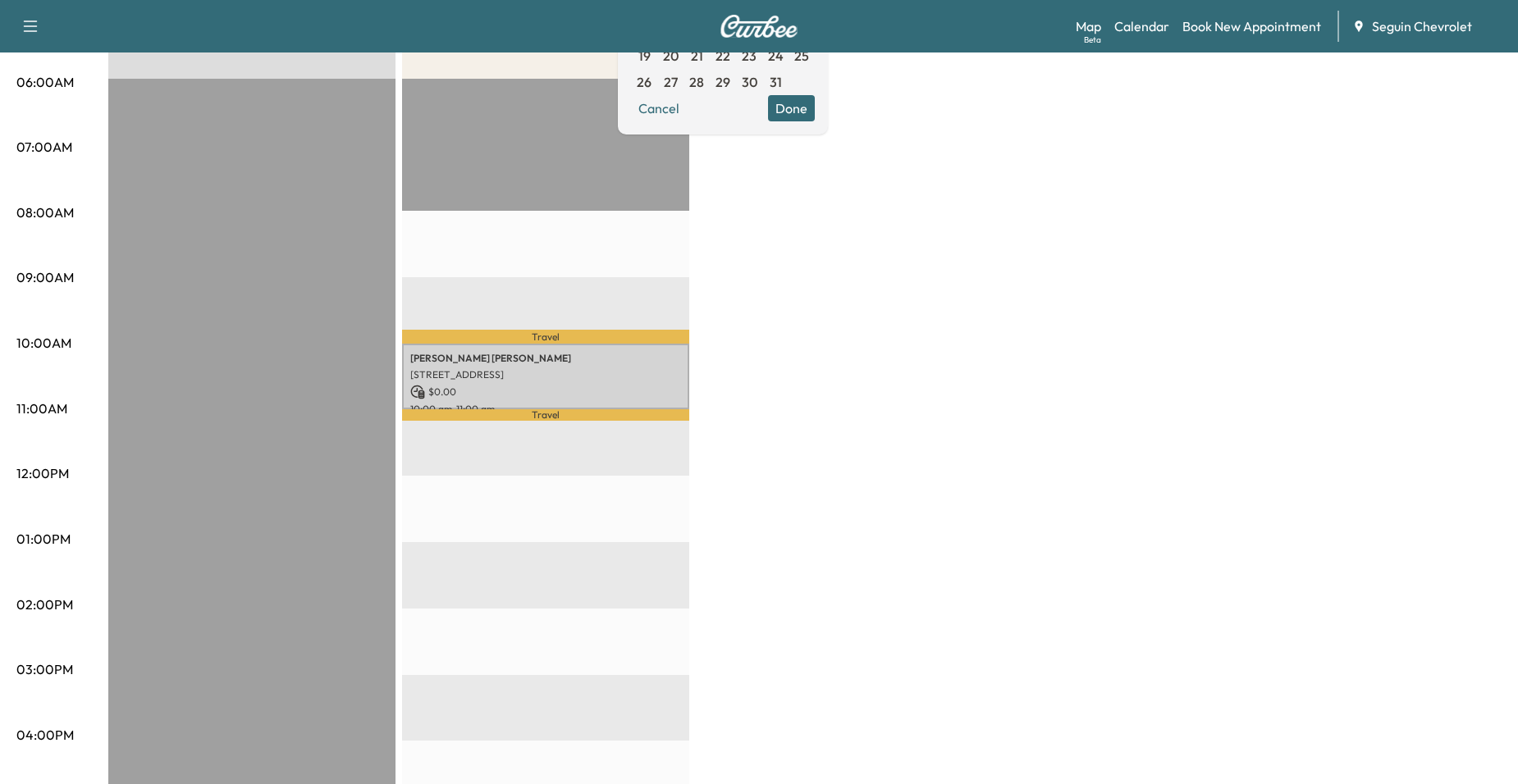
scroll to position [328, 0]
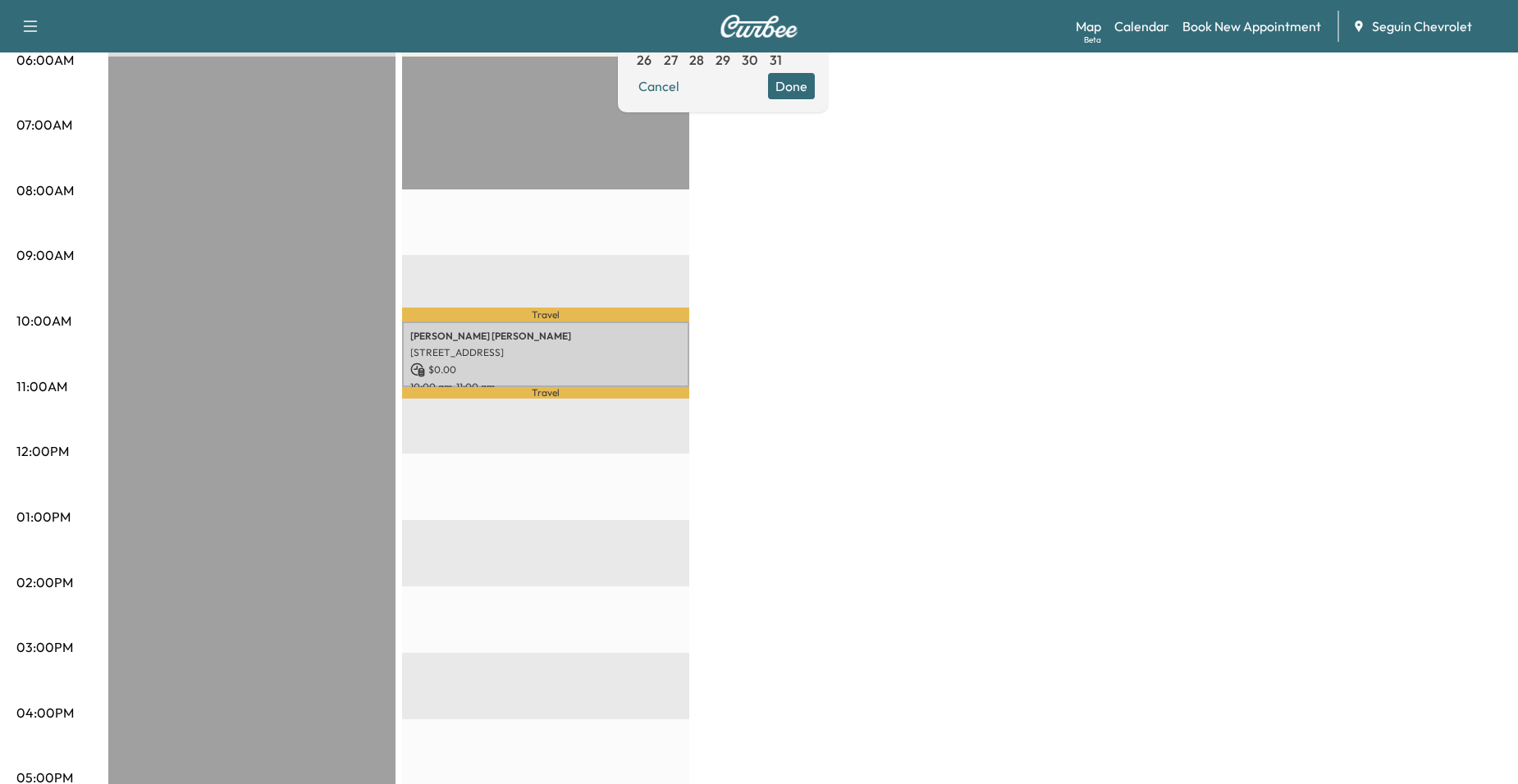
click at [814, 95] on button "Done" at bounding box center [791, 86] width 46 height 27
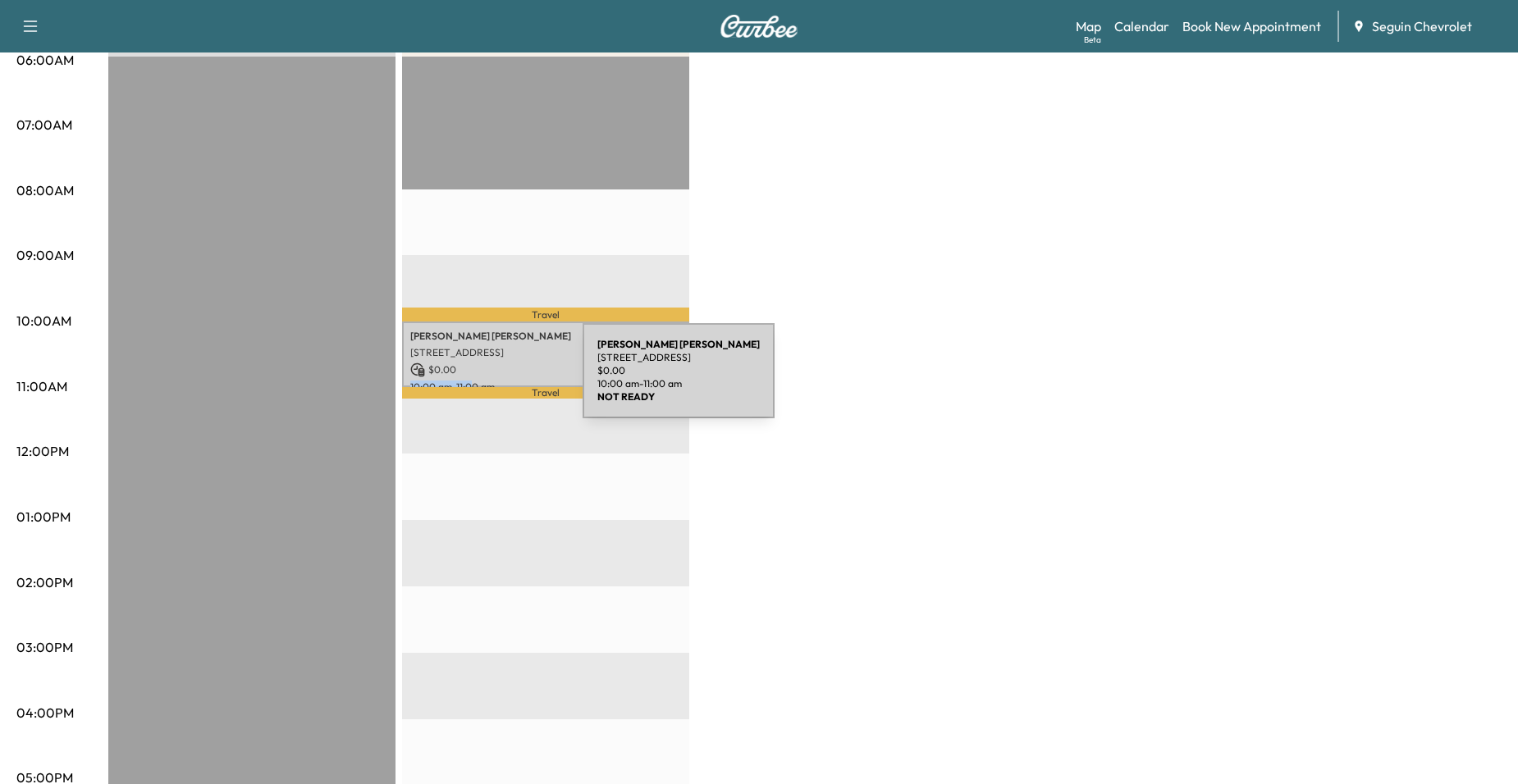
click at [475, 374] on div "Kenneth Moore 167 TANGLEWOOD DR, SEGUIN, TX 78155, US $ 0.00 10:00 am - 11:00 am" at bounding box center [545, 355] width 287 height 66
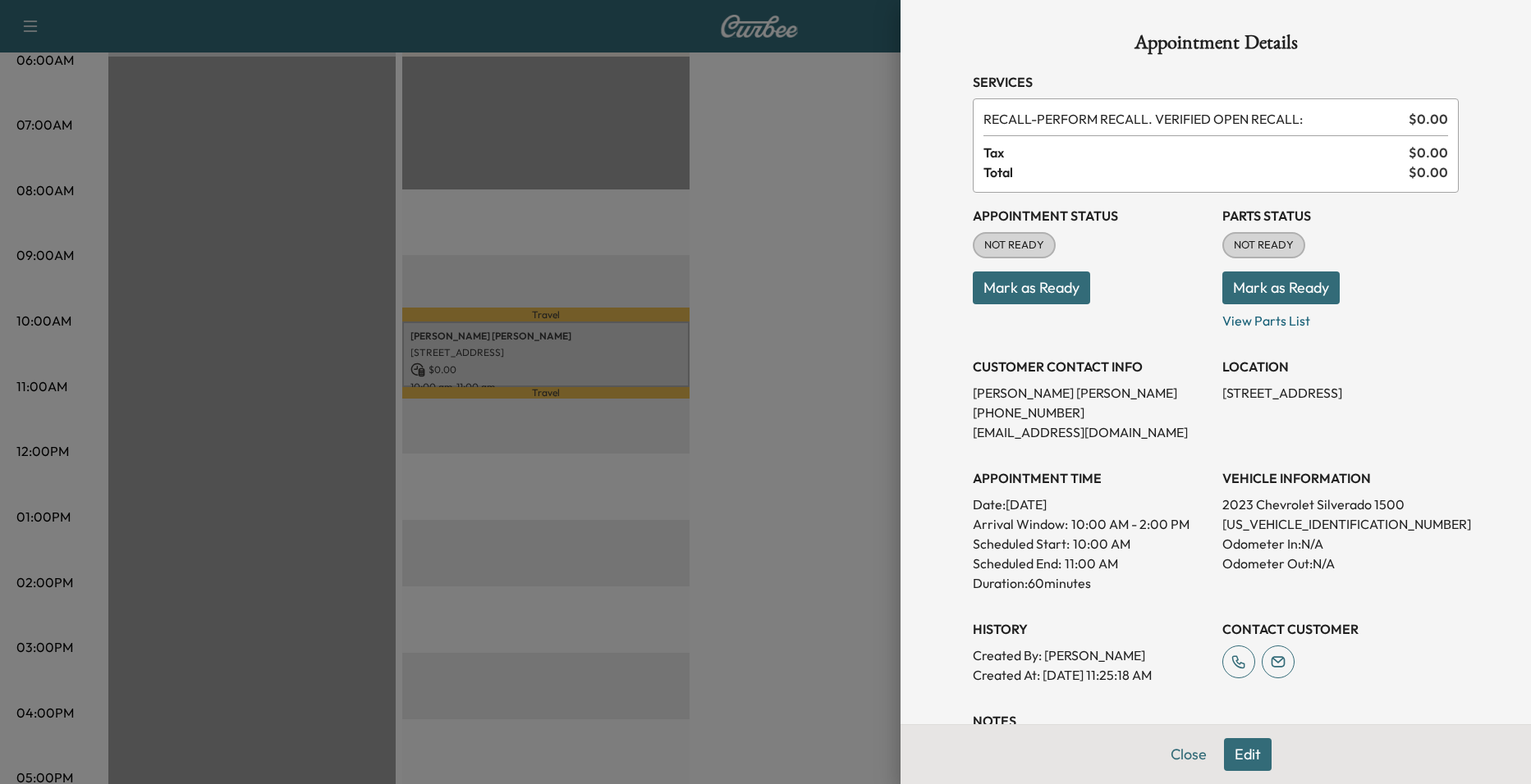
drag, startPoint x: 475, startPoint y: 374, endPoint x: 449, endPoint y: 428, distance: 59.9
click at [481, 447] on div at bounding box center [766, 392] width 1531 height 784
